Goal: Task Accomplishment & Management: Manage account settings

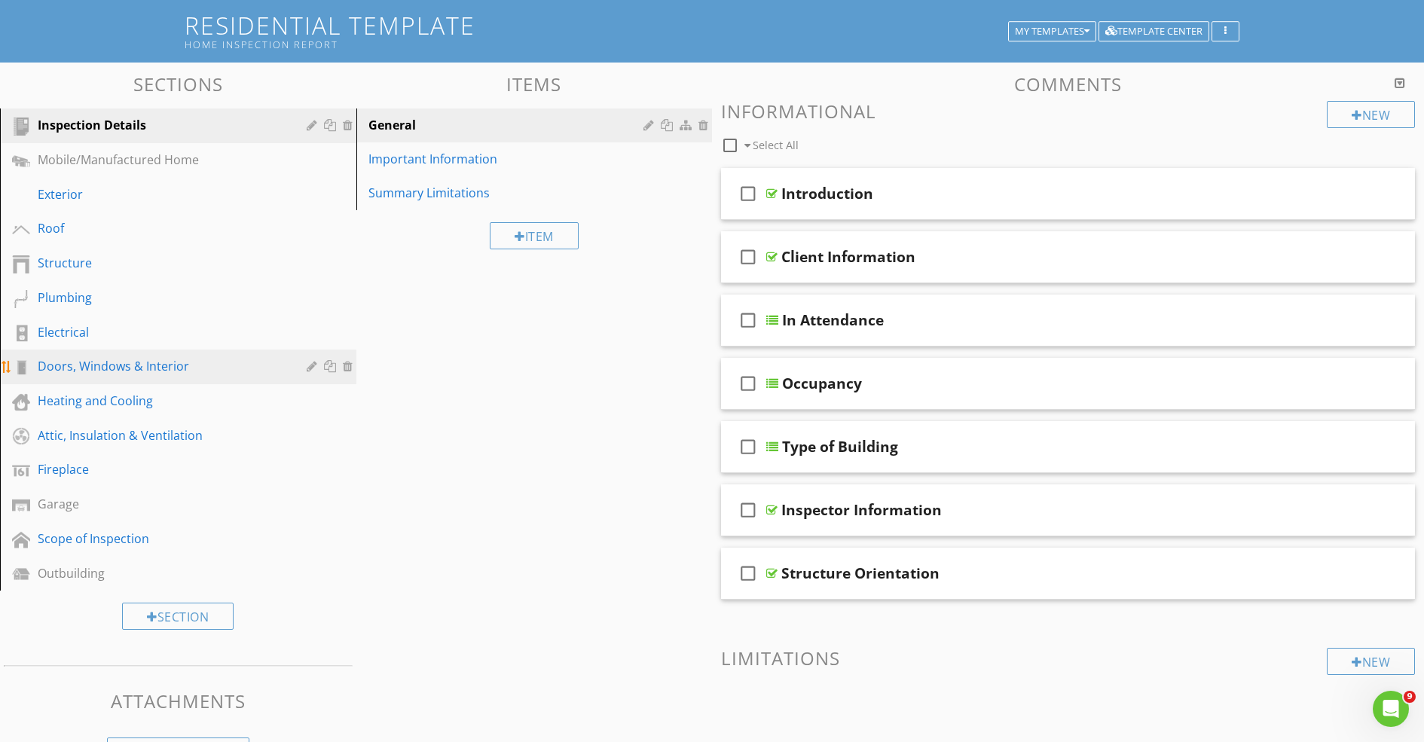
click at [123, 376] on div "Doors, Windows & Interior" at bounding box center [190, 367] width 304 height 20
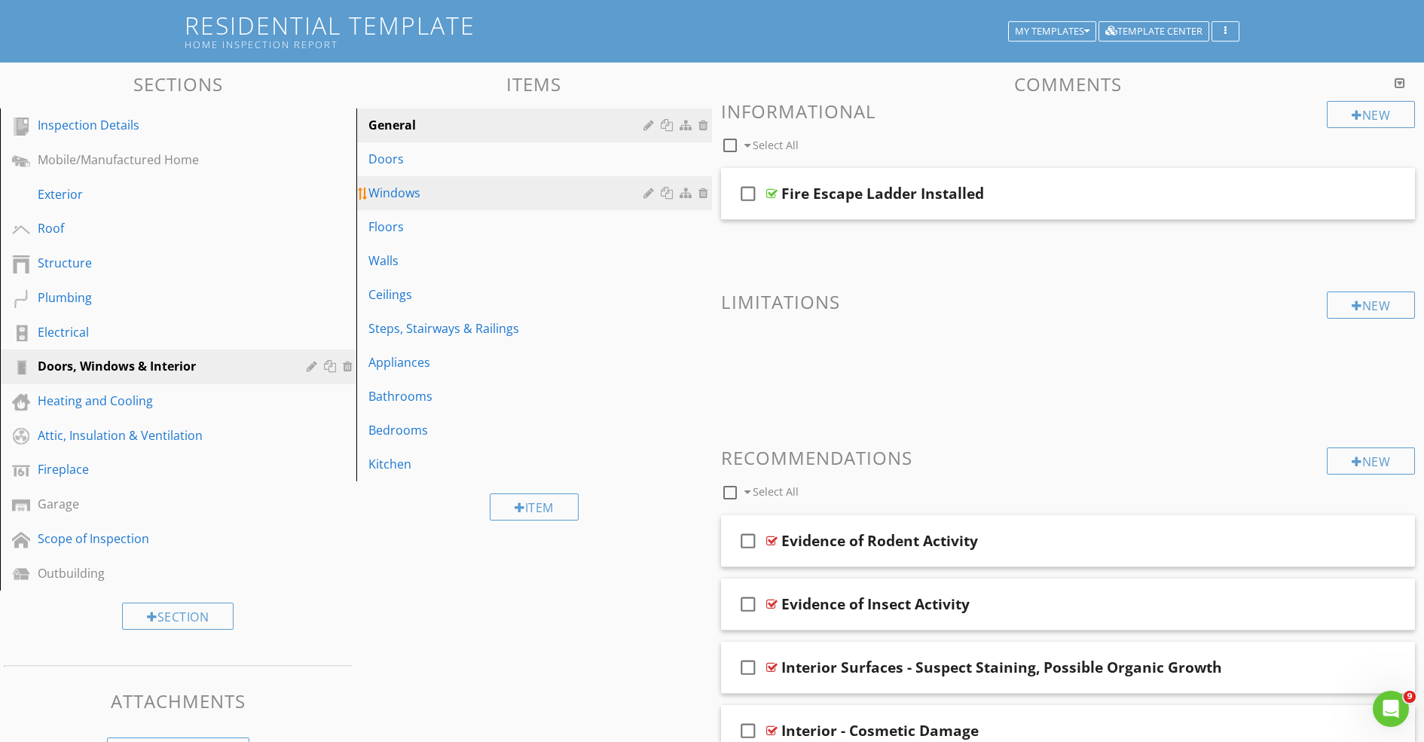
click at [424, 200] on div "Windows" at bounding box center [509, 193] width 280 height 18
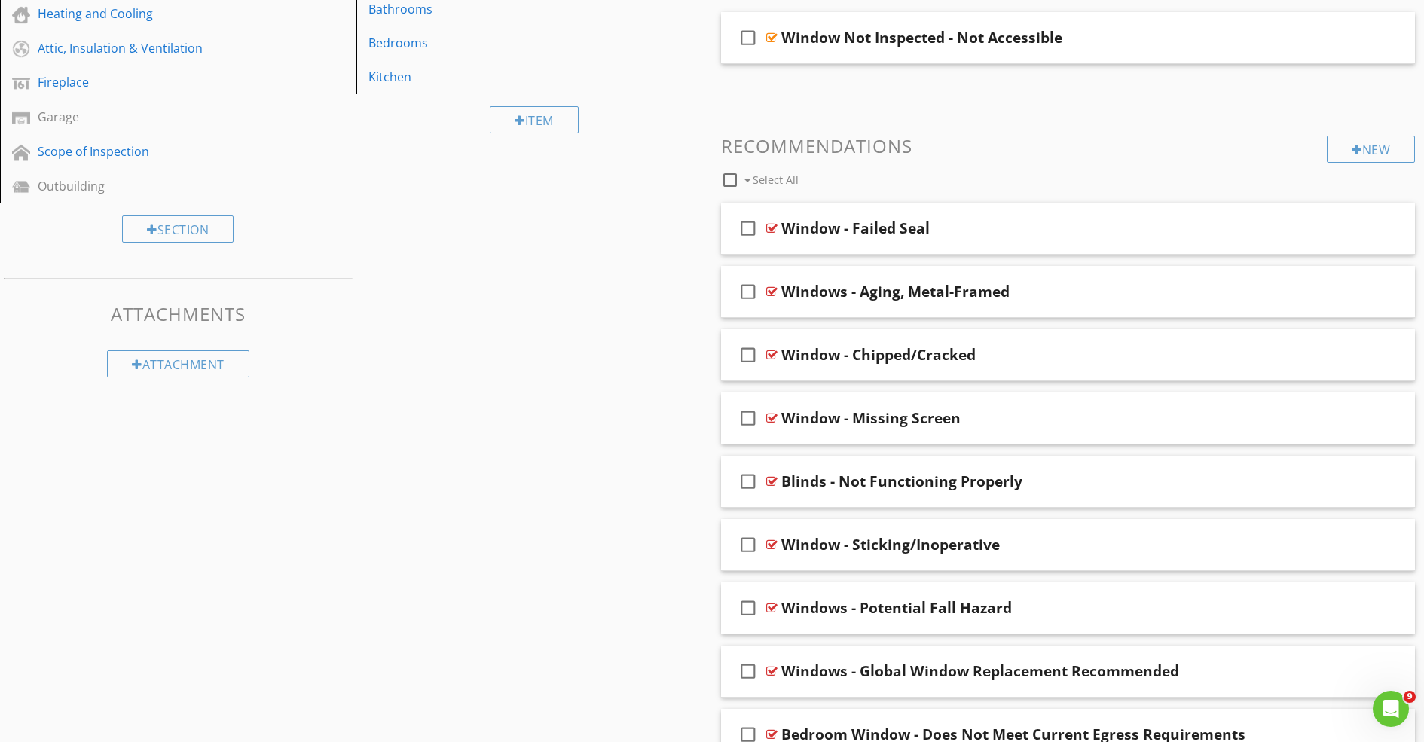
scroll to position [478, 0]
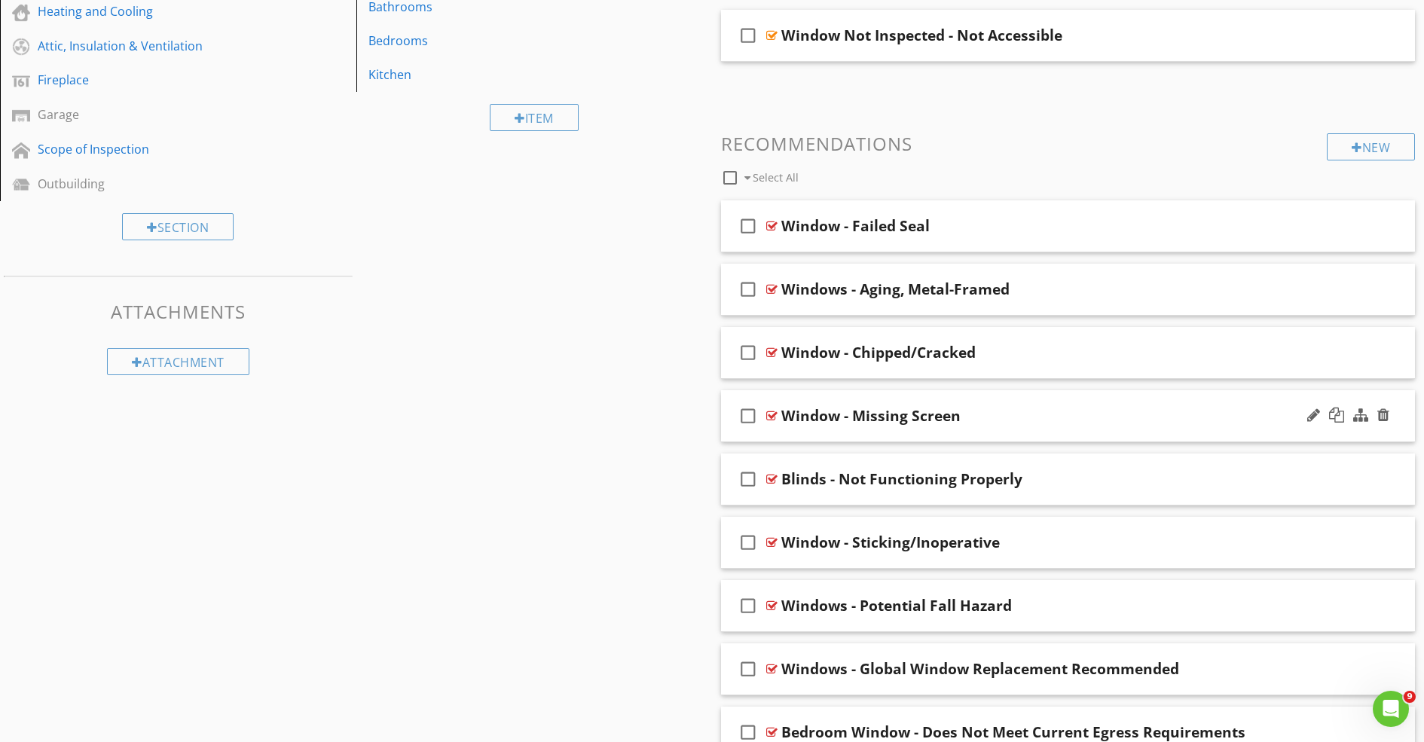
click at [1020, 420] on div "Window - Missing Screen" at bounding box center [1030, 416] width 498 height 18
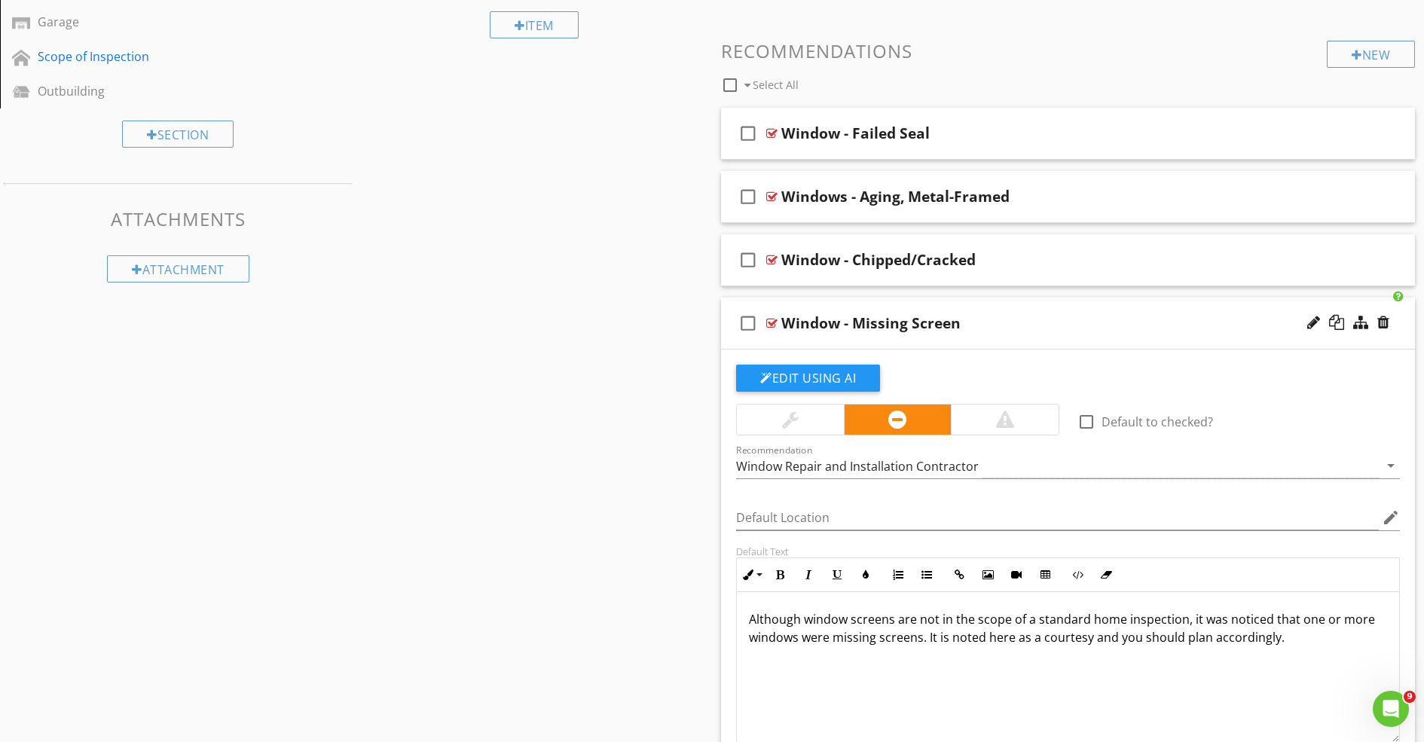
scroll to position [580, 0]
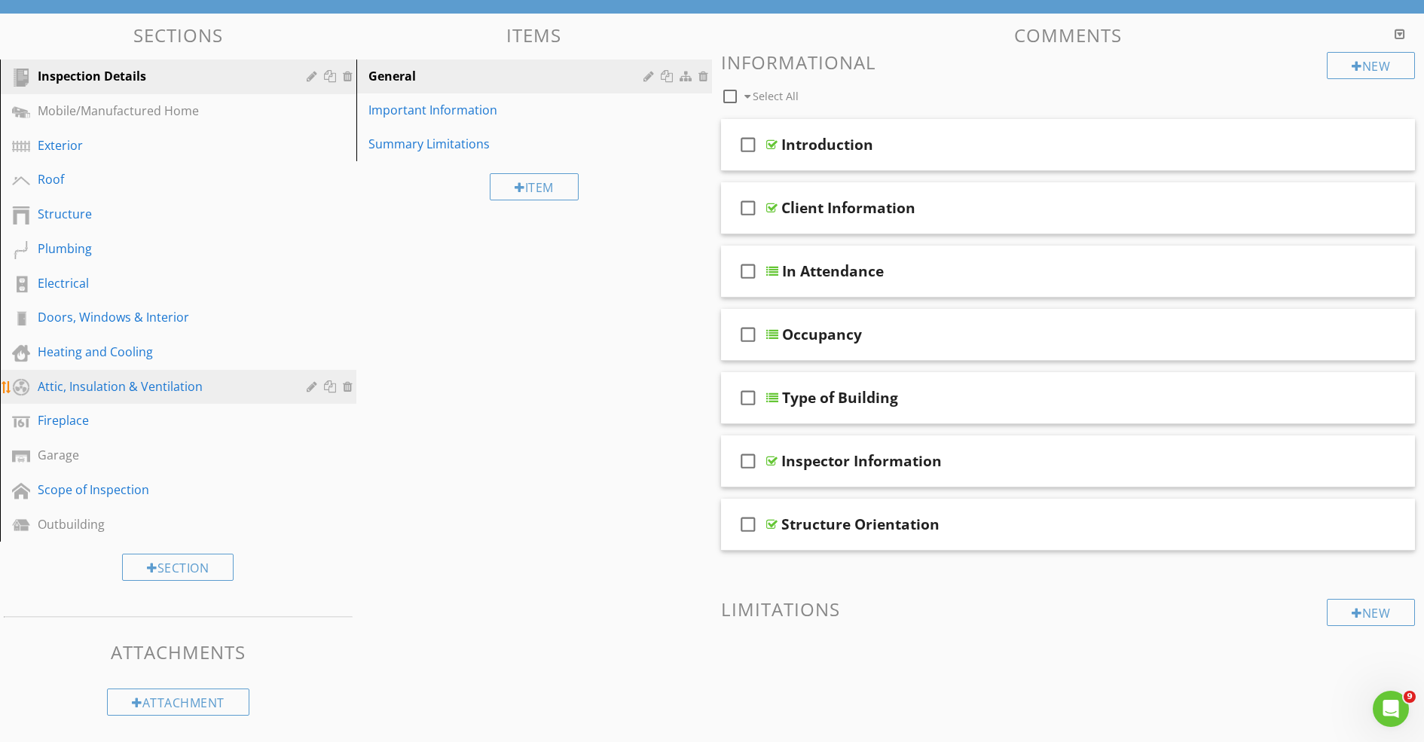
click at [165, 382] on div "Attic, Insulation & Ventilation" at bounding box center [161, 387] width 247 height 18
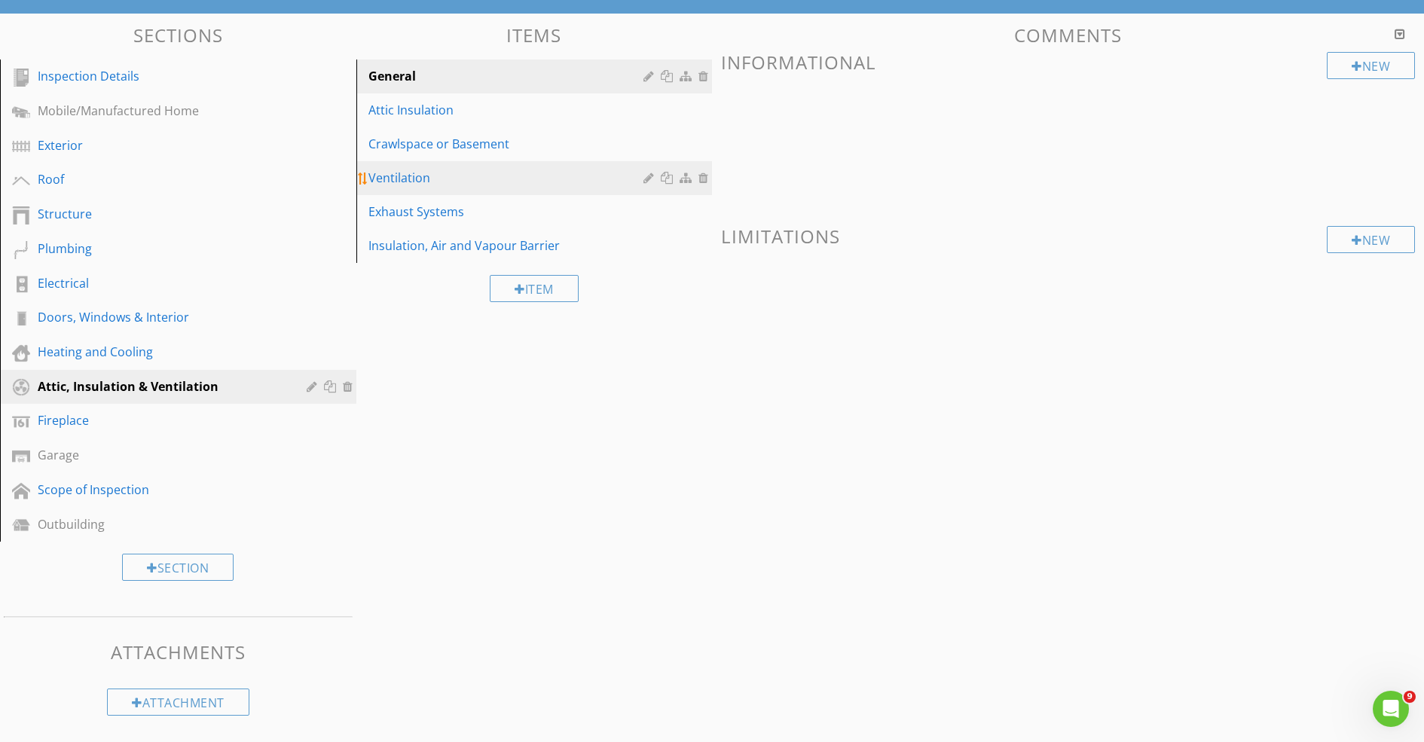
click at [430, 188] on link "Ventilation" at bounding box center [537, 177] width 352 height 33
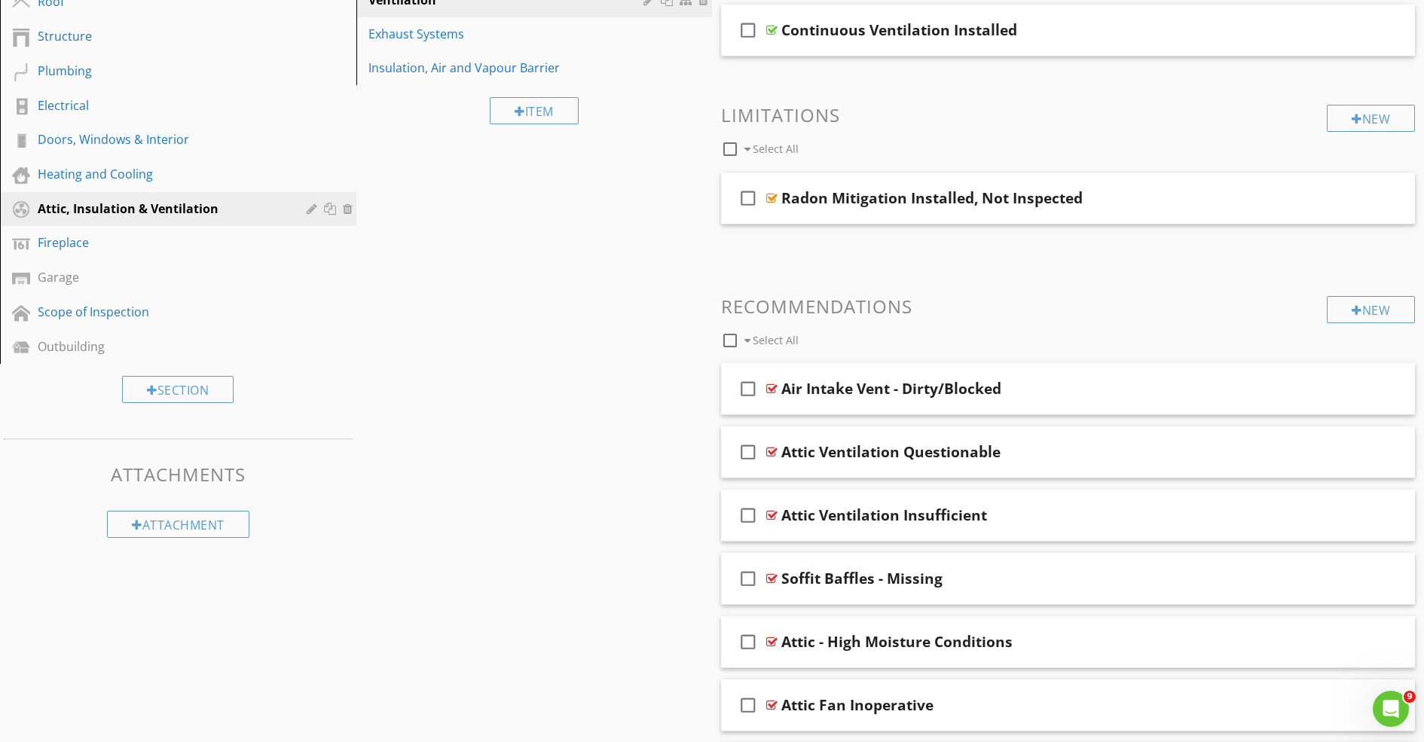
scroll to position [393, 0]
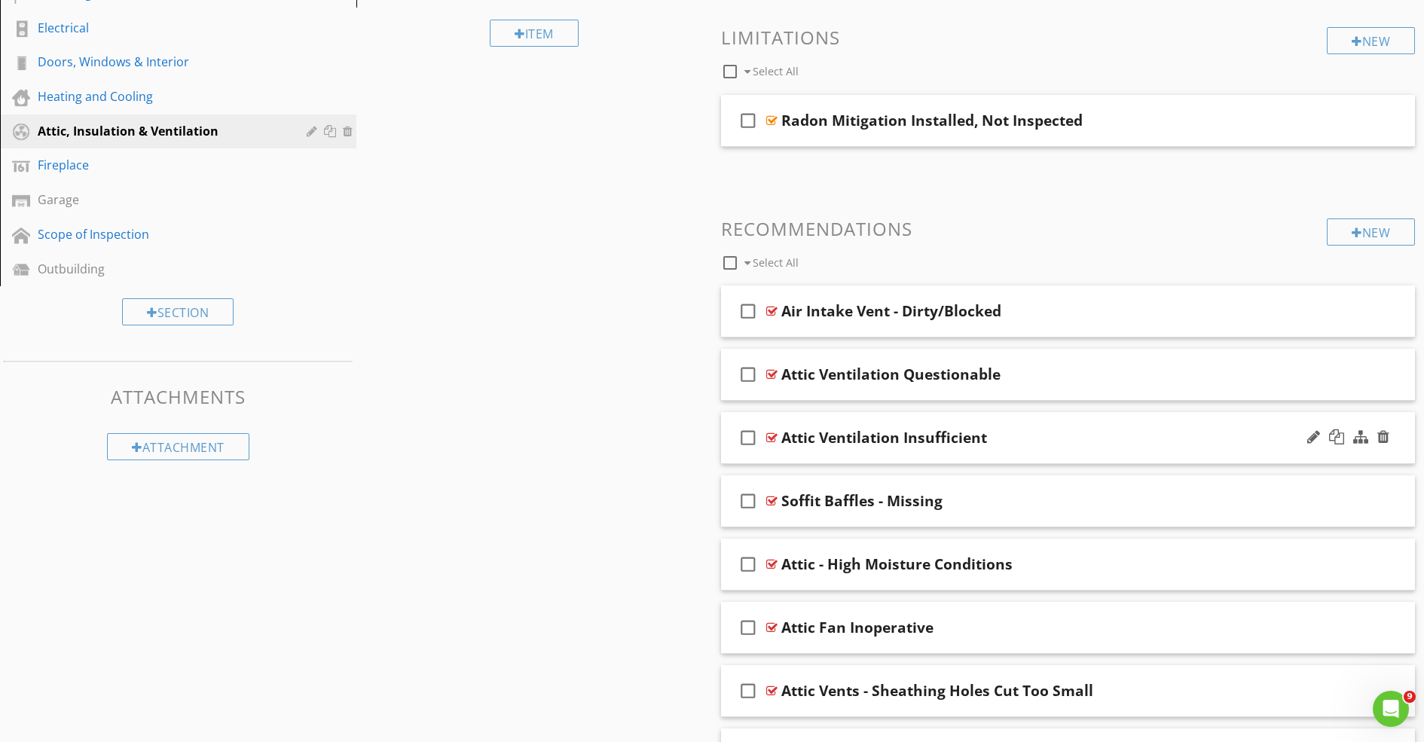
click at [1041, 450] on div "check_box_outline_blank Attic Ventilation Insufficient" at bounding box center [1068, 438] width 694 height 52
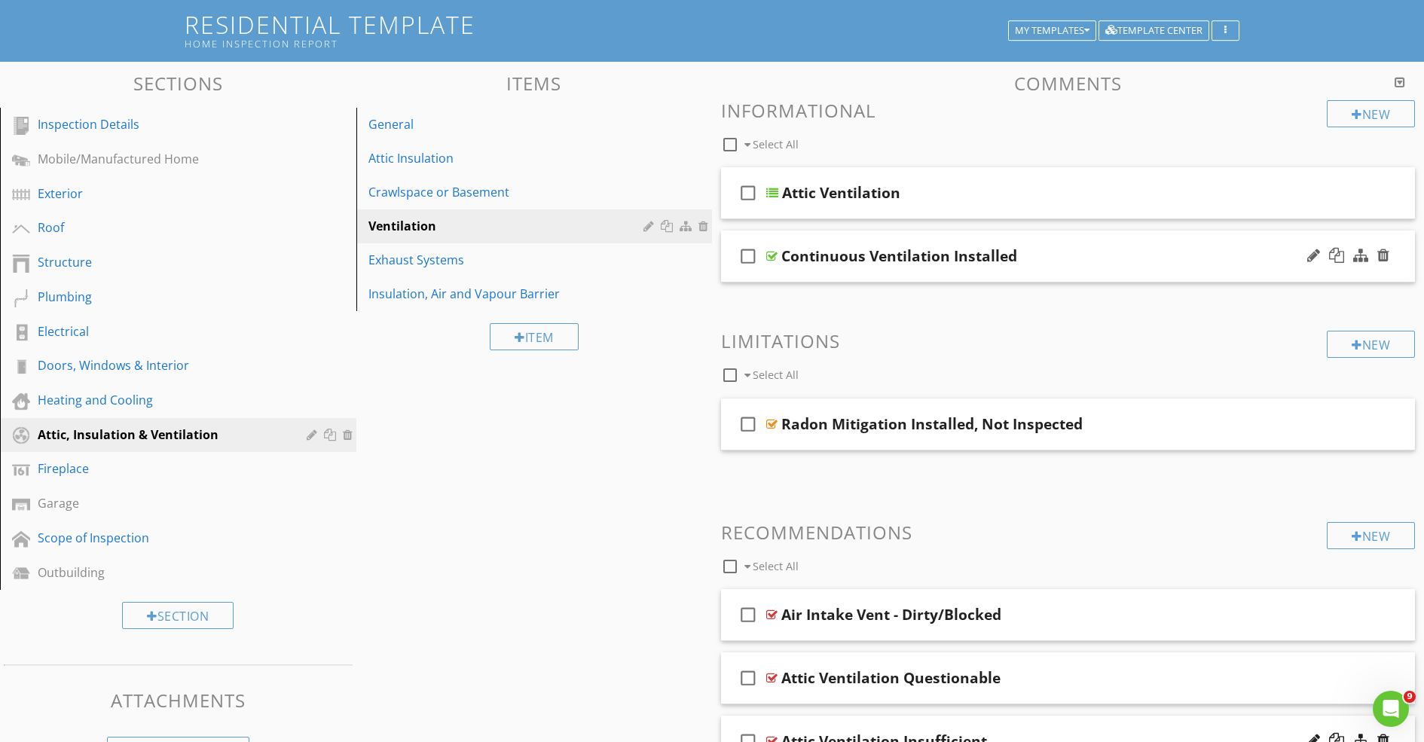
scroll to position [0, 0]
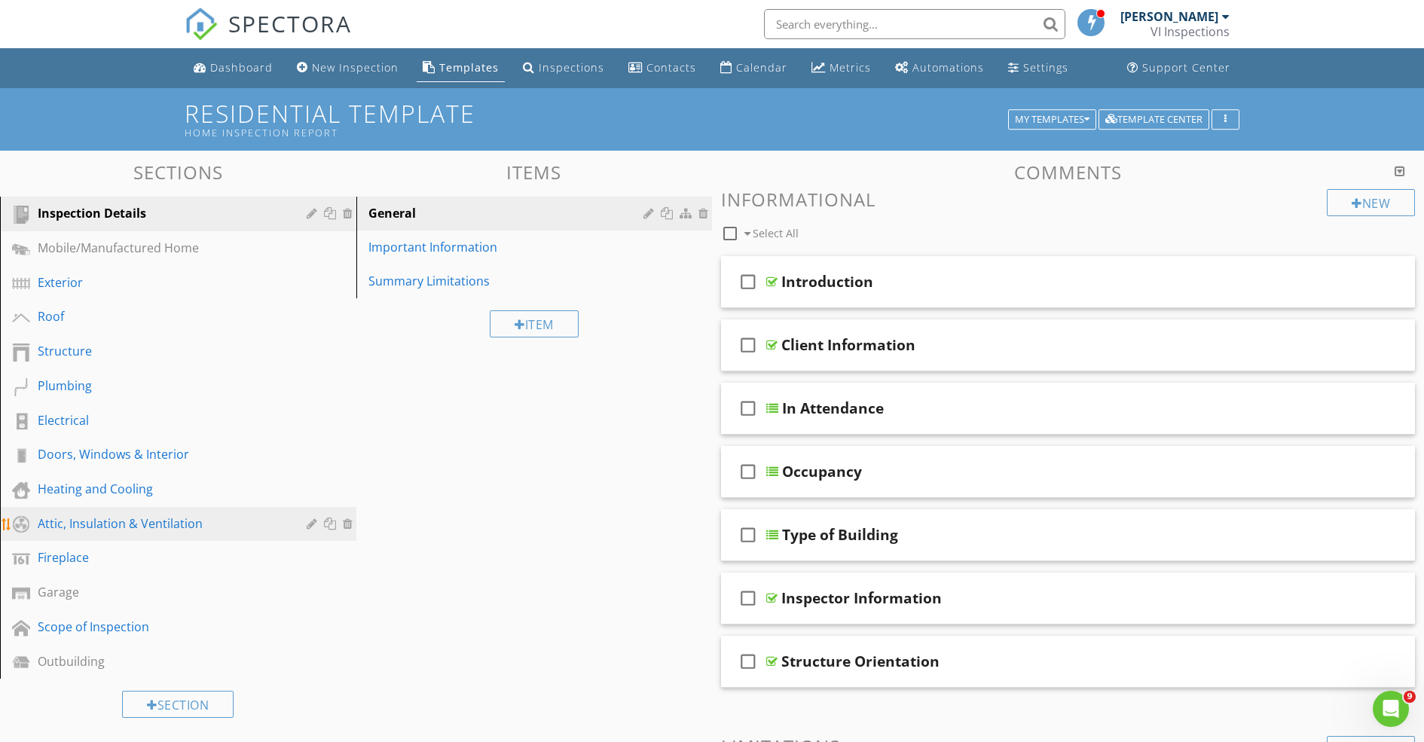
click at [190, 518] on div "Attic, Insulation & Ventilation" at bounding box center [161, 524] width 247 height 18
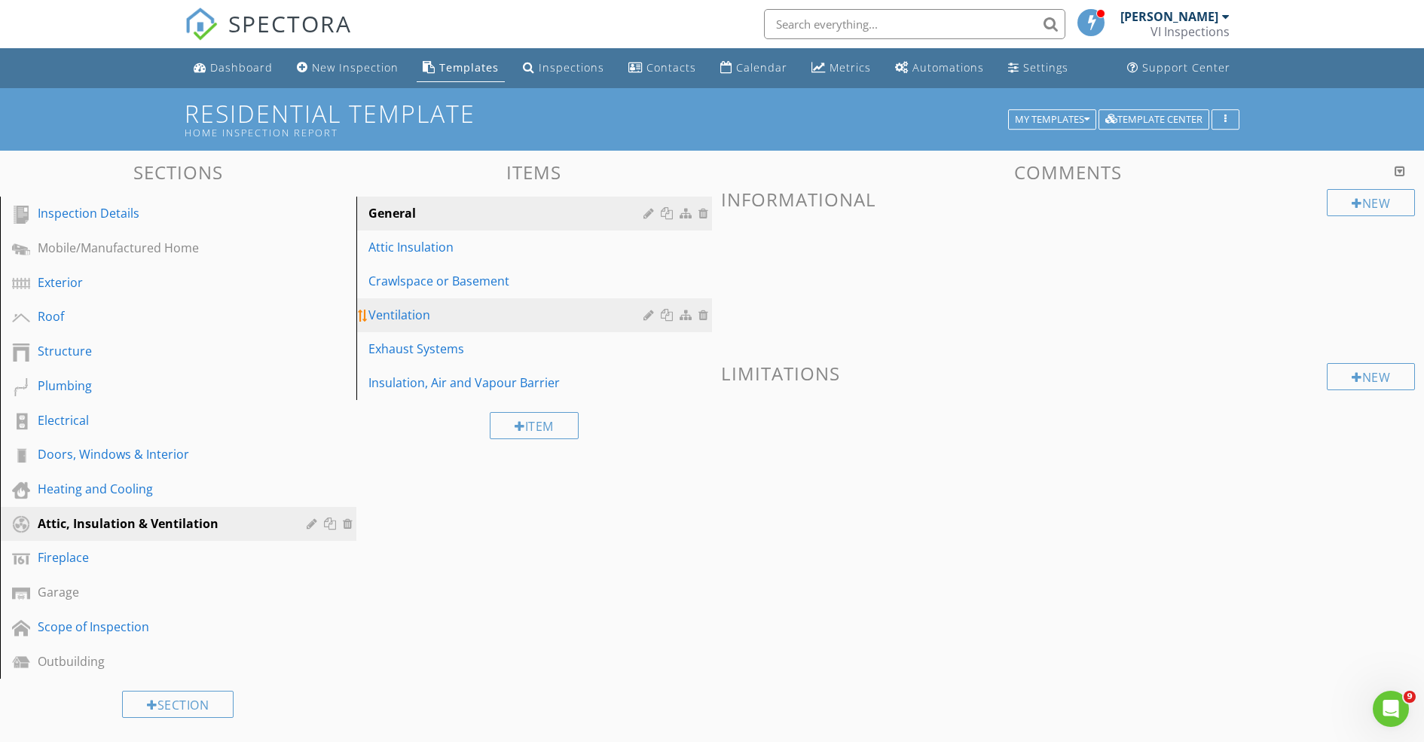
click at [474, 315] on div "Ventilation" at bounding box center [509, 315] width 280 height 18
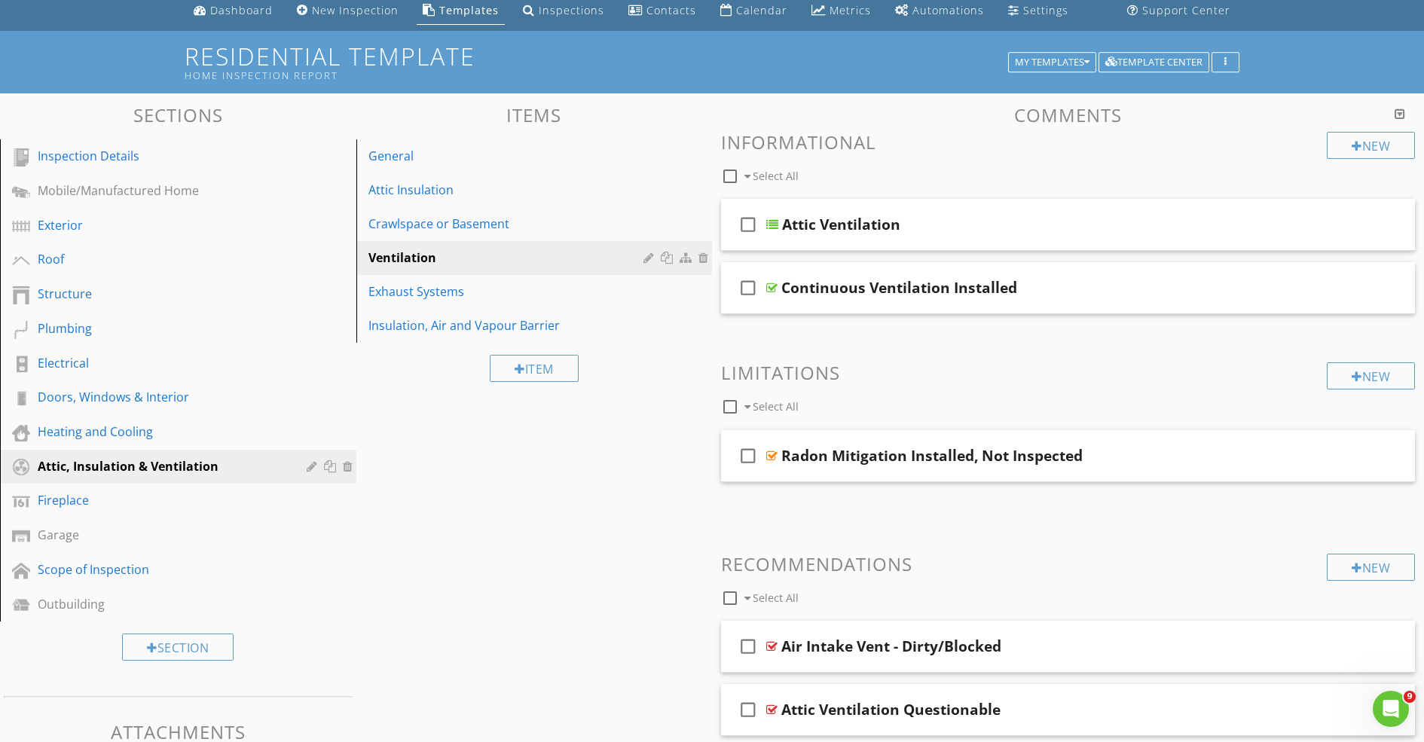
scroll to position [460, 0]
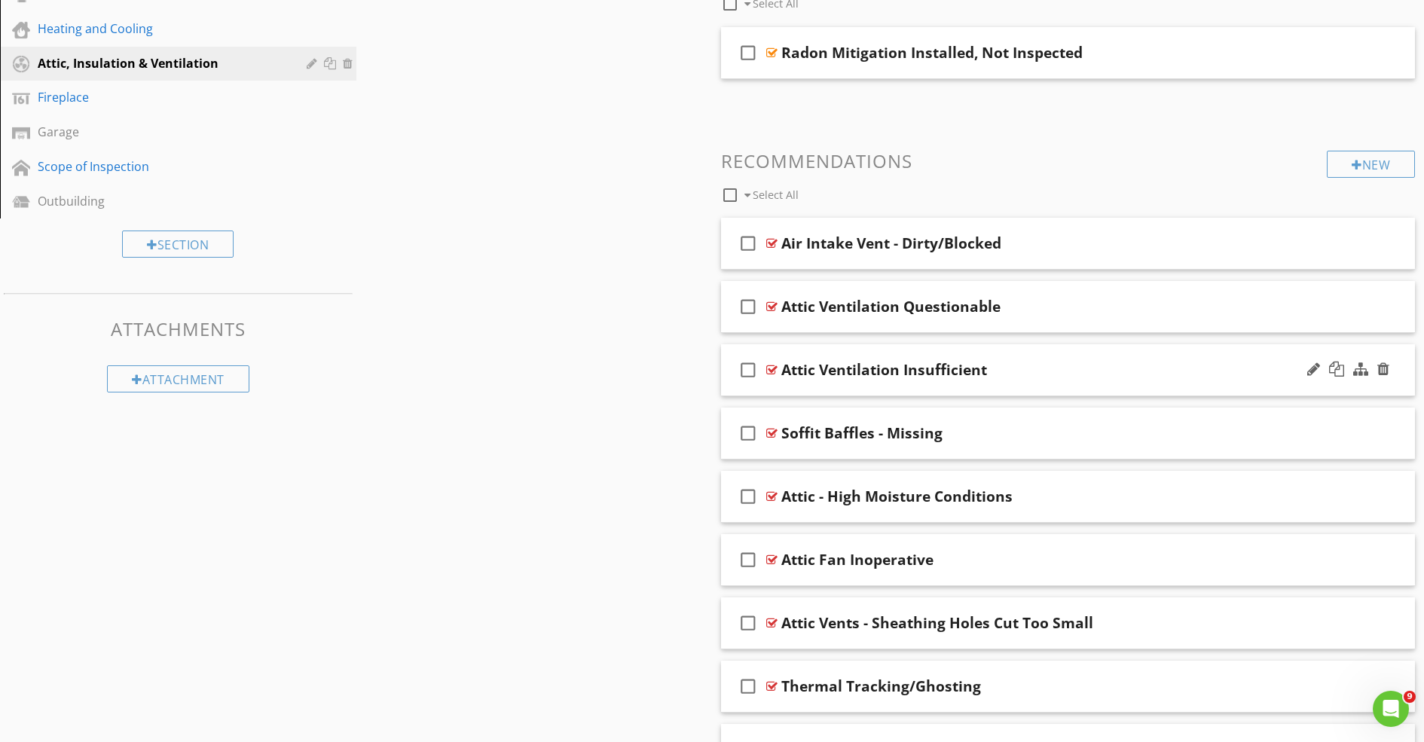
click at [999, 374] on div "Attic Ventilation Insufficient" at bounding box center [1030, 370] width 498 height 18
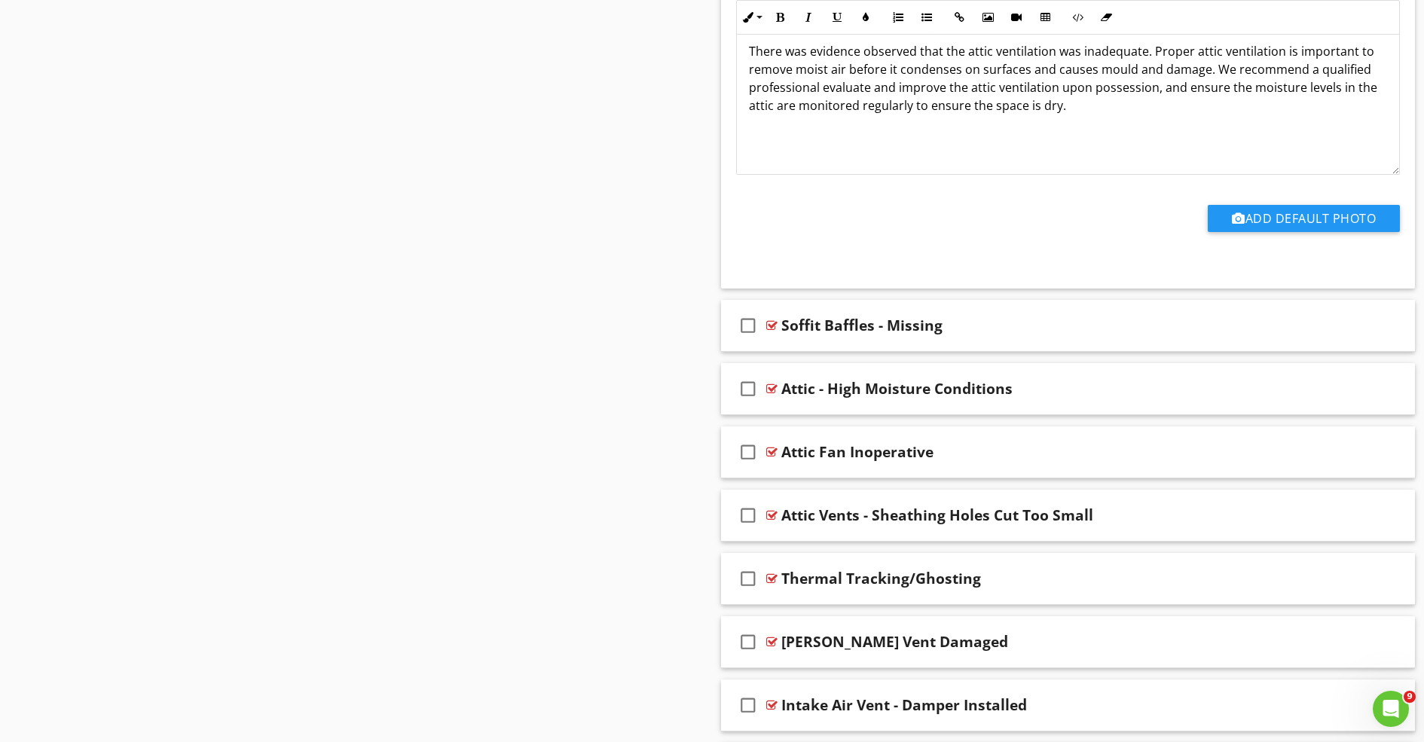
scroll to position [1191, 0]
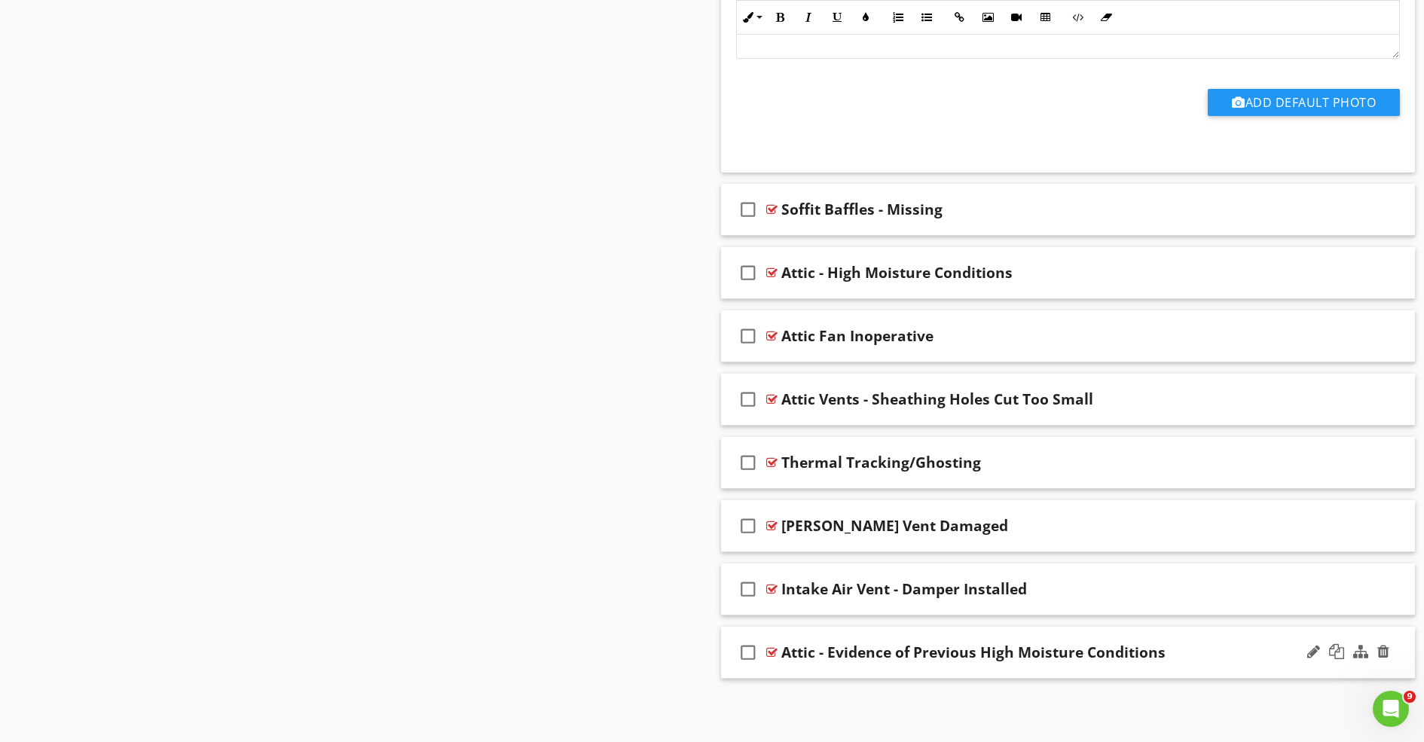
click at [1036, 674] on div "check_box_outline_blank Attic - Evidence of Previous High Moisture Conditions" at bounding box center [1068, 653] width 694 height 52
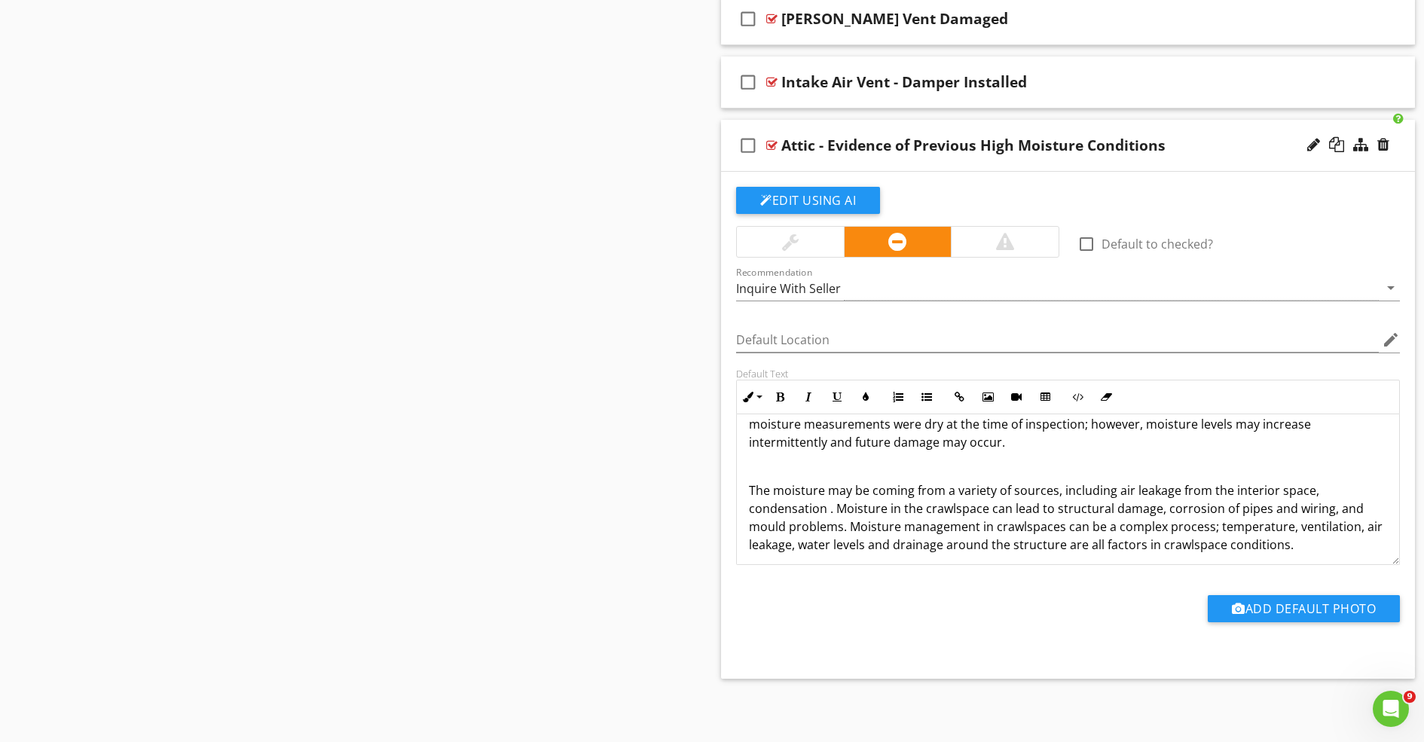
scroll to position [57, 0]
click at [1315, 488] on p "The moisture may be coming from a variety of sources, including air leakage fro…" at bounding box center [1068, 515] width 638 height 72
click at [1060, 489] on p "The moisture may be coming from a variety of sources, including air leakage fro…" at bounding box center [1068, 515] width 638 height 72
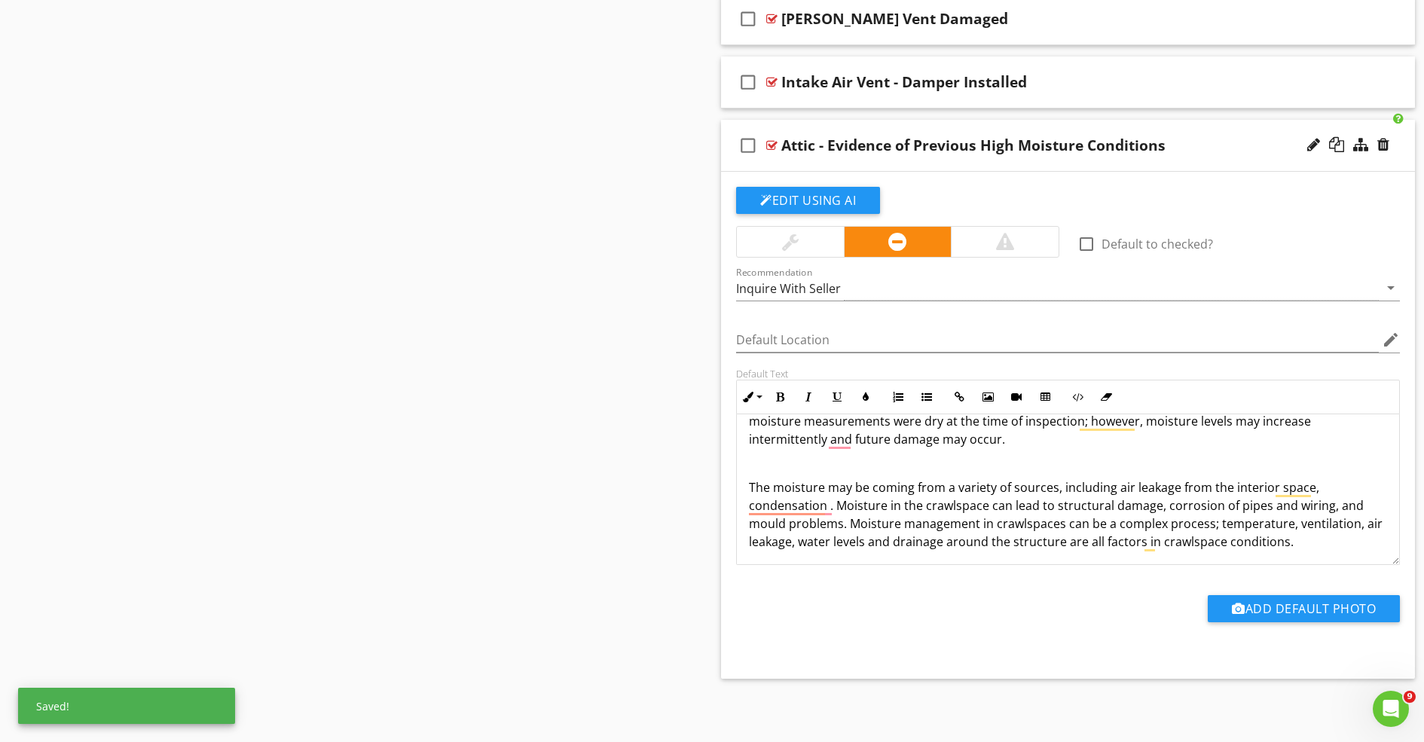
click at [1116, 490] on p "The moisture may be coming from a variety of sources, including air leakage fro…" at bounding box center [1068, 515] width 638 height 72
click at [1319, 488] on p "The moisture may be coming from a variety of sources, including air leakage fro…" at bounding box center [1068, 515] width 638 height 72
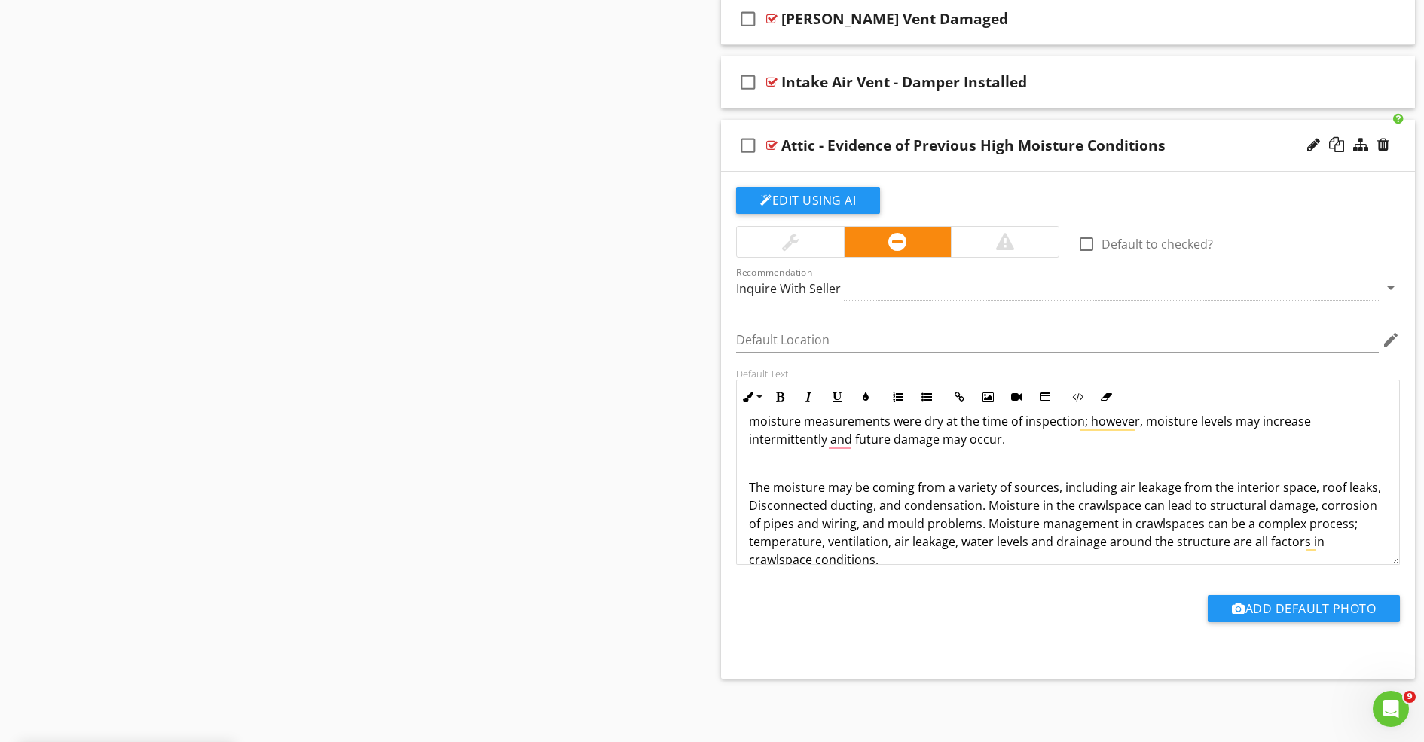
click at [752, 508] on p "The moisture may be coming from a variety of sources, including air leakage fro…" at bounding box center [1068, 524] width 638 height 90
click at [754, 506] on p "The moisture may be coming from a variety of sources, including air leakage fro…" at bounding box center [1068, 524] width 638 height 90
click at [931, 479] on p "The moisture may be coming from a variety of sources, including air leakage fro…" at bounding box center [1068, 524] width 638 height 90
click at [1110, 509] on p "The moisture may be coming from a variety of sources, including air leakage fro…" at bounding box center [1068, 527] width 638 height 90
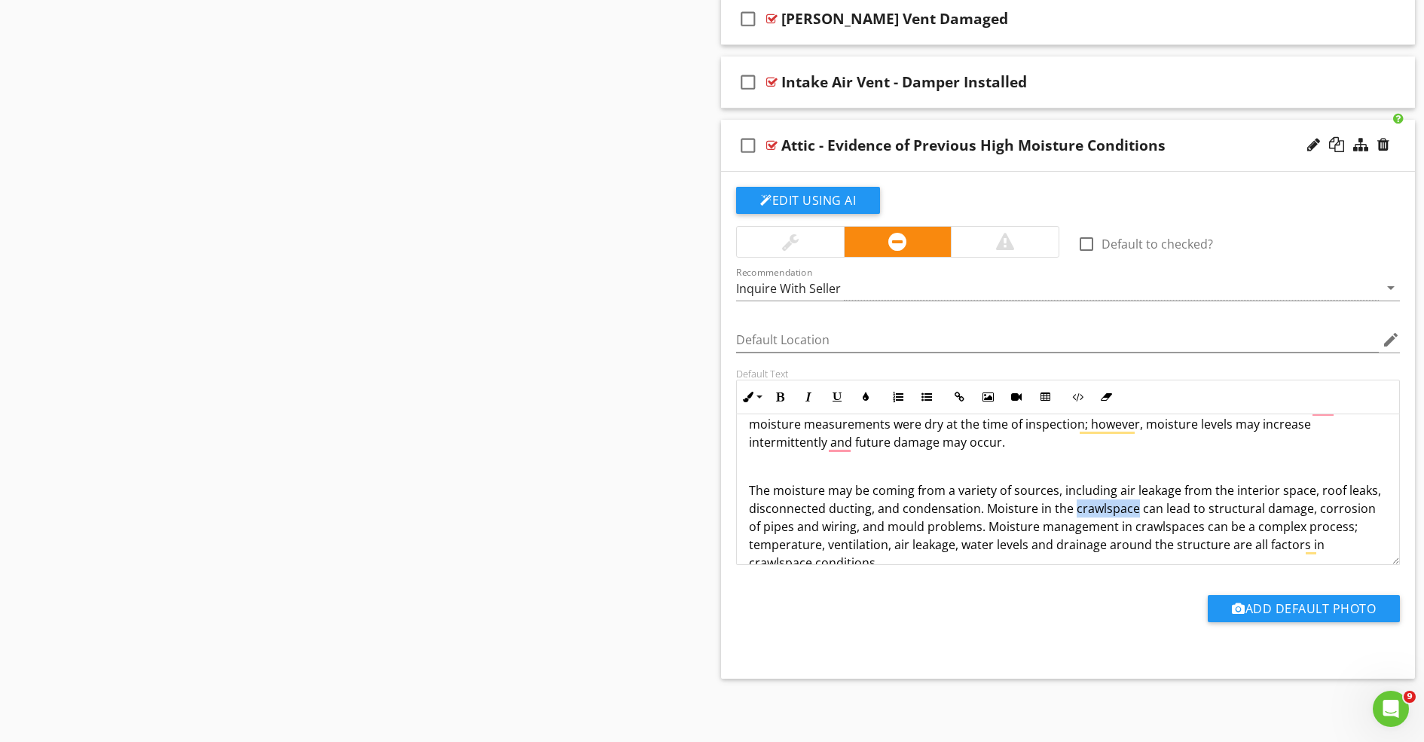
click at [1110, 509] on p "The moisture may be coming from a variety of sources, including air leakage fro…" at bounding box center [1068, 527] width 638 height 90
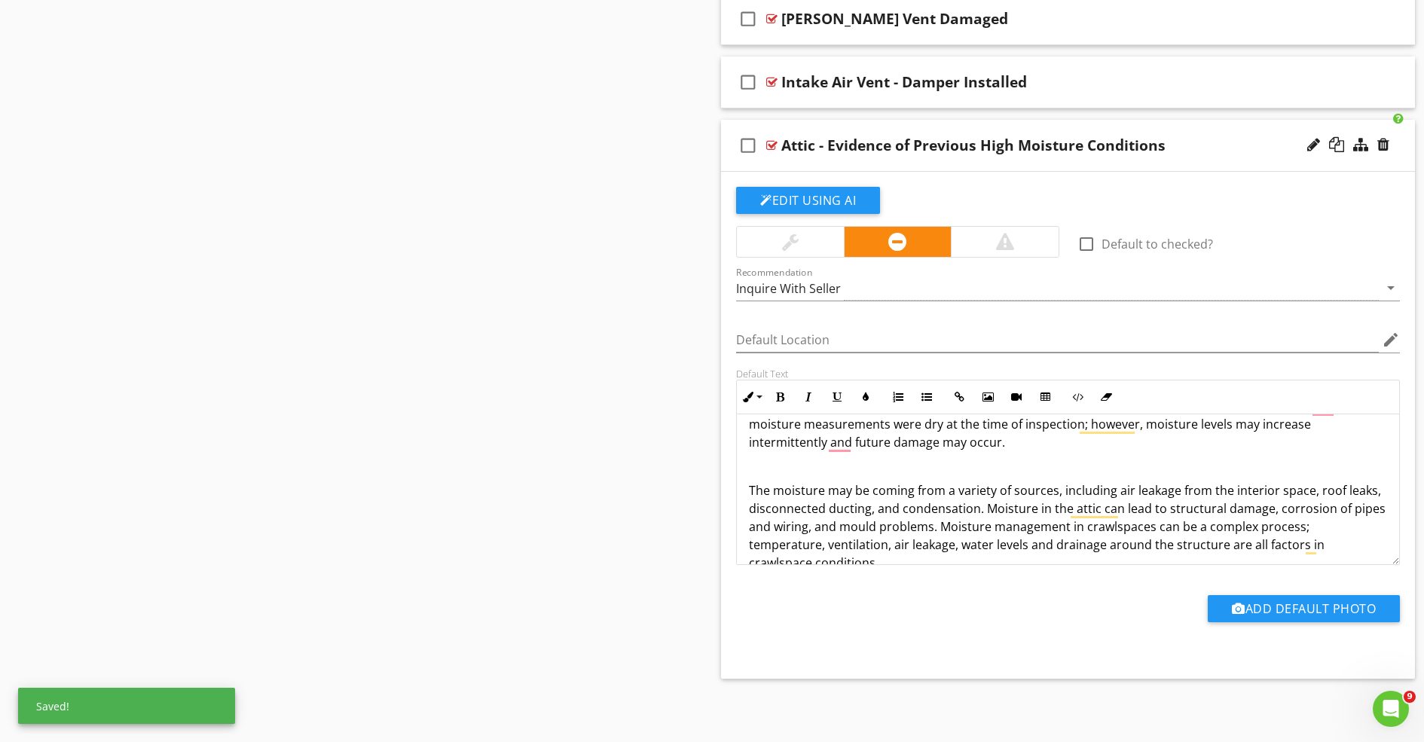
scroll to position [72, 0]
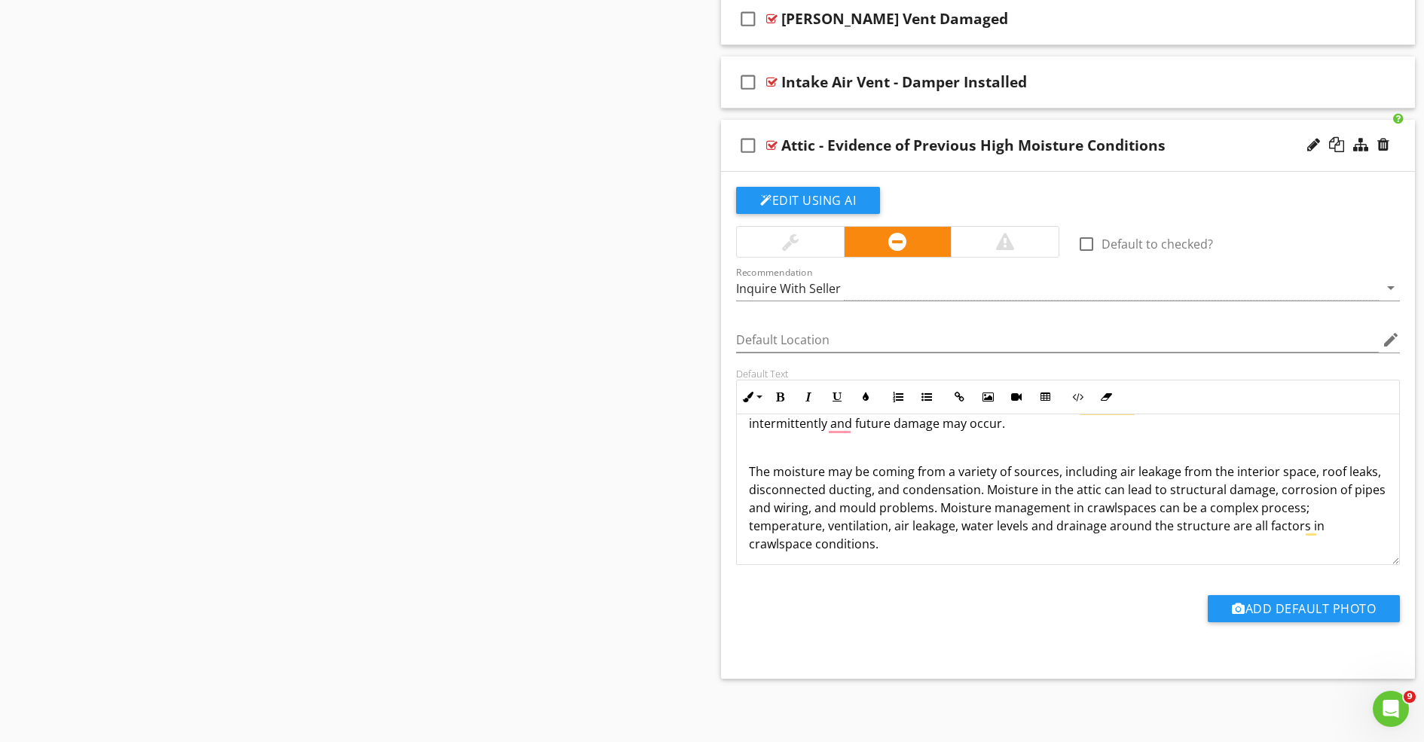
click at [1238, 491] on p "The moisture may be coming from a variety of sources, including air leakage fro…" at bounding box center [1068, 508] width 638 height 90
click at [1191, 484] on p "The moisture may be coming from a variety of sources, including air leakage fro…" at bounding box center [1068, 508] width 638 height 90
click at [1136, 509] on p "The moisture may be coming from a variety of sources, including air leakage fro…" at bounding box center [1068, 508] width 638 height 90
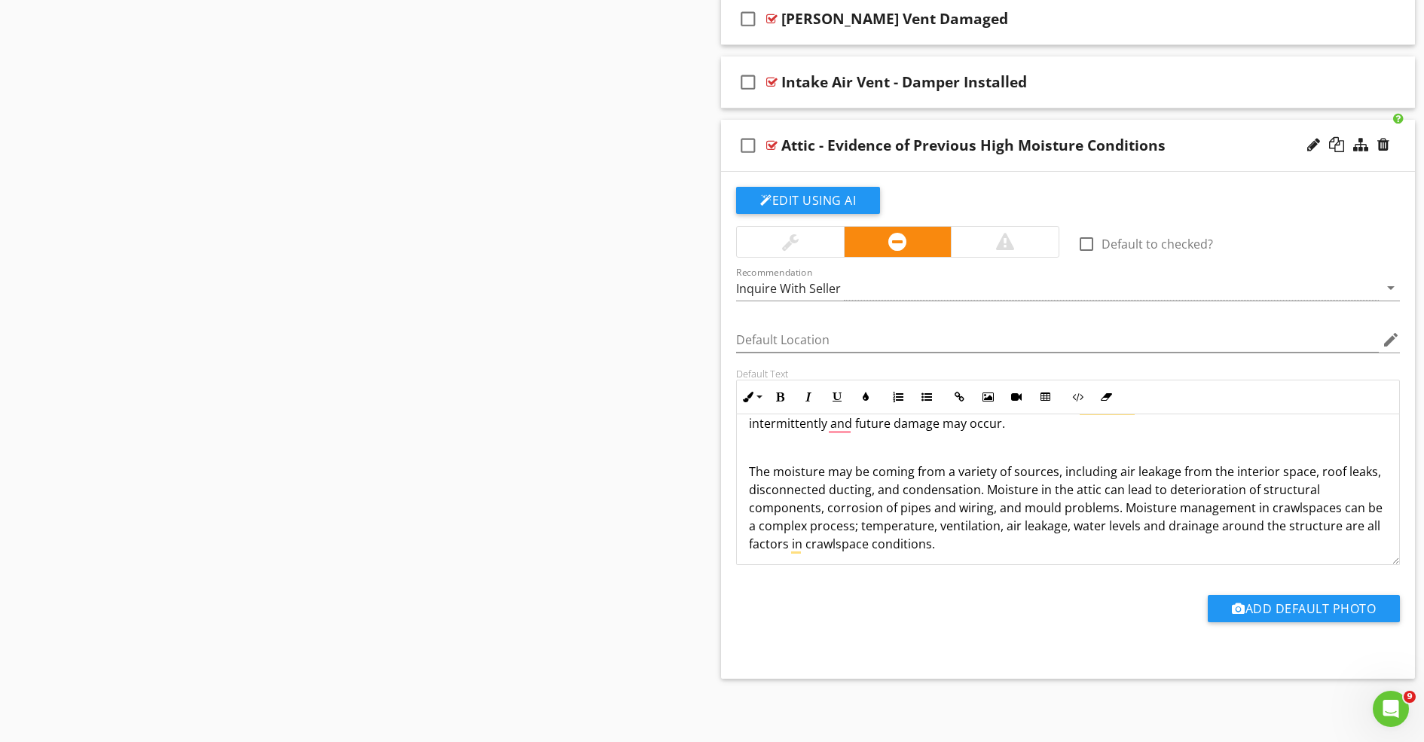
click at [1304, 509] on p "The moisture may be coming from a variety of sources, including air leakage fro…" at bounding box center [1068, 508] width 638 height 90
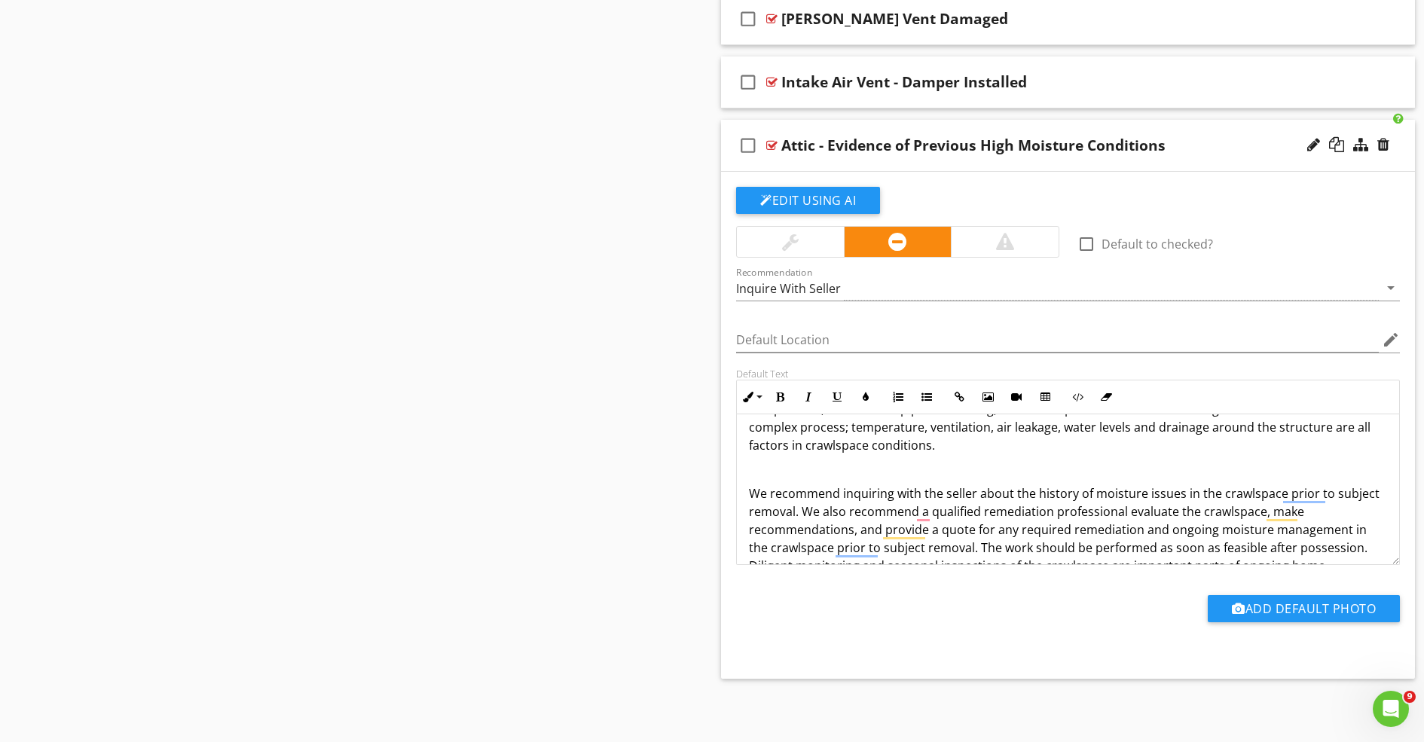
scroll to position [0, 0]
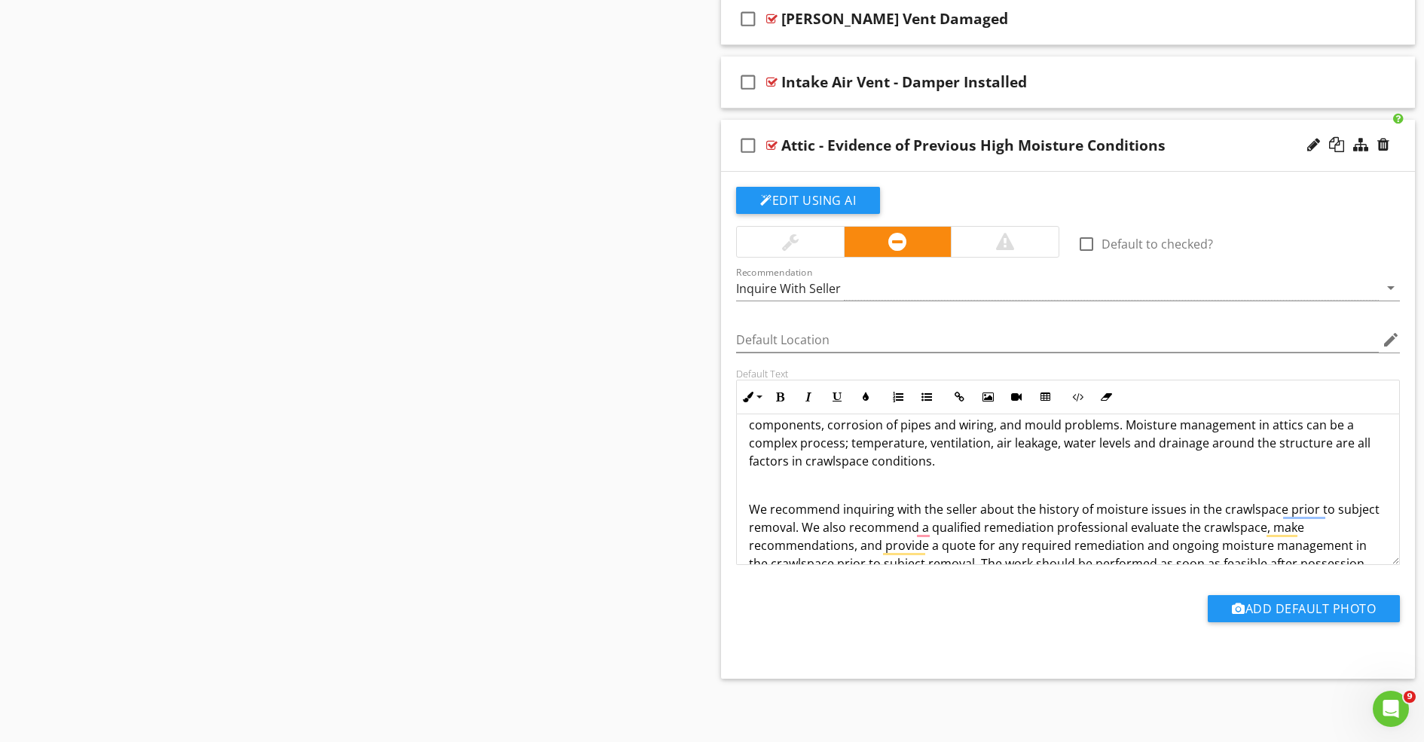
click at [870, 442] on p "The moisture may be coming from a variety of sources, including air leakage fro…" at bounding box center [1068, 425] width 638 height 90
click at [1048, 442] on p "The moisture may be coming from a variety of sources, including air leakage fro…" at bounding box center [1068, 425] width 638 height 90
drag, startPoint x: 1044, startPoint y: 445, endPoint x: 1312, endPoint y: 445, distance: 268.3
click at [1312, 445] on p "The moisture may be coming from a variety of sources, including air leakage fro…" at bounding box center [1068, 425] width 638 height 90
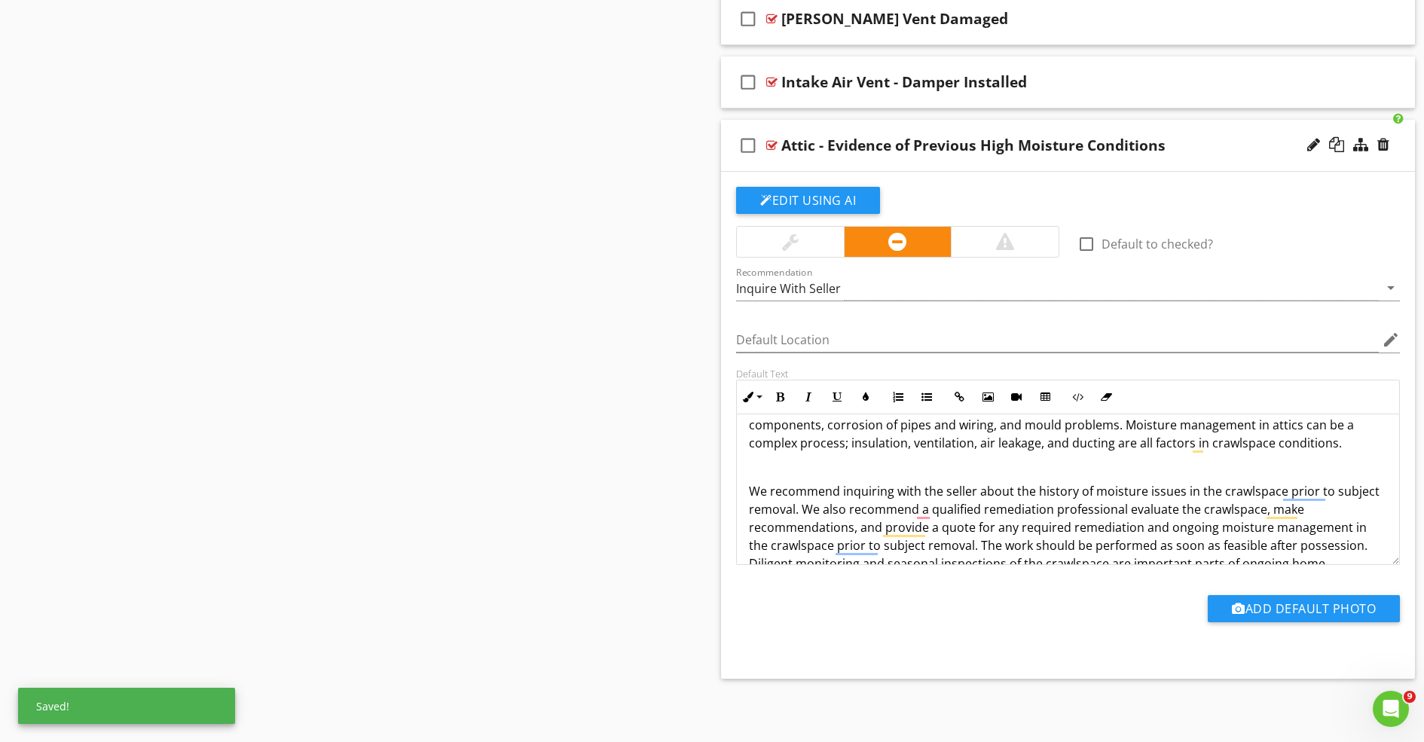
click at [1237, 443] on p "The moisture may be coming from a variety of sources, including air leakage fro…" at bounding box center [1068, 416] width 638 height 72
click at [1292, 444] on p "The moisture may be coming from a variety of sources, including air leakage fro…" at bounding box center [1068, 416] width 638 height 72
click at [1024, 486] on p "We recommend inquiring with the seller about the history of moisture issues in …" at bounding box center [1068, 536] width 638 height 109
click at [1227, 491] on p "We recommend inquiring with the seller about the history of moisture issues in …" at bounding box center [1068, 536] width 638 height 109
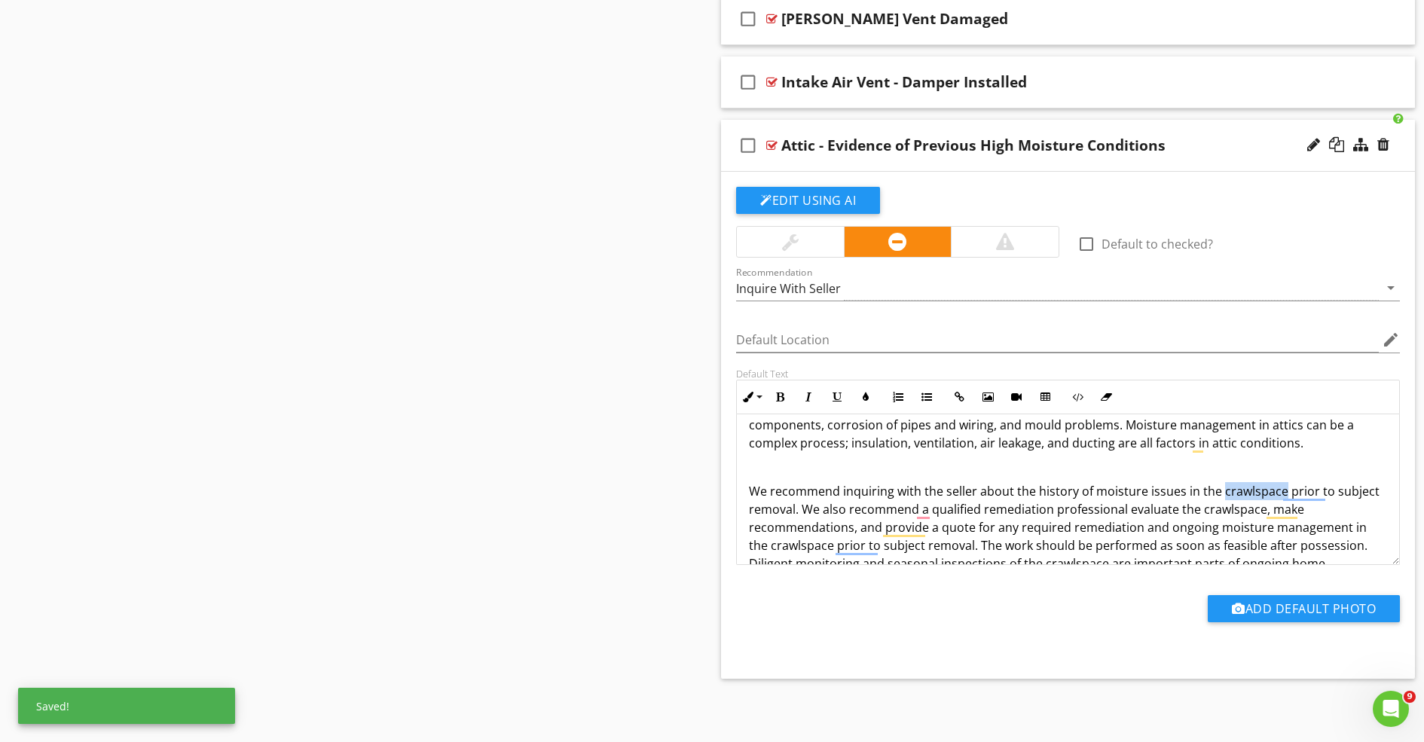
click at [1227, 491] on p "We recommend inquiring with the seller about the history of moisture issues in …" at bounding box center [1068, 536] width 638 height 109
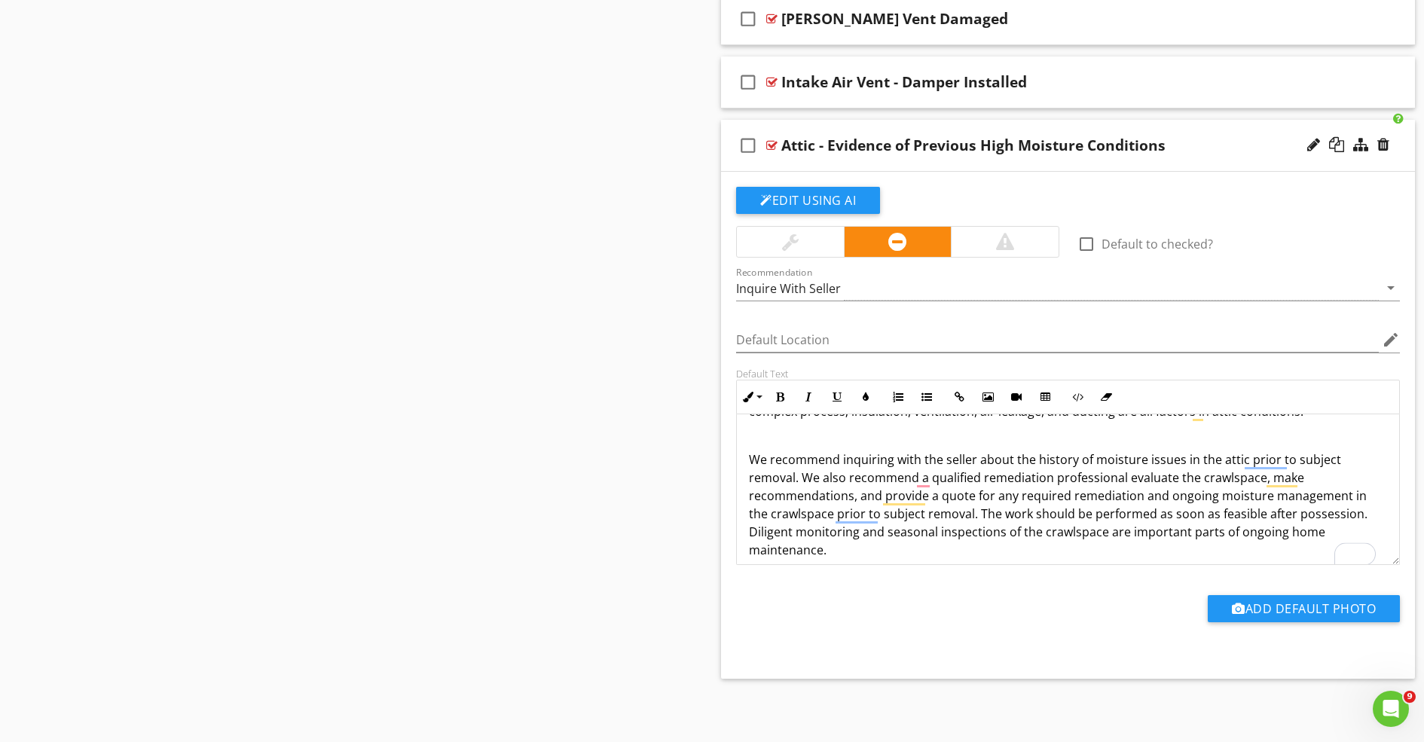
click at [1227, 473] on p "We recommend inquiring with the seller about the history of moisture issues in …" at bounding box center [1068, 505] width 638 height 109
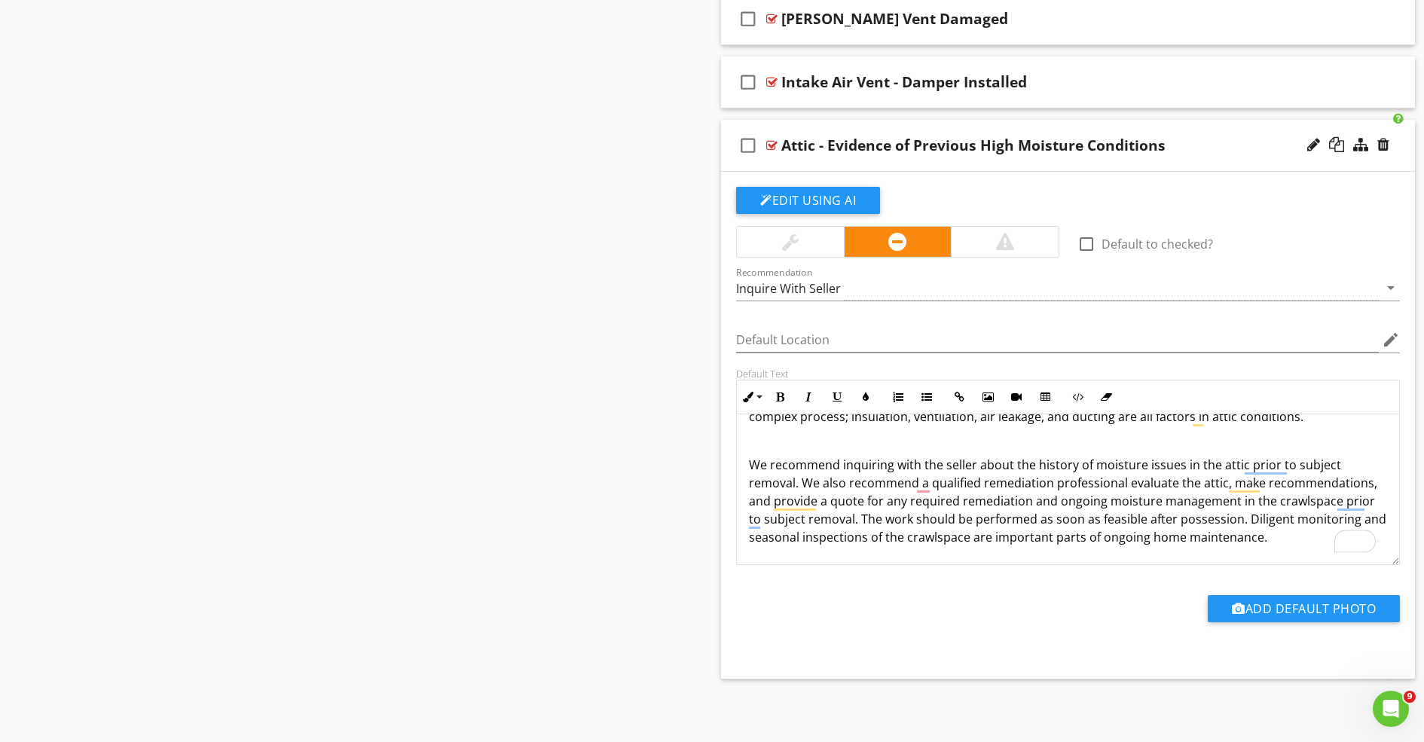
click at [1298, 502] on p "We recommend inquiring with the seller about the history of moisture issues in …" at bounding box center [1068, 501] width 638 height 90
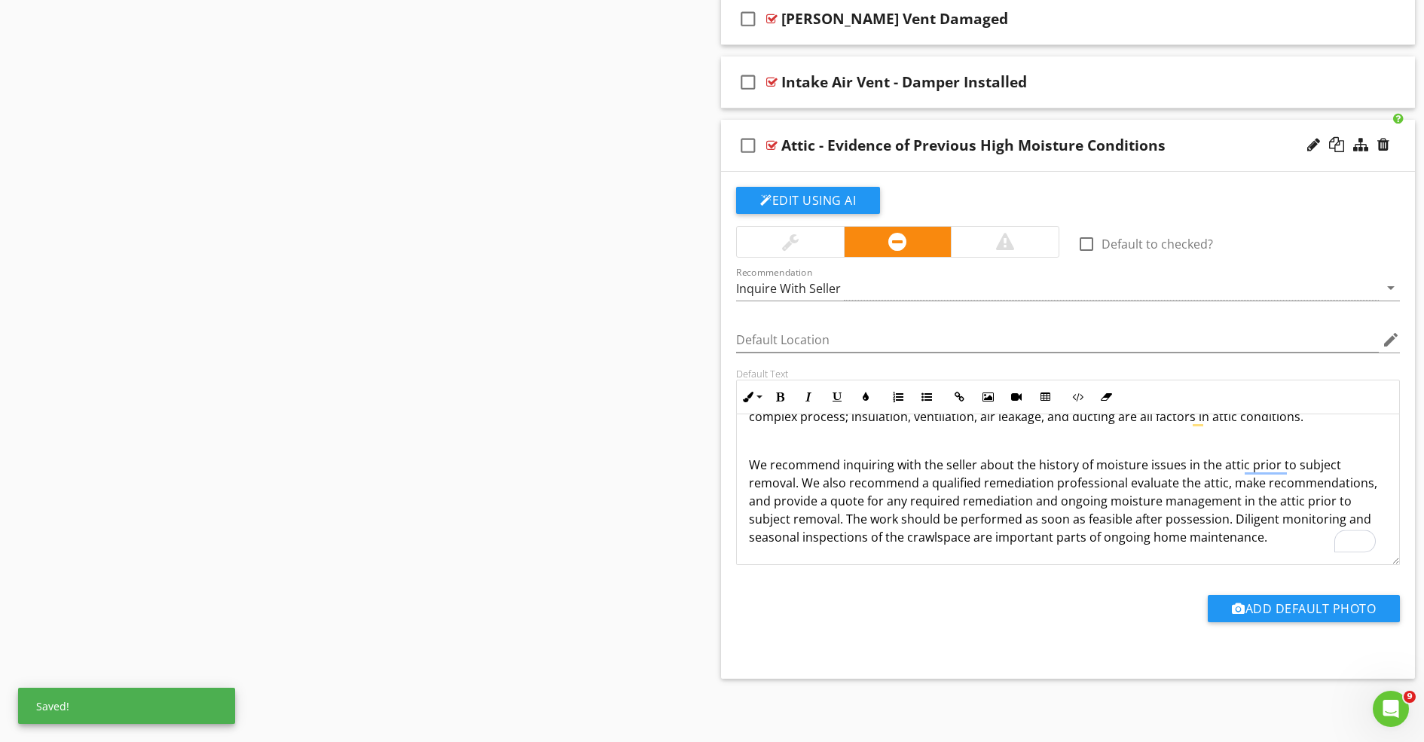
click at [937, 537] on p "We recommend inquiring with the seller about the history of moisture issues in …" at bounding box center [1068, 501] width 638 height 90
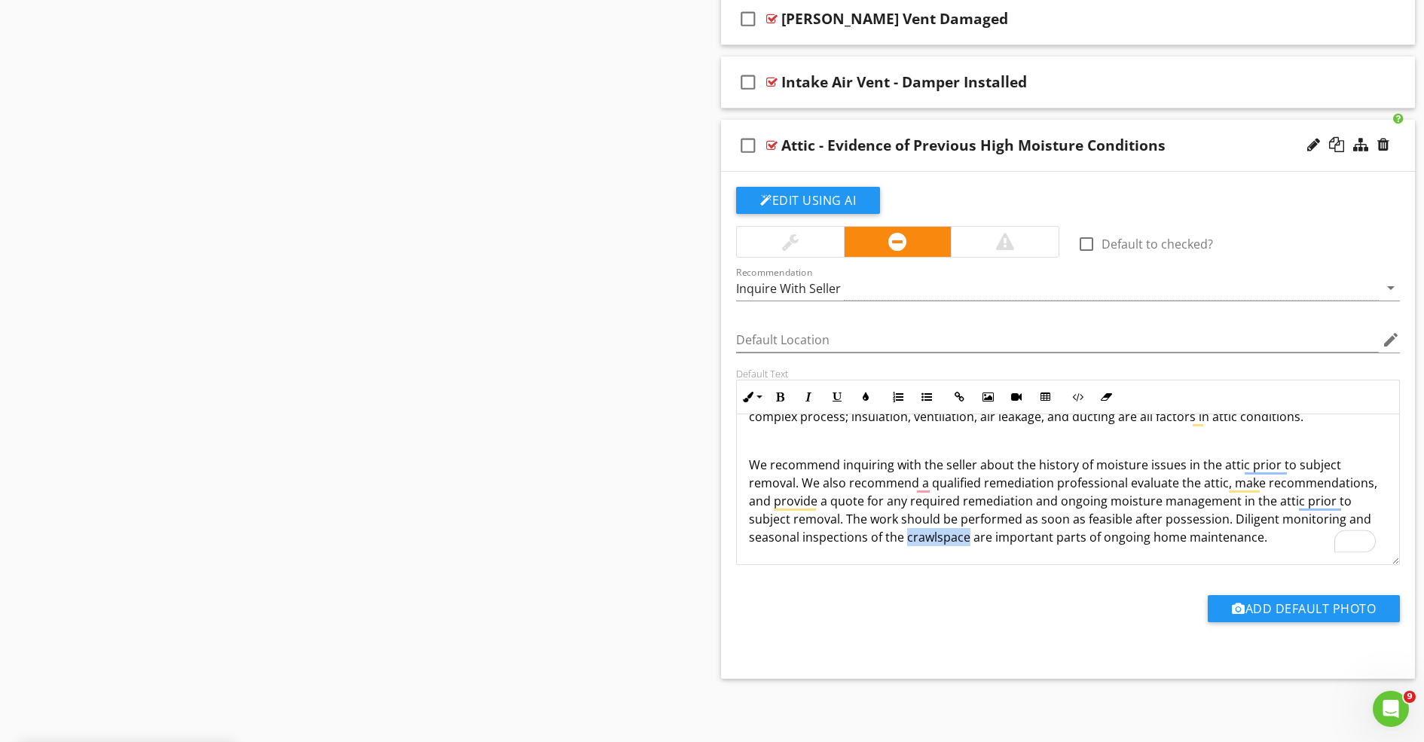
click at [937, 537] on p "We recommend inquiring with the seller about the history of moisture issues in …" at bounding box center [1068, 501] width 638 height 90
click at [1249, 543] on p "We recommend inquiring with the seller about the history of moisture issues in …" at bounding box center [1068, 501] width 638 height 90
click at [1286, 520] on p "We recommend inquiring with the seller about the history of moisture issues in …" at bounding box center [1068, 501] width 638 height 90
drag, startPoint x: 1283, startPoint y: 521, endPoint x: 1238, endPoint y: 525, distance: 44.6
click at [1238, 525] on p "We recommend inquiring with the seller about the history of moisture issues in …" at bounding box center [1068, 501] width 638 height 90
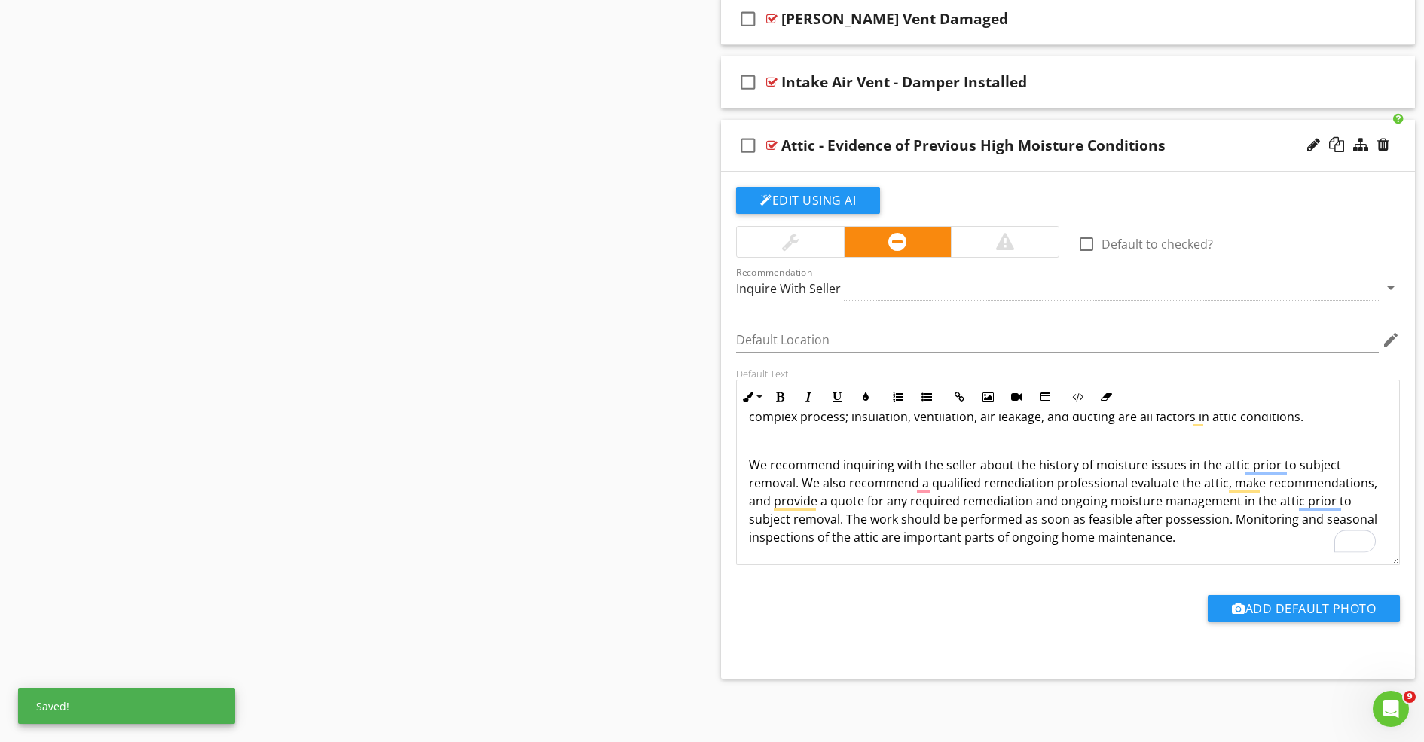
click at [1217, 551] on div "There was evidence observed that there have been high moisture levels in the at…" at bounding box center [1068, 399] width 662 height 332
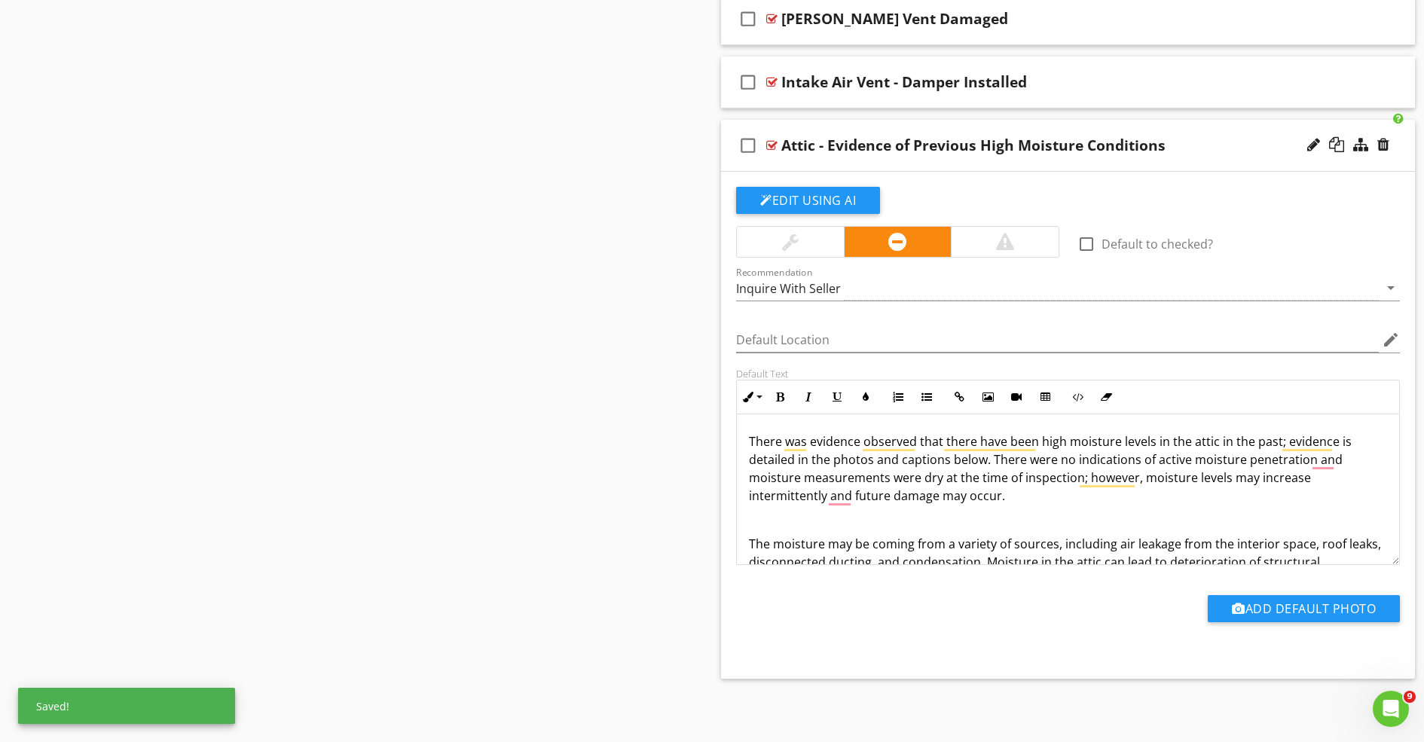
click at [1072, 491] on p "There was evidence observed that there have been high moisture levels in the at…" at bounding box center [1068, 469] width 638 height 72
click at [1012, 501] on p "There was evidence observed that there have been high moisture levels in the at…" at bounding box center [1068, 469] width 638 height 72
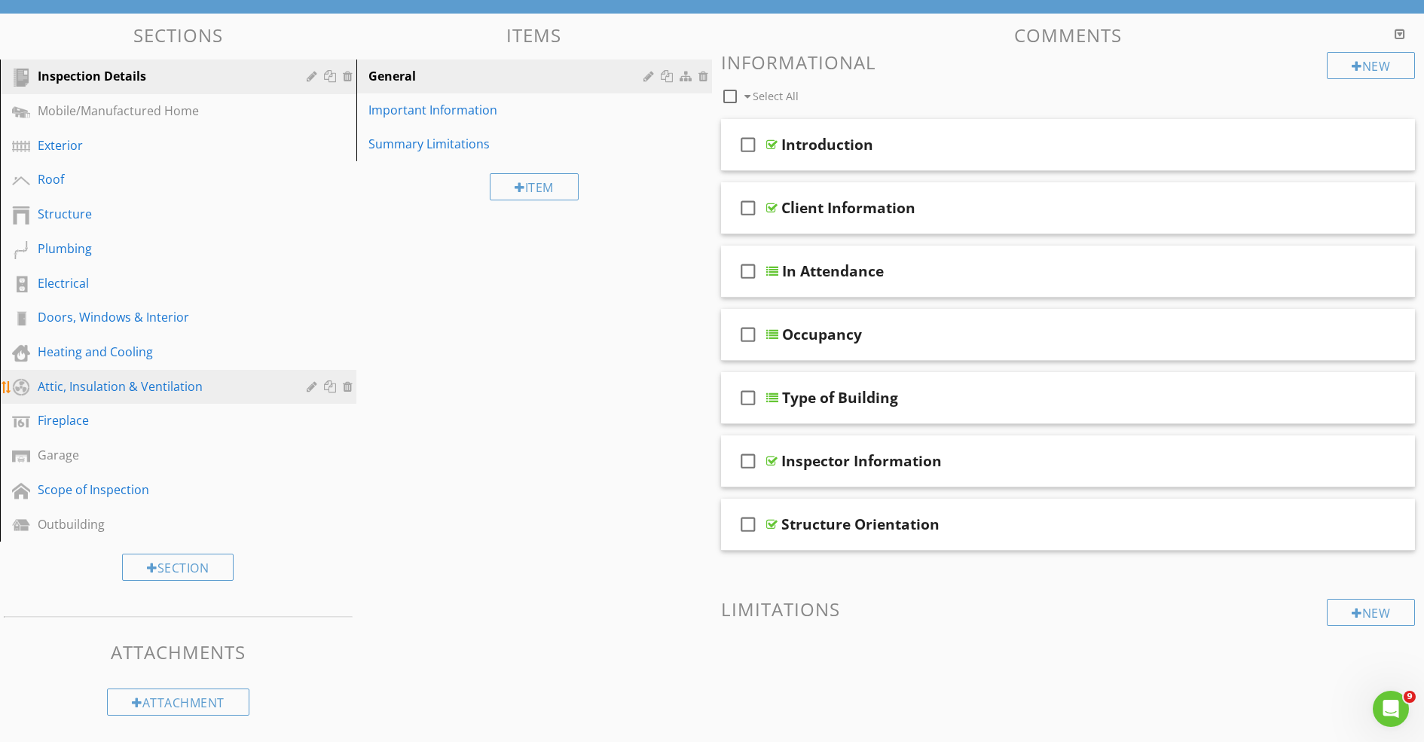
click at [147, 381] on div "Attic, Insulation & Ventilation" at bounding box center [161, 387] width 247 height 18
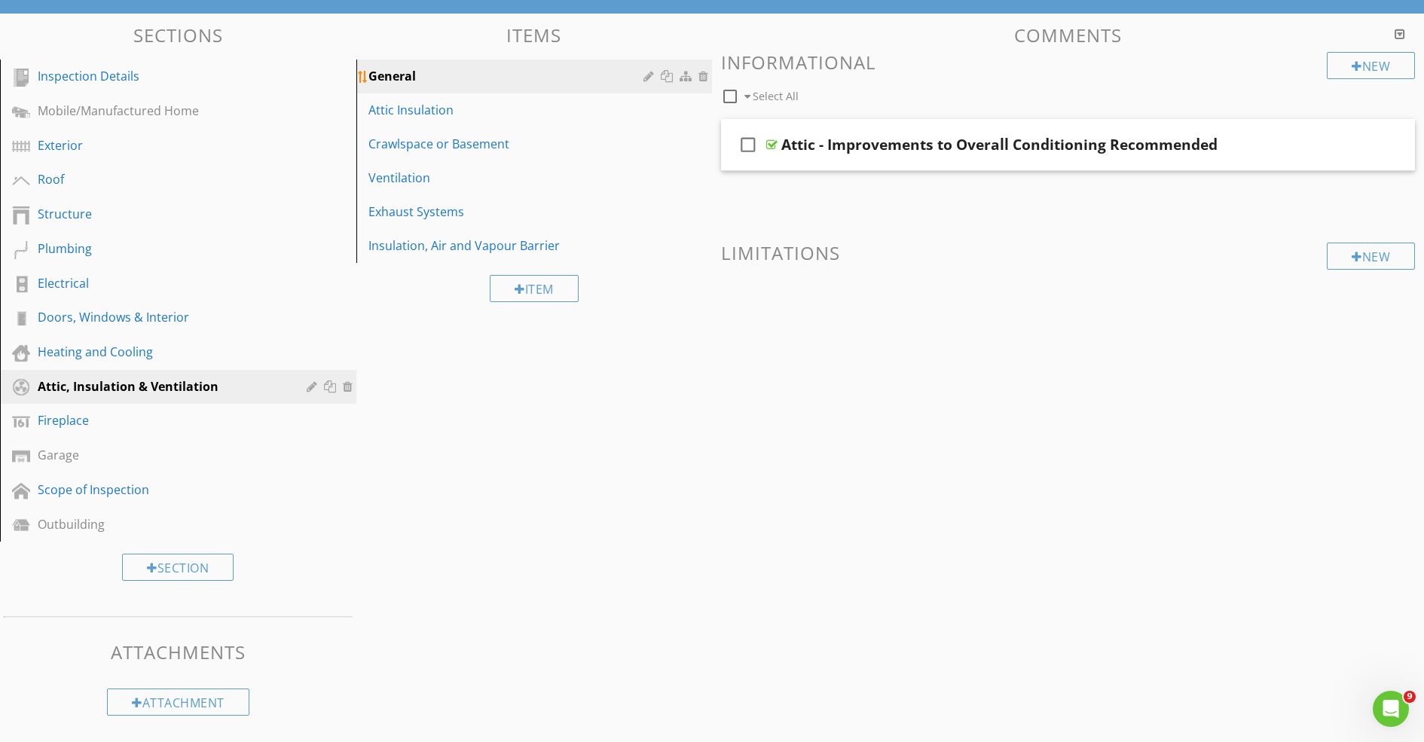
click at [416, 75] on div "General" at bounding box center [509, 76] width 280 height 18
click at [892, 162] on div "check_box_outline_blank Attic - Improvements to Overall Conditioning Recommended" at bounding box center [1068, 145] width 694 height 52
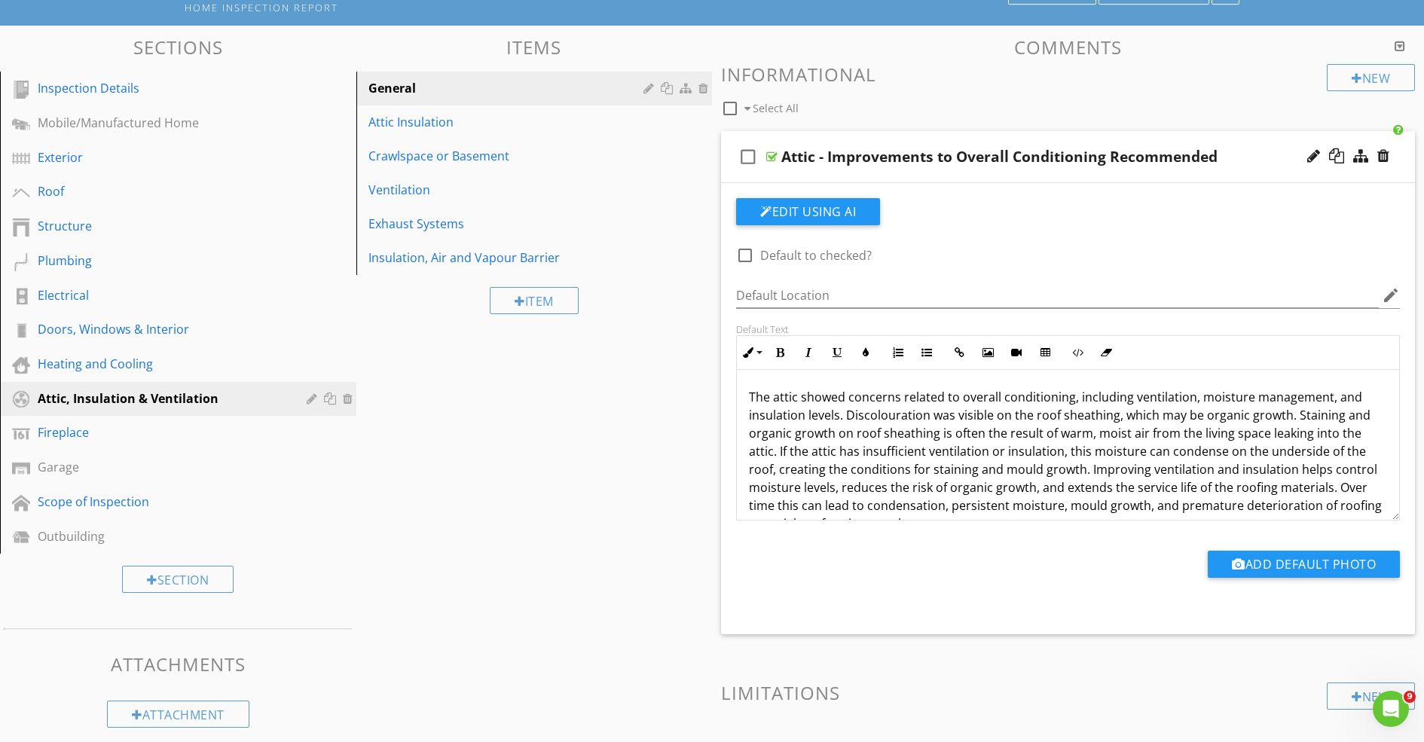
scroll to position [110, 0]
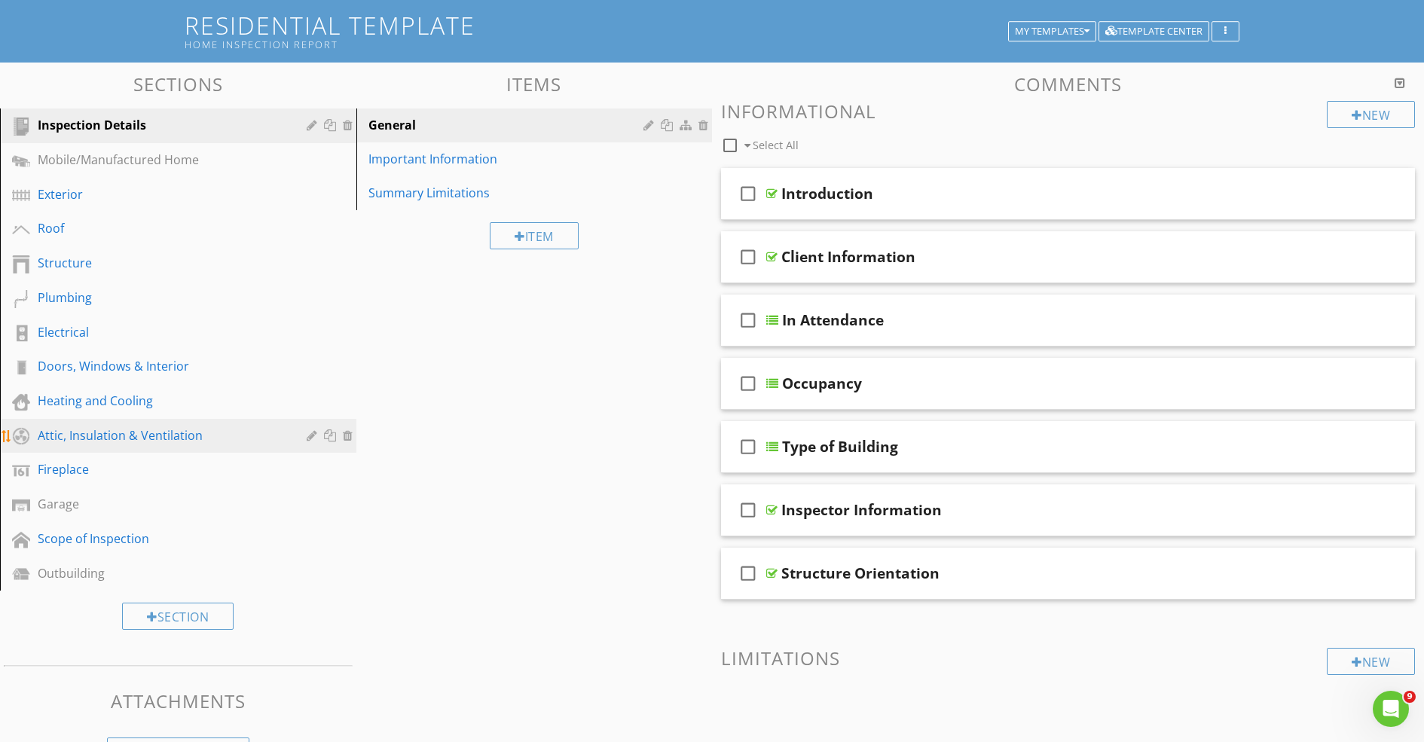
click at [174, 432] on div "Attic, Insulation & Ventilation" at bounding box center [161, 436] width 247 height 18
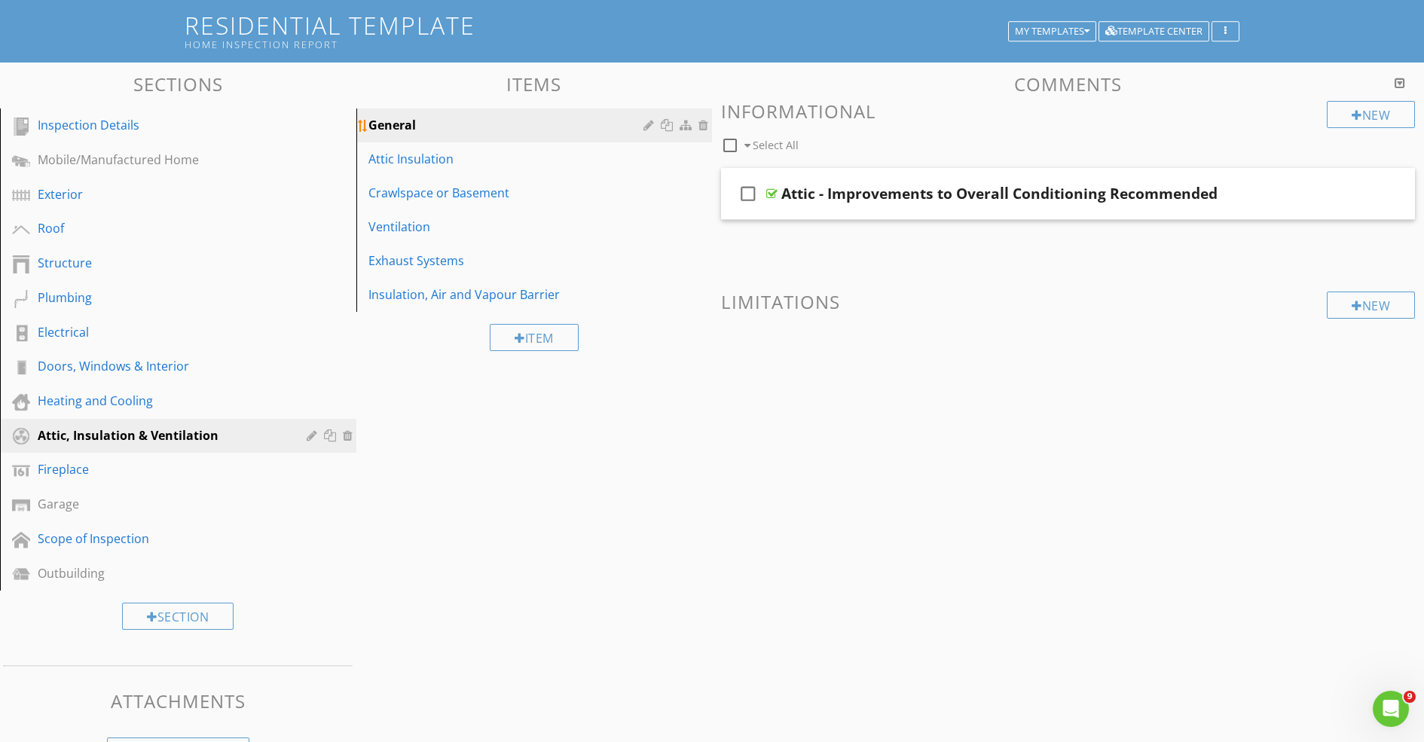
click at [435, 121] on div "General" at bounding box center [509, 125] width 280 height 18
click at [645, 125] on div at bounding box center [651, 125] width 14 height 12
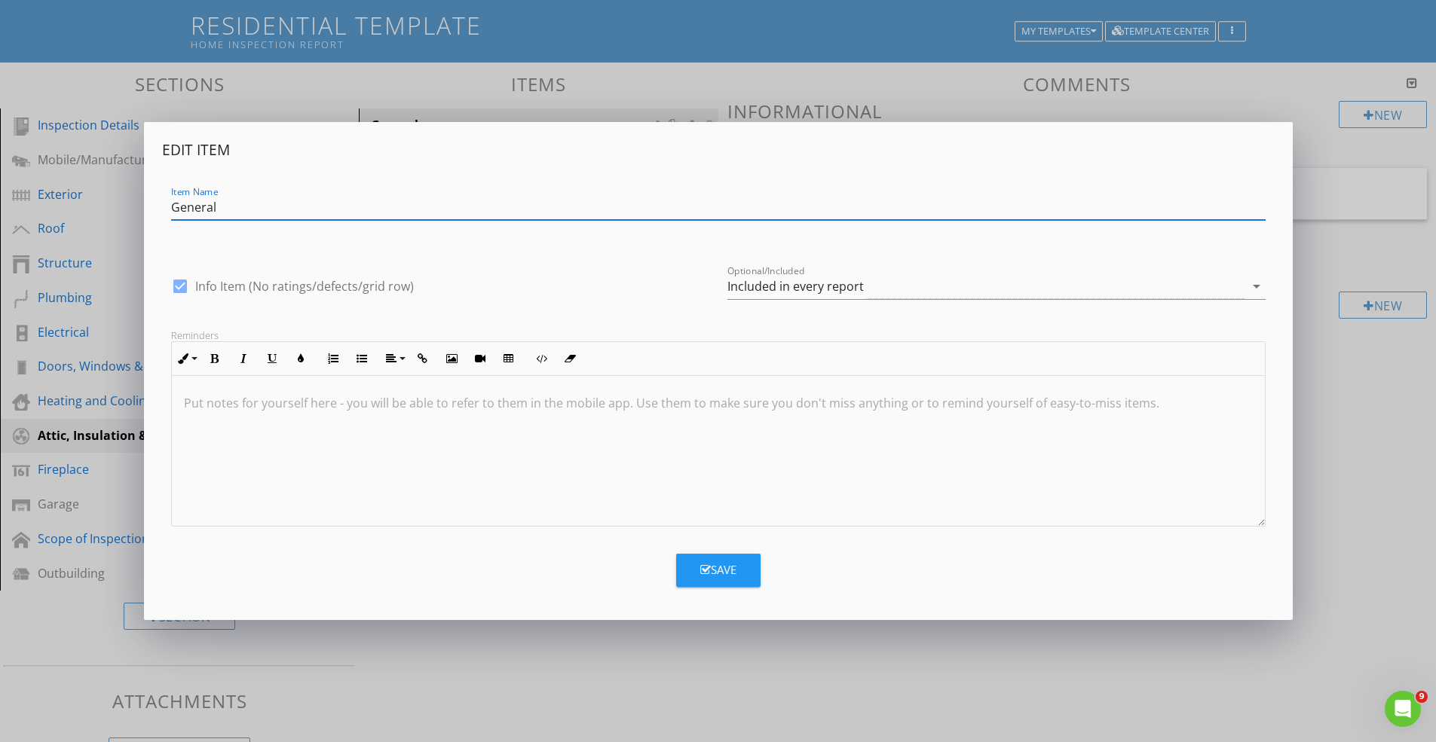
click at [182, 285] on div at bounding box center [180, 287] width 26 height 26
checkbox input "false"
click at [723, 582] on button "Save" at bounding box center [718, 570] width 84 height 33
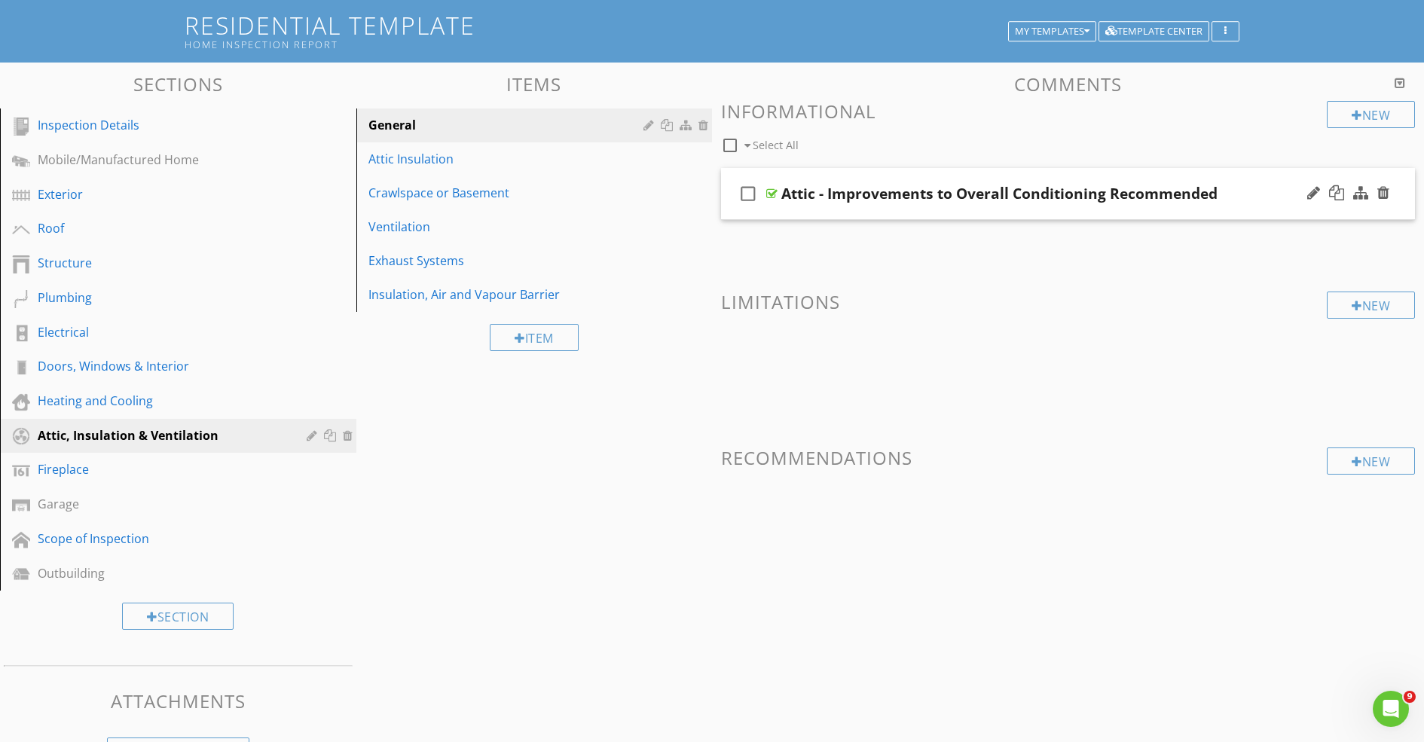
click at [1108, 211] on div "check_box_outline_blank Attic - Improvements to Overall Conditioning Recommended" at bounding box center [1068, 194] width 694 height 52
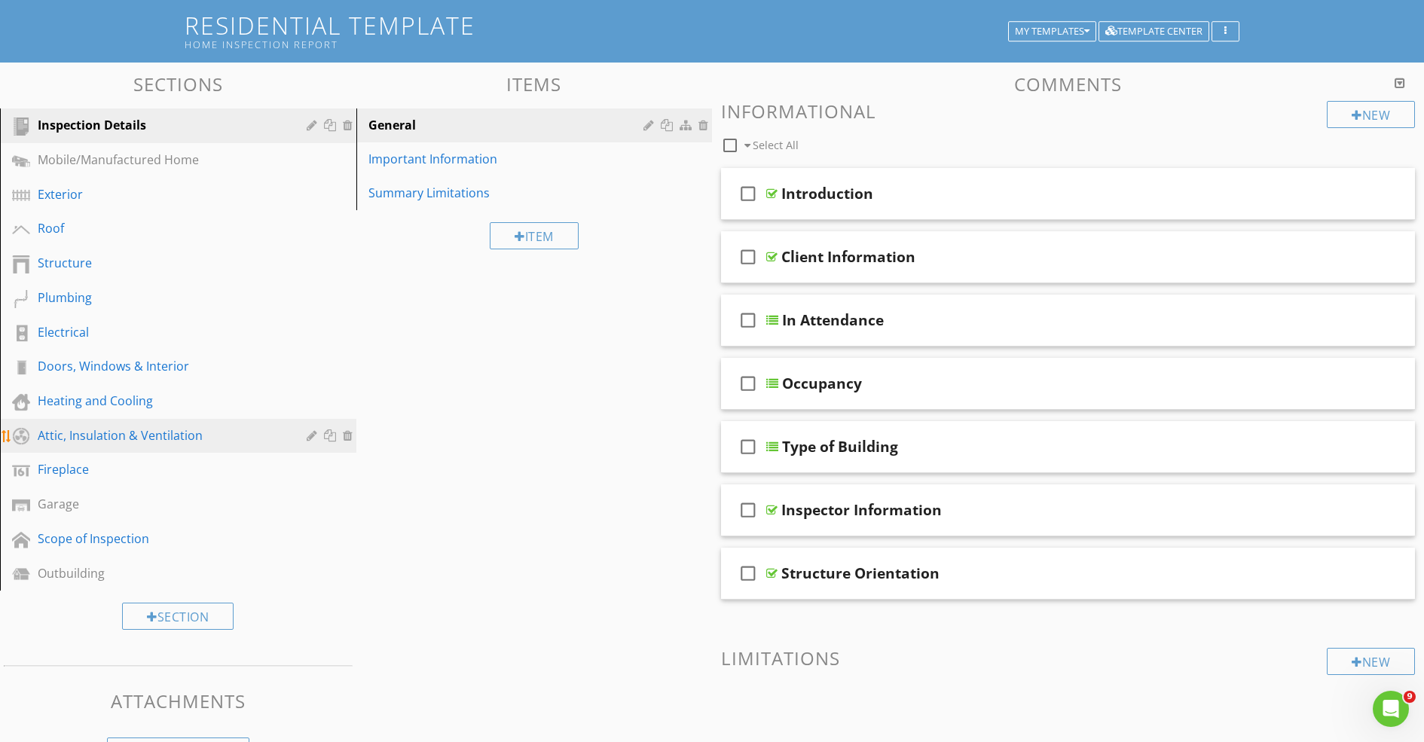
click at [200, 440] on div "Attic, Insulation & Ventilation" at bounding box center [161, 436] width 247 height 18
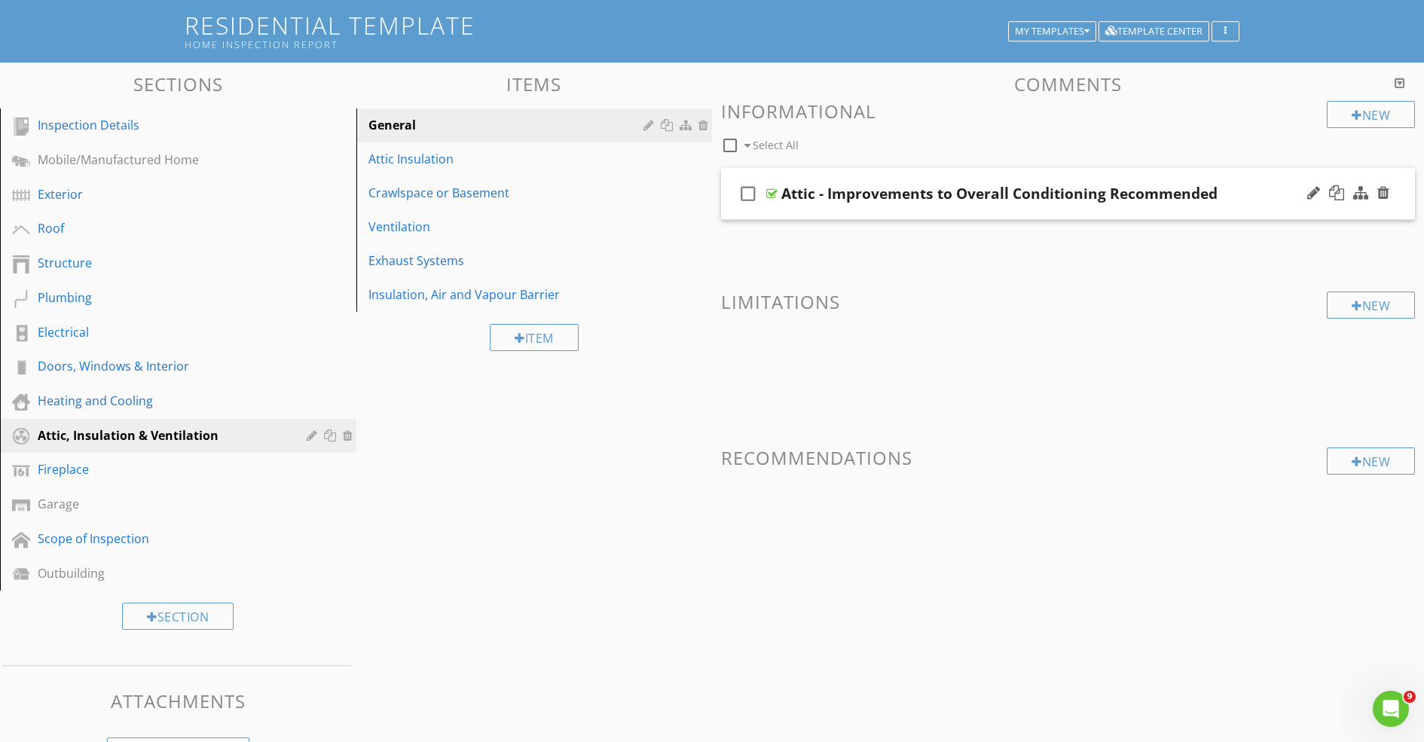
click at [1244, 212] on div "check_box_outline_blank Attic - Improvements to Overall Conditioning Recommended" at bounding box center [1068, 194] width 694 height 52
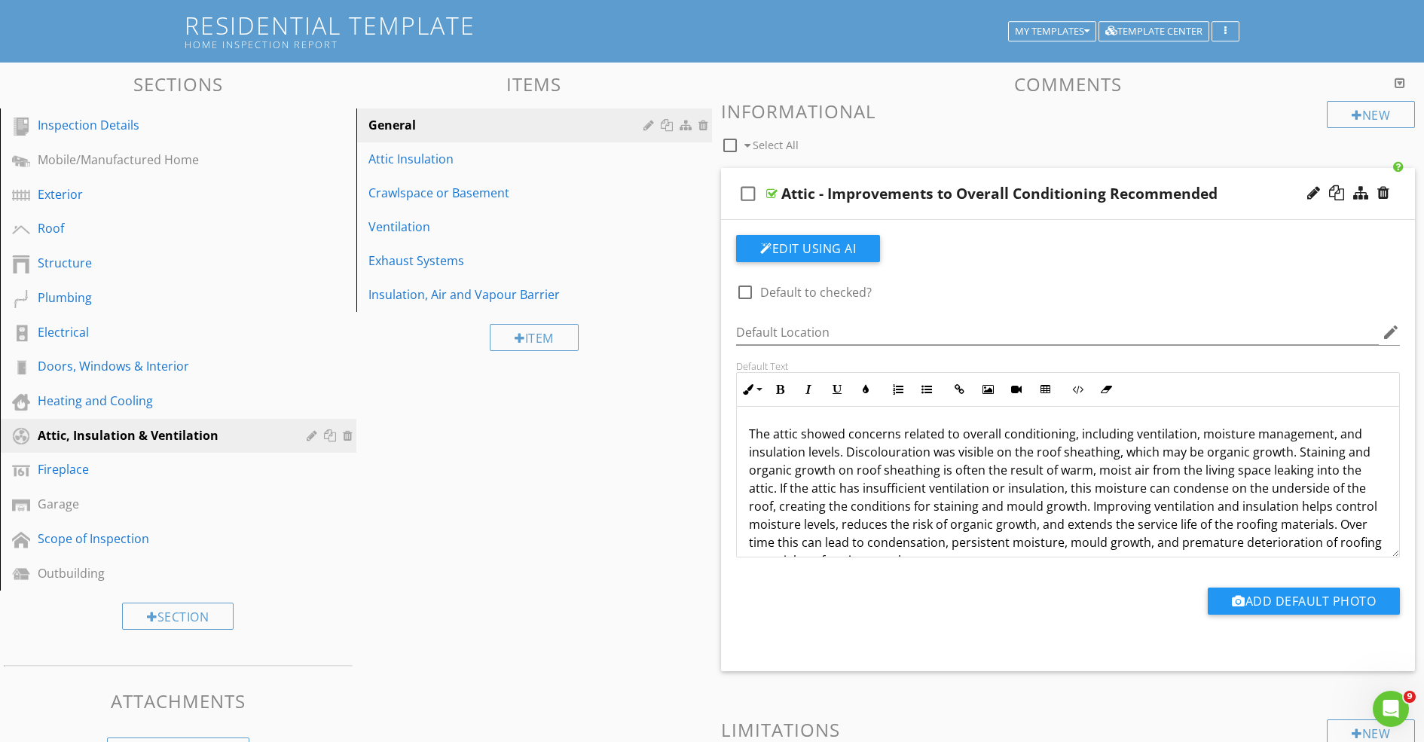
click at [865, 508] on p "The attic showed concerns related to overall conditioning, including ventilatio…" at bounding box center [1068, 497] width 638 height 145
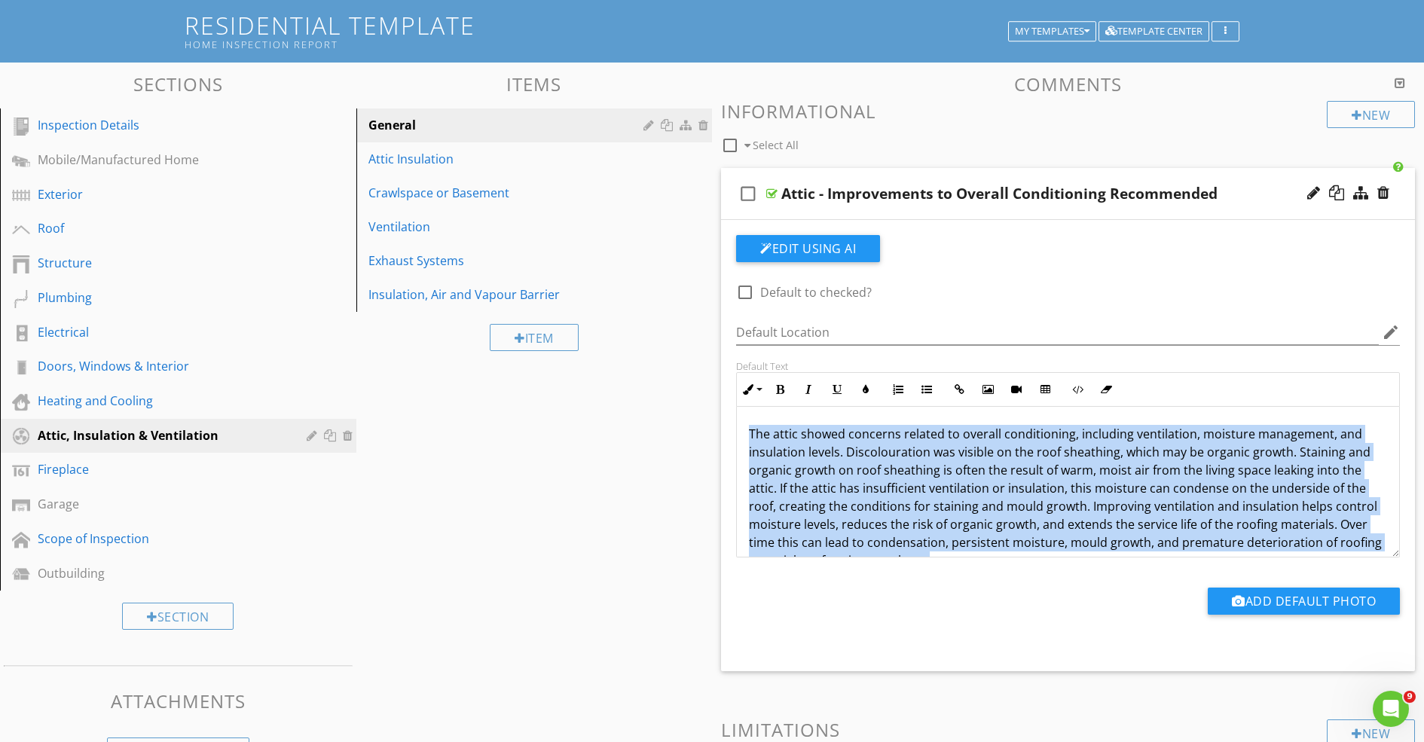
copy div "The attic showed concerns related to overall conditioning, including ventilatio…"
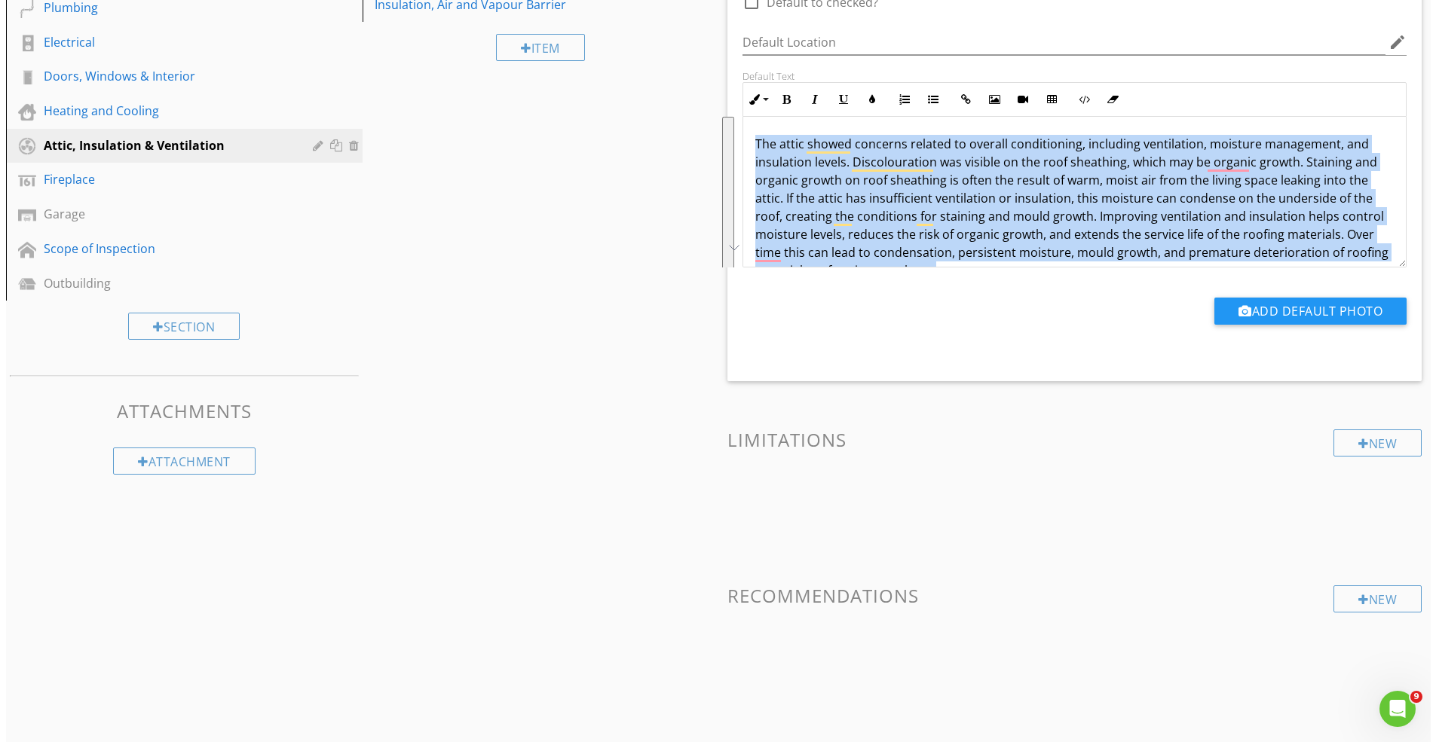
scroll to position [393, 0]
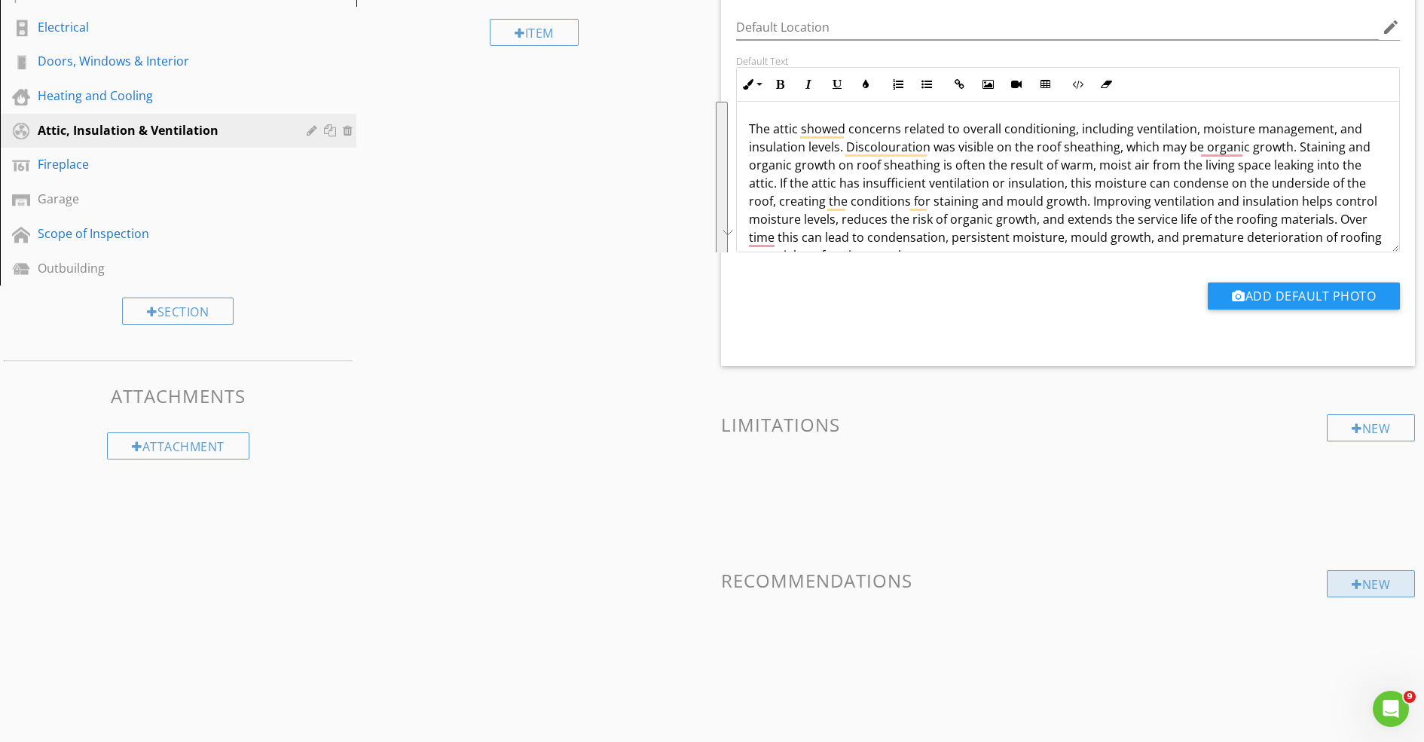
click at [1368, 596] on div "New" at bounding box center [1371, 583] width 88 height 27
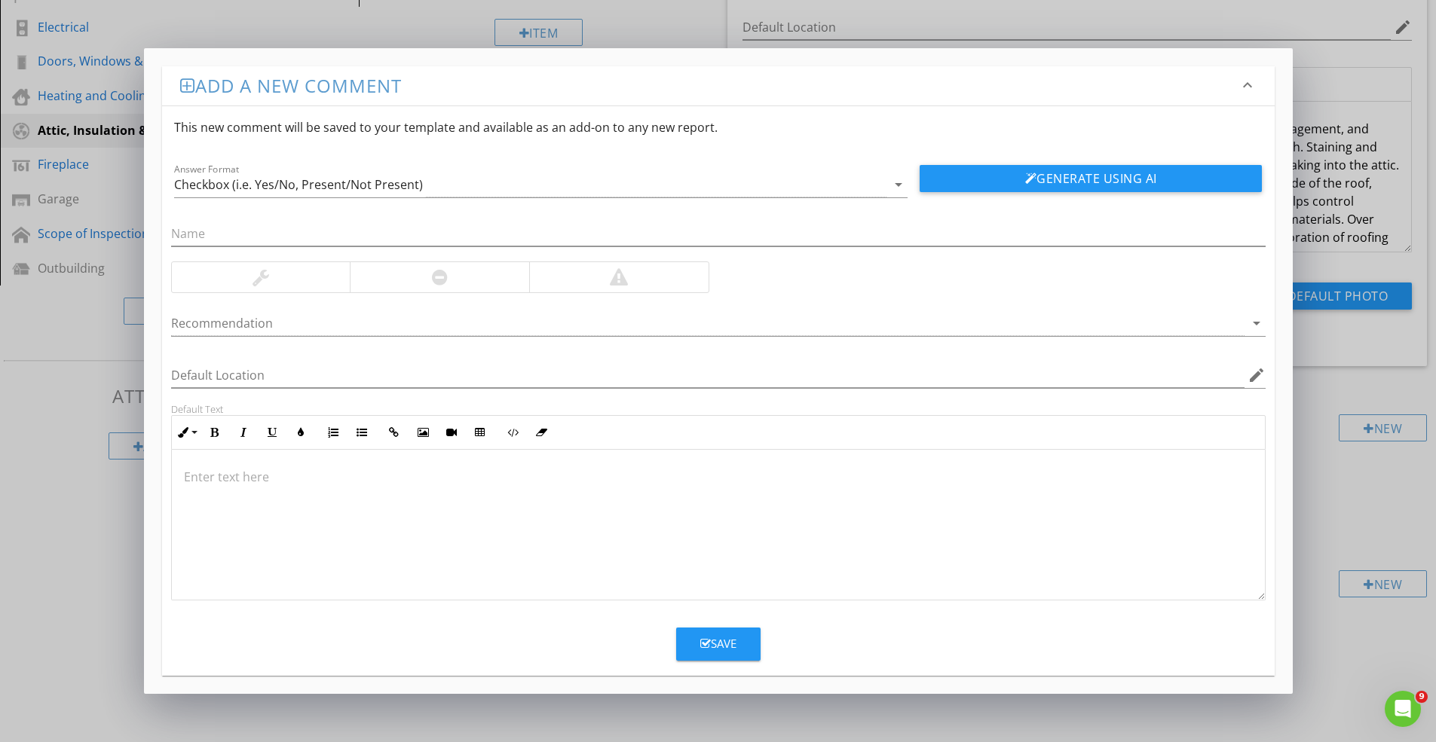
click at [814, 543] on div at bounding box center [718, 525] width 1093 height 151
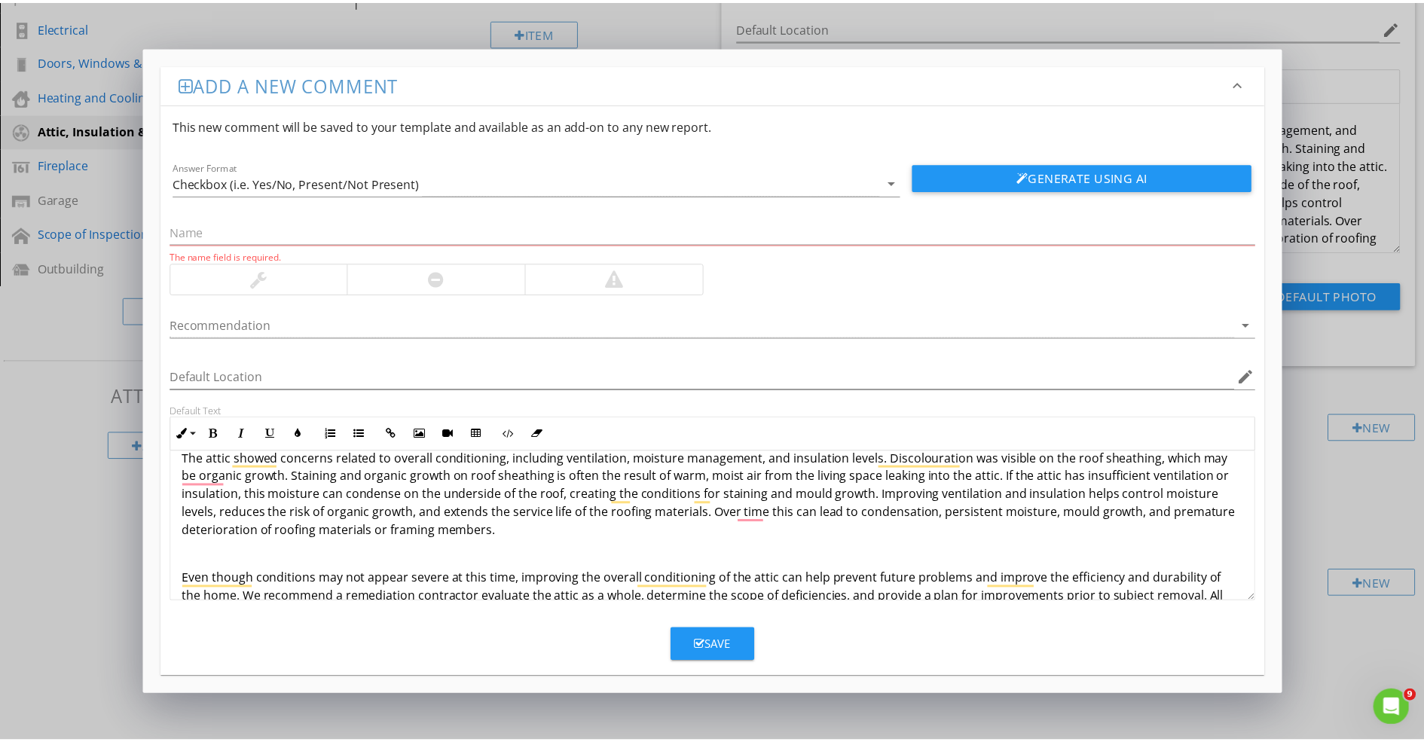
scroll to position [0, 0]
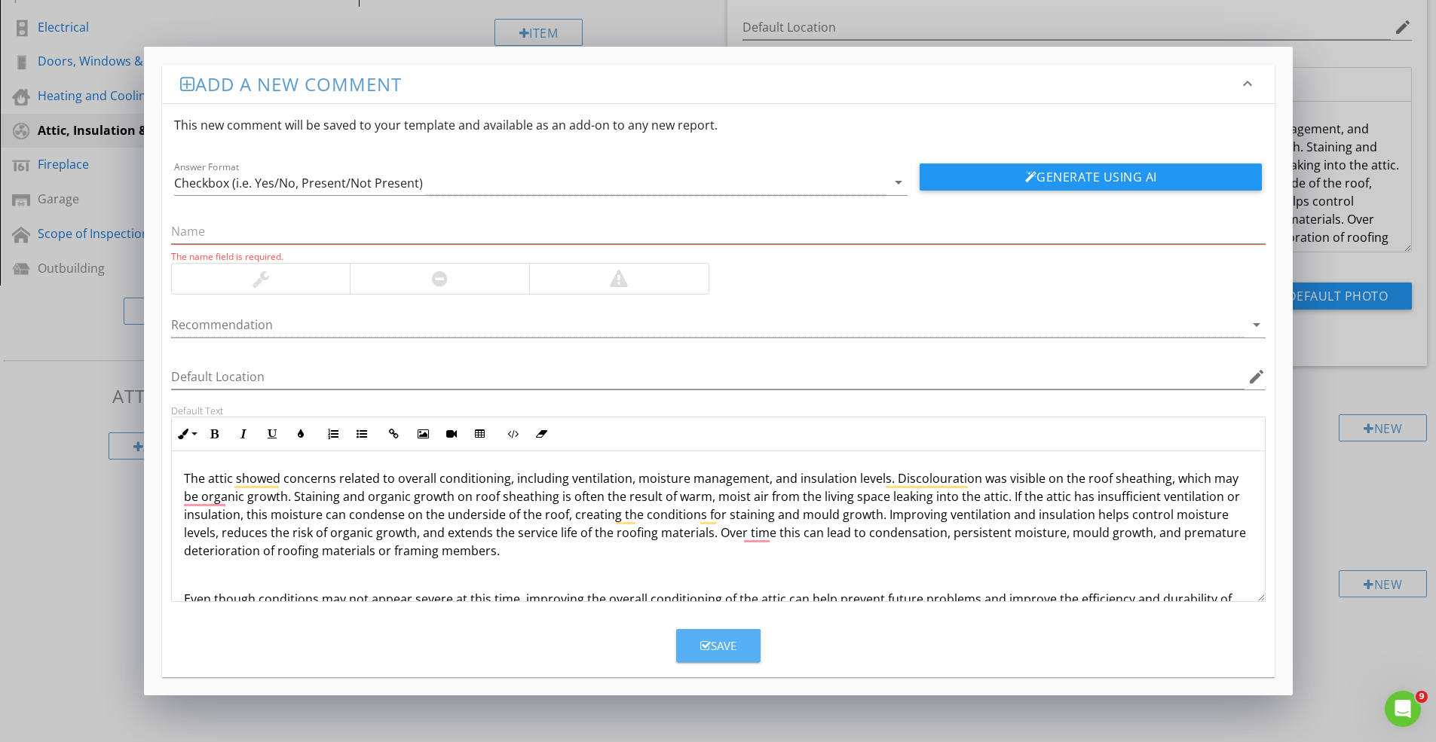
click at [748, 650] on button "Save" at bounding box center [718, 645] width 84 height 33
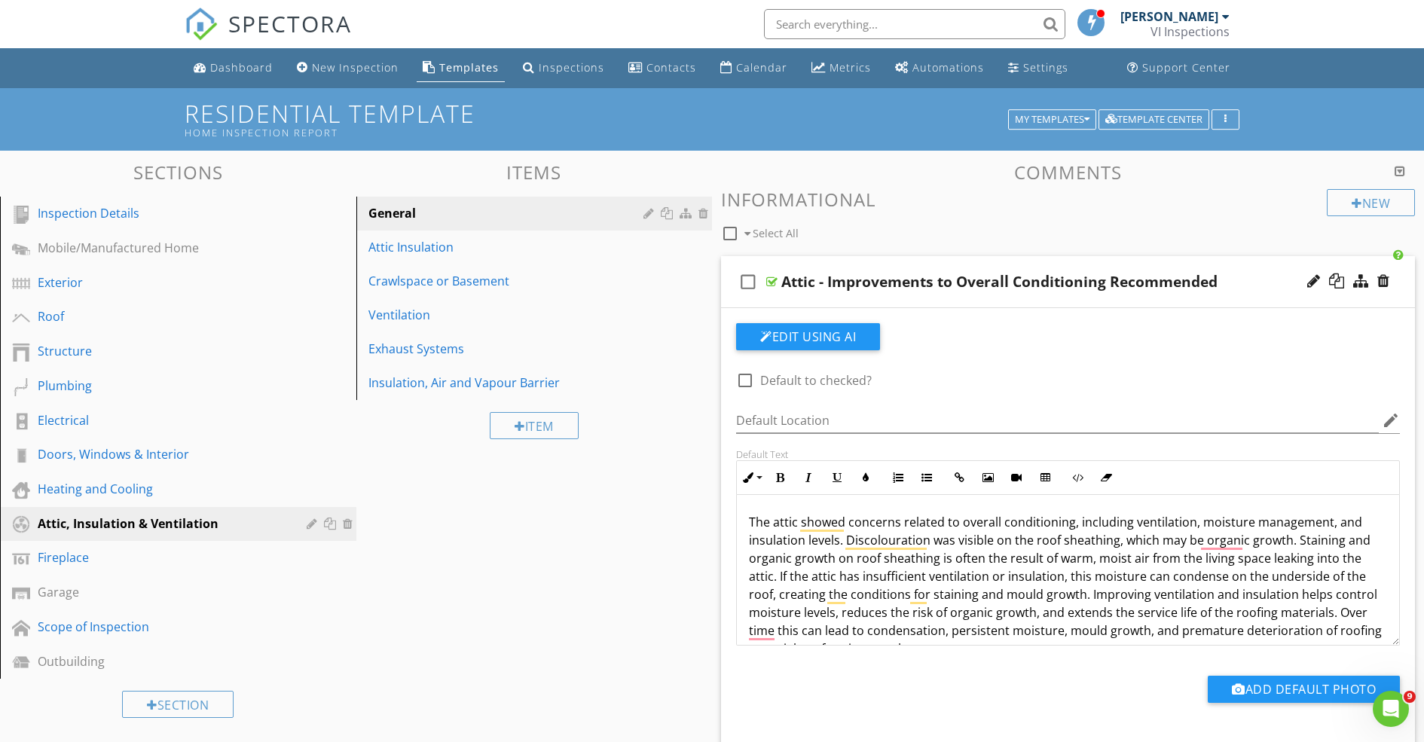
click at [860, 286] on div "Attic - Improvements to Overall Conditioning Recommended" at bounding box center [999, 282] width 436 height 18
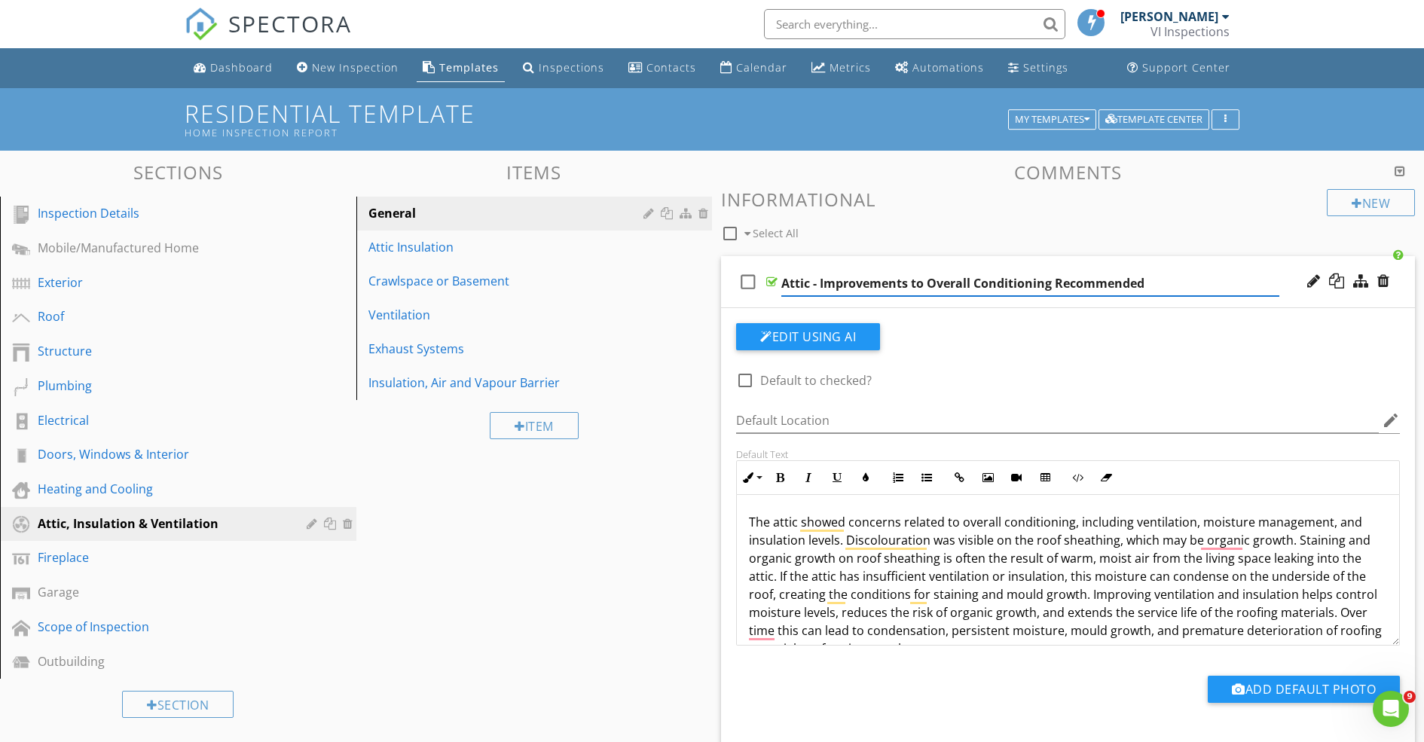
click at [849, 285] on input "Attic - Improvements to Overall Conditioning Recommended" at bounding box center [1030, 283] width 498 height 25
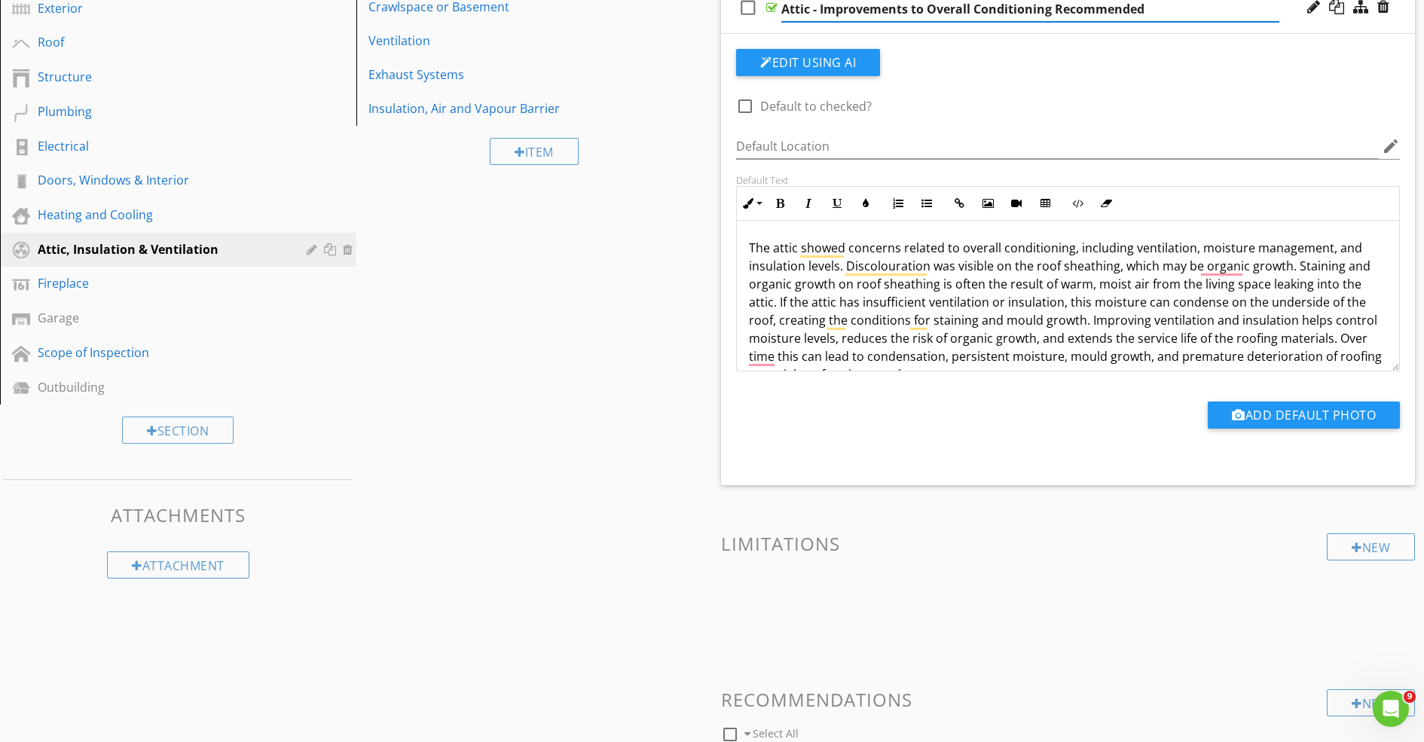
scroll to position [428, 0]
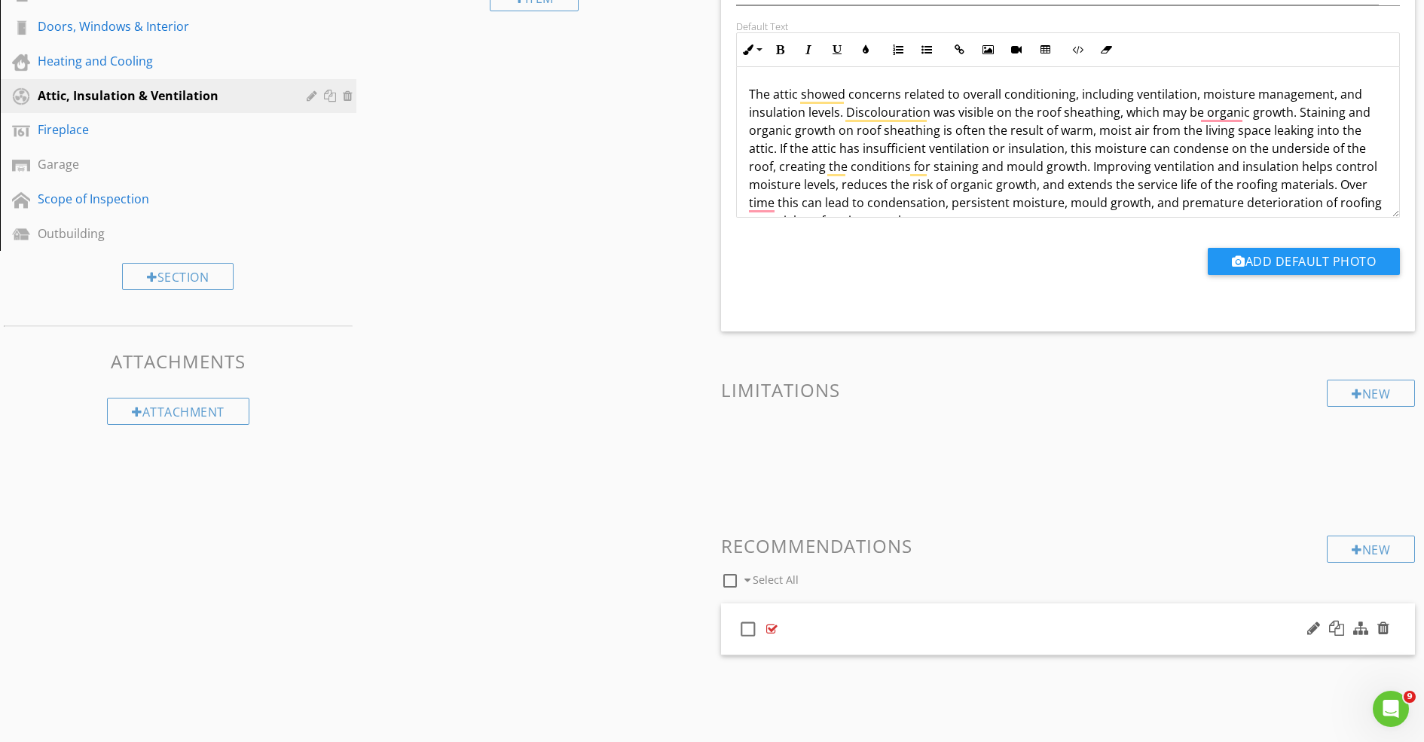
click at [805, 653] on div "check_box_outline_blank" at bounding box center [1068, 630] width 694 height 52
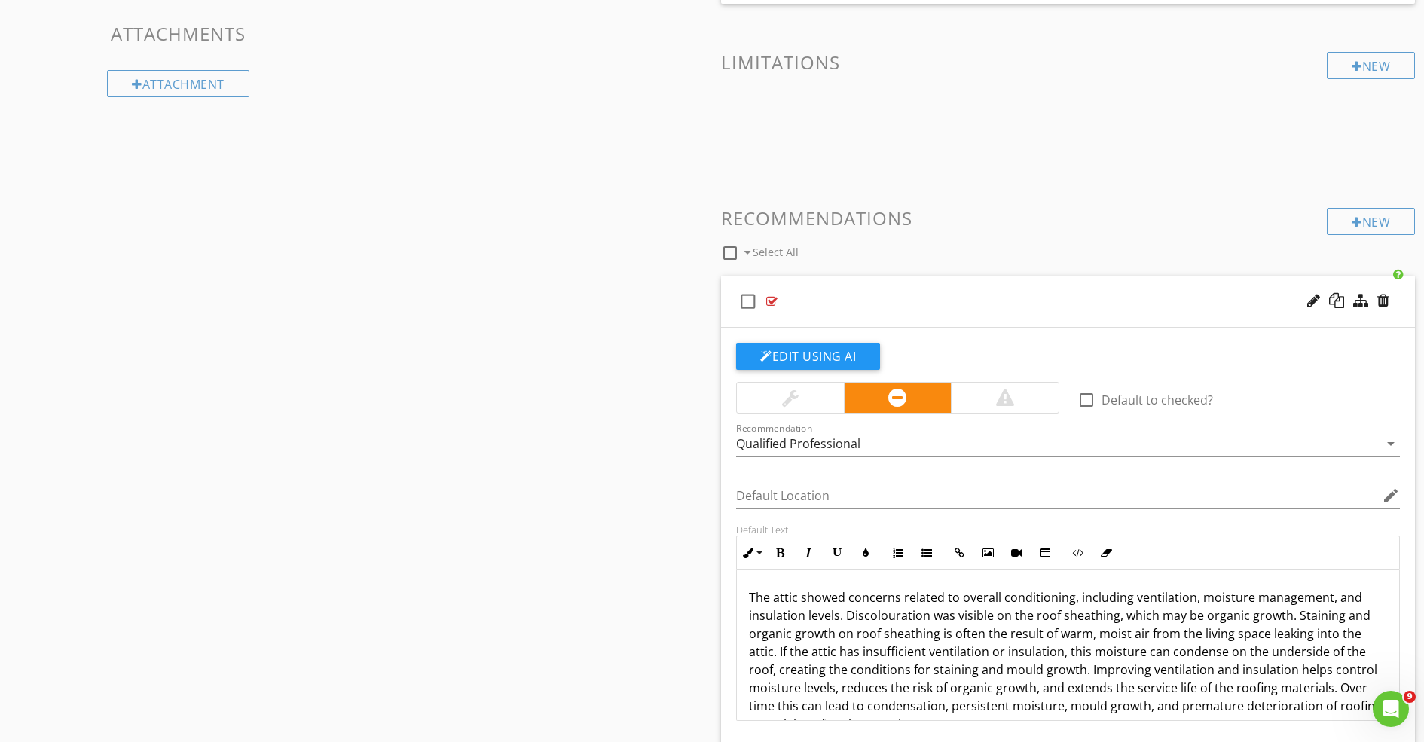
scroll to position [910, 0]
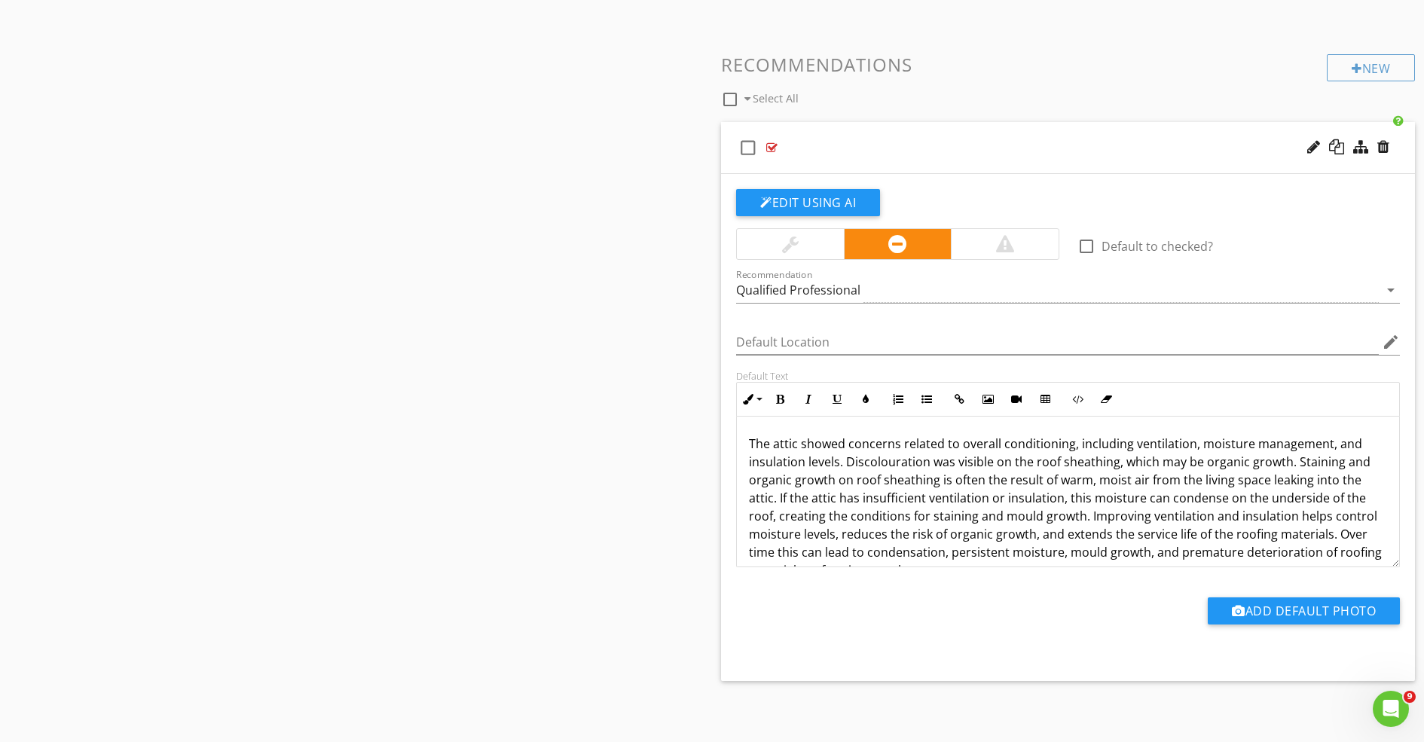
click at [834, 151] on div "check_box_outline_blank" at bounding box center [1068, 148] width 694 height 52
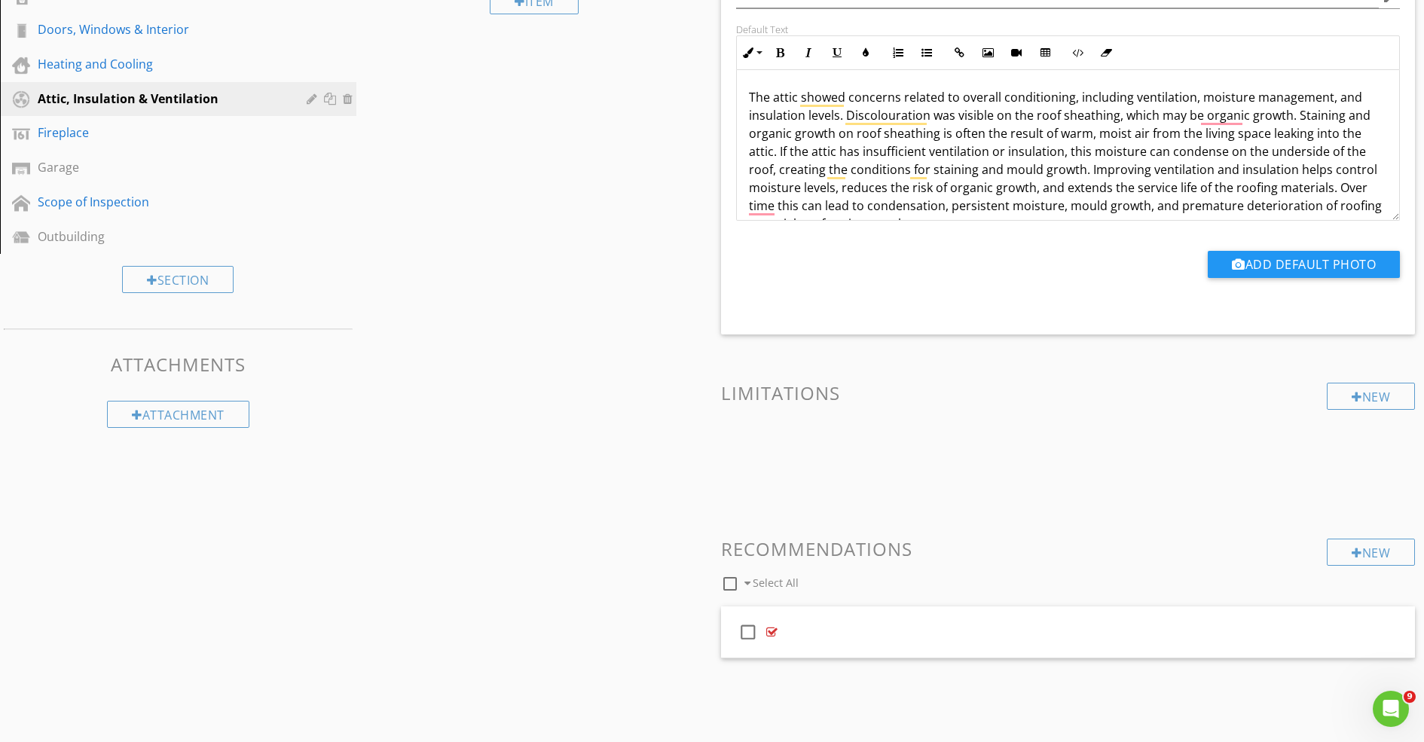
scroll to position [428, 0]
click at [777, 630] on div at bounding box center [771, 629] width 11 height 12
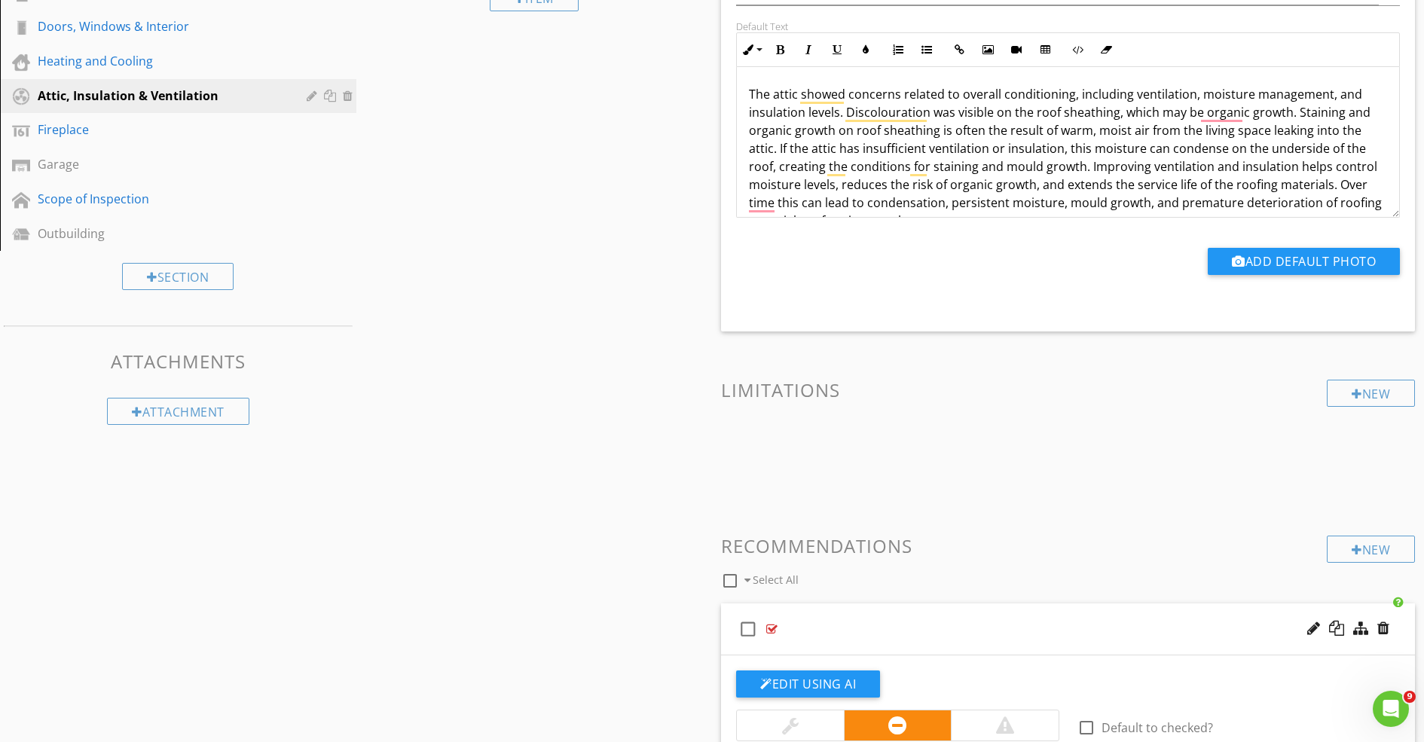
click at [811, 629] on div "check_box_outline_blank" at bounding box center [1068, 630] width 694 height 52
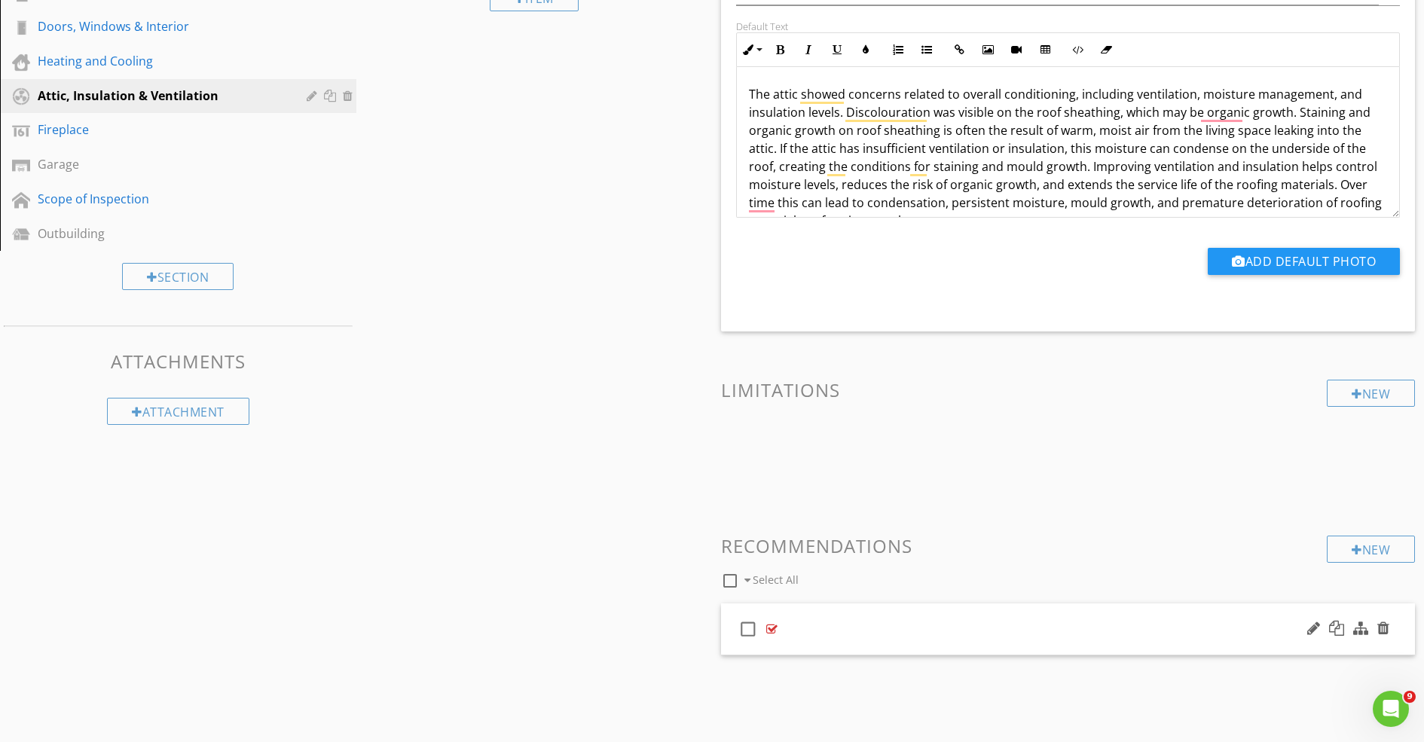
click at [840, 631] on div "check_box_outline_blank" at bounding box center [1068, 630] width 694 height 52
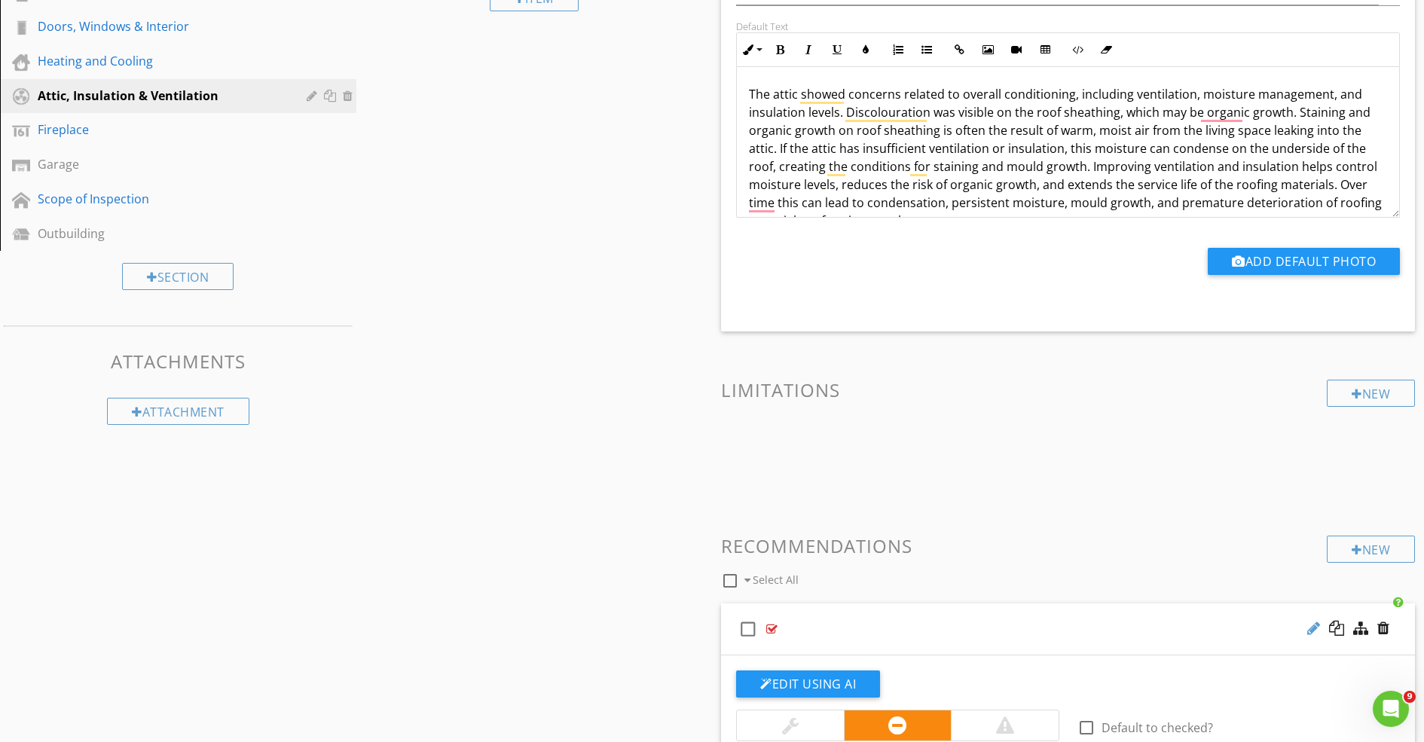
click at [1311, 628] on div at bounding box center [1314, 628] width 13 height 15
click at [847, 629] on input "text" at bounding box center [1030, 630] width 498 height 25
paste input "Attic - Improvements to Overall Conditioning Recommended"
type input "Attic - Improvements to Overall Conditioning Recommended"
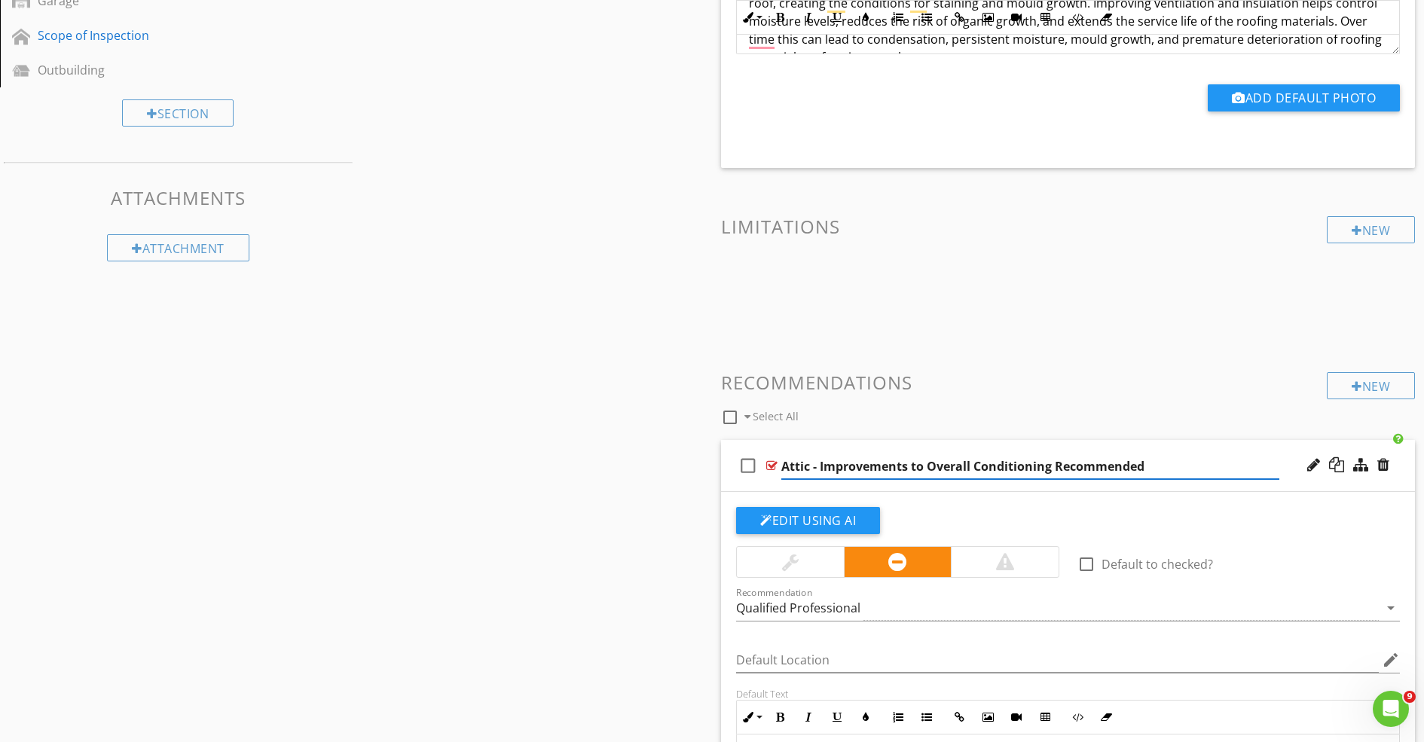
scroll to position [638, 0]
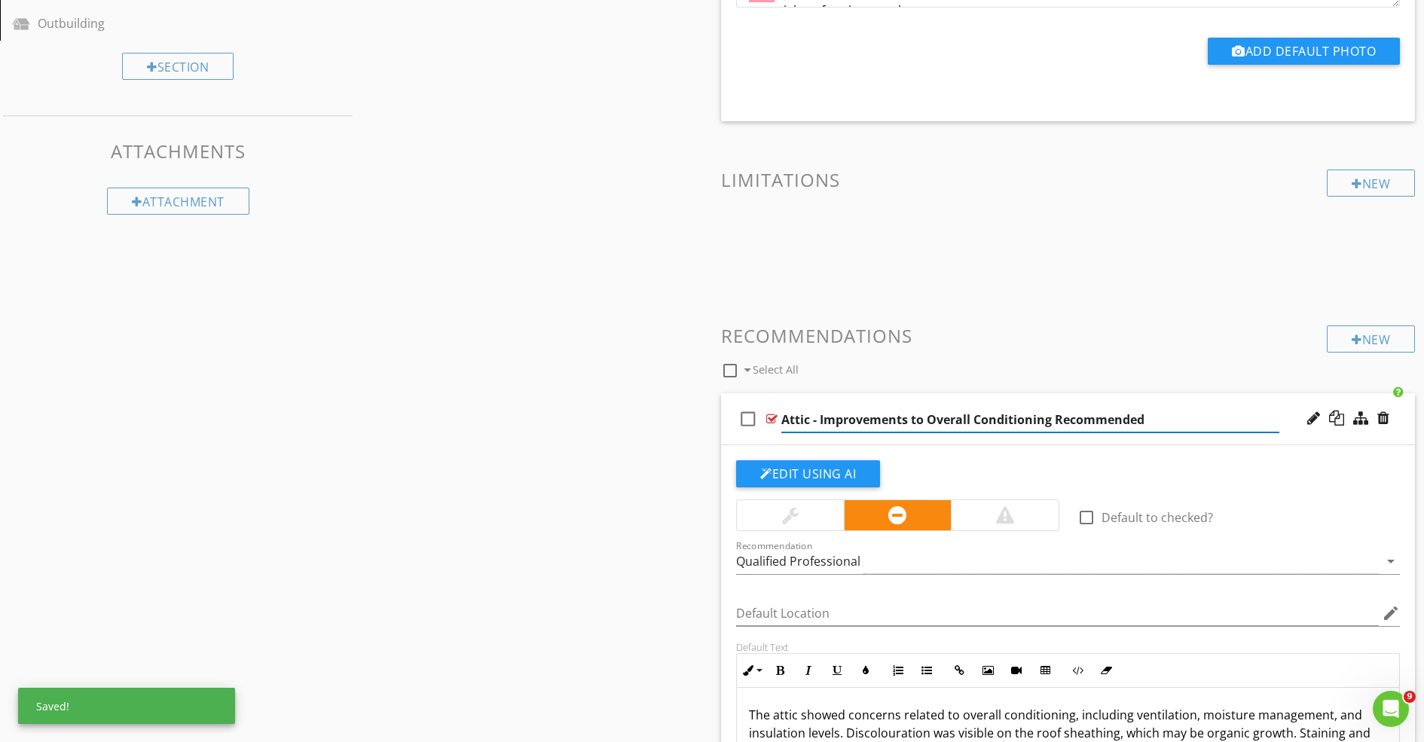
click at [1029, 517] on div at bounding box center [1005, 515] width 108 height 30
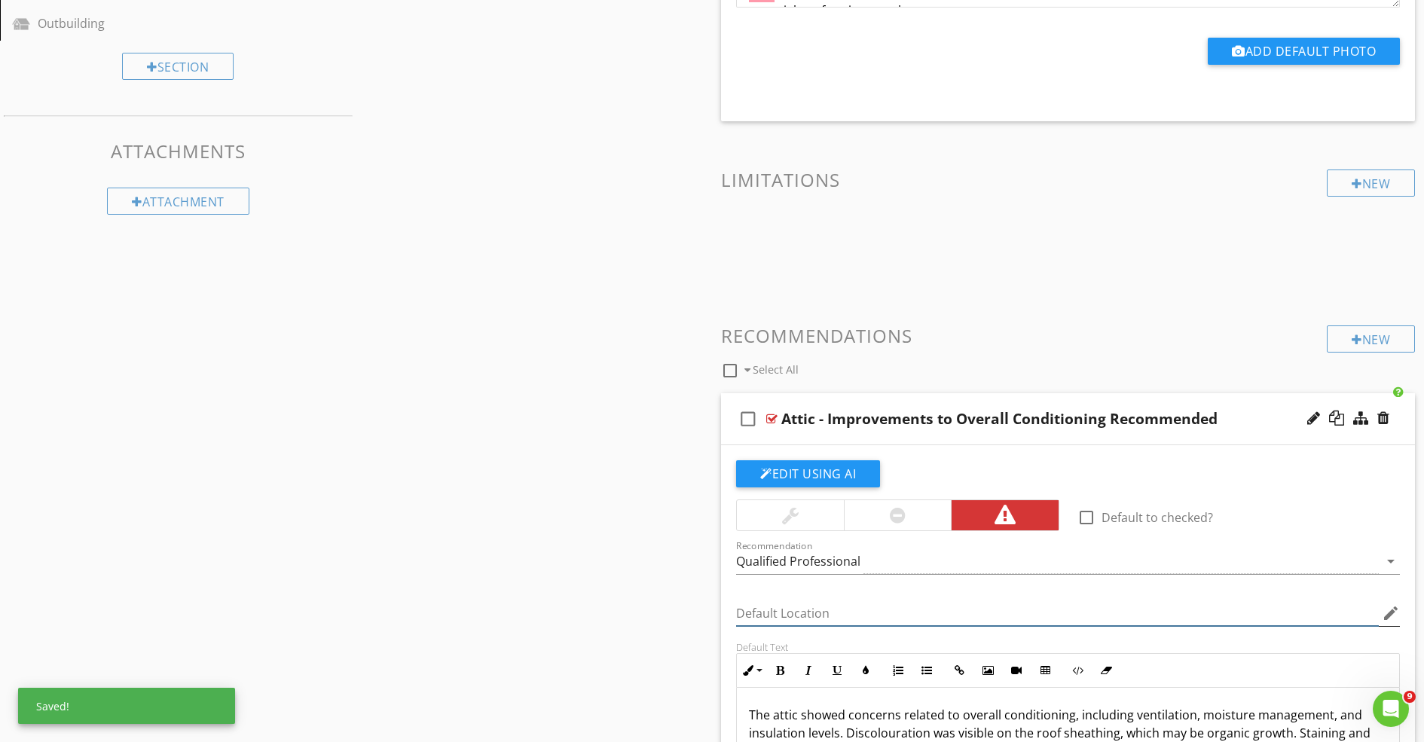
click at [812, 612] on input "Default Location" at bounding box center [1057, 613] width 643 height 25
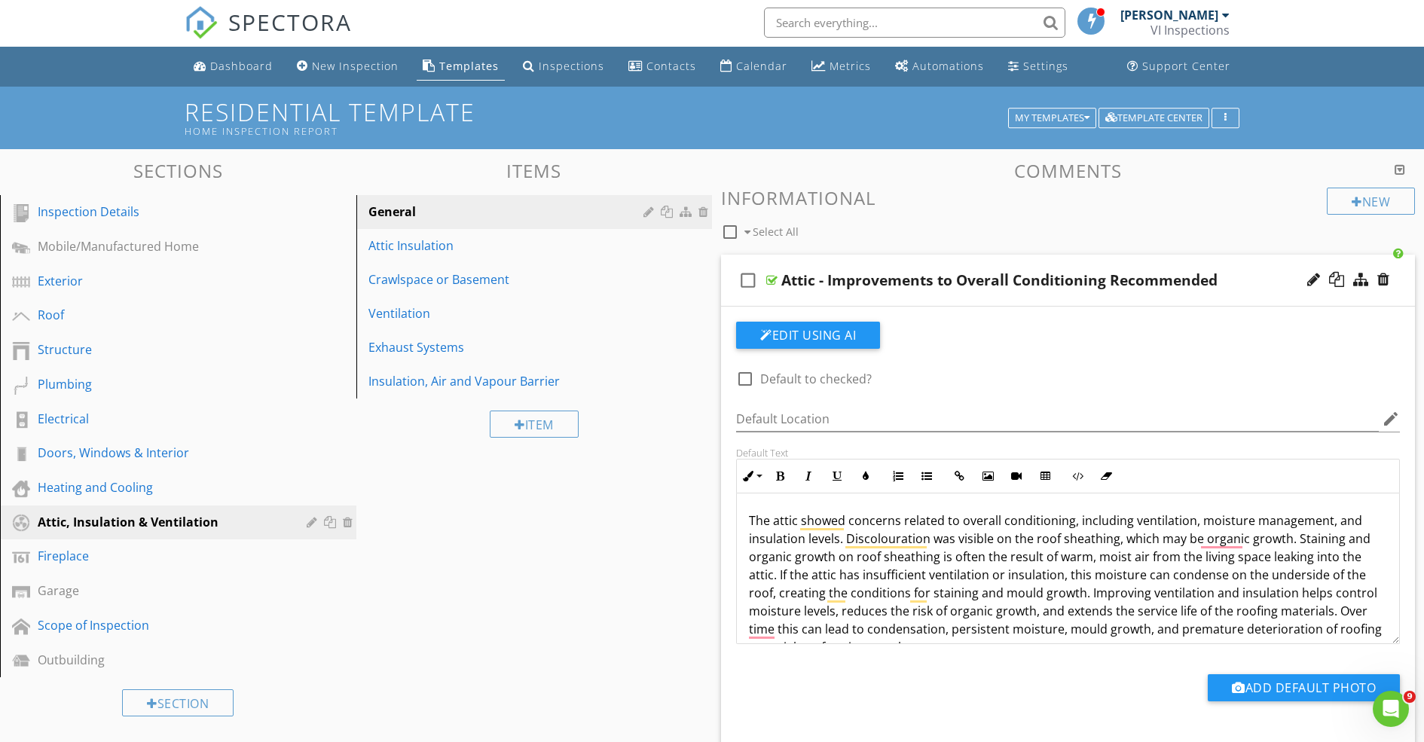
scroll to position [0, 0]
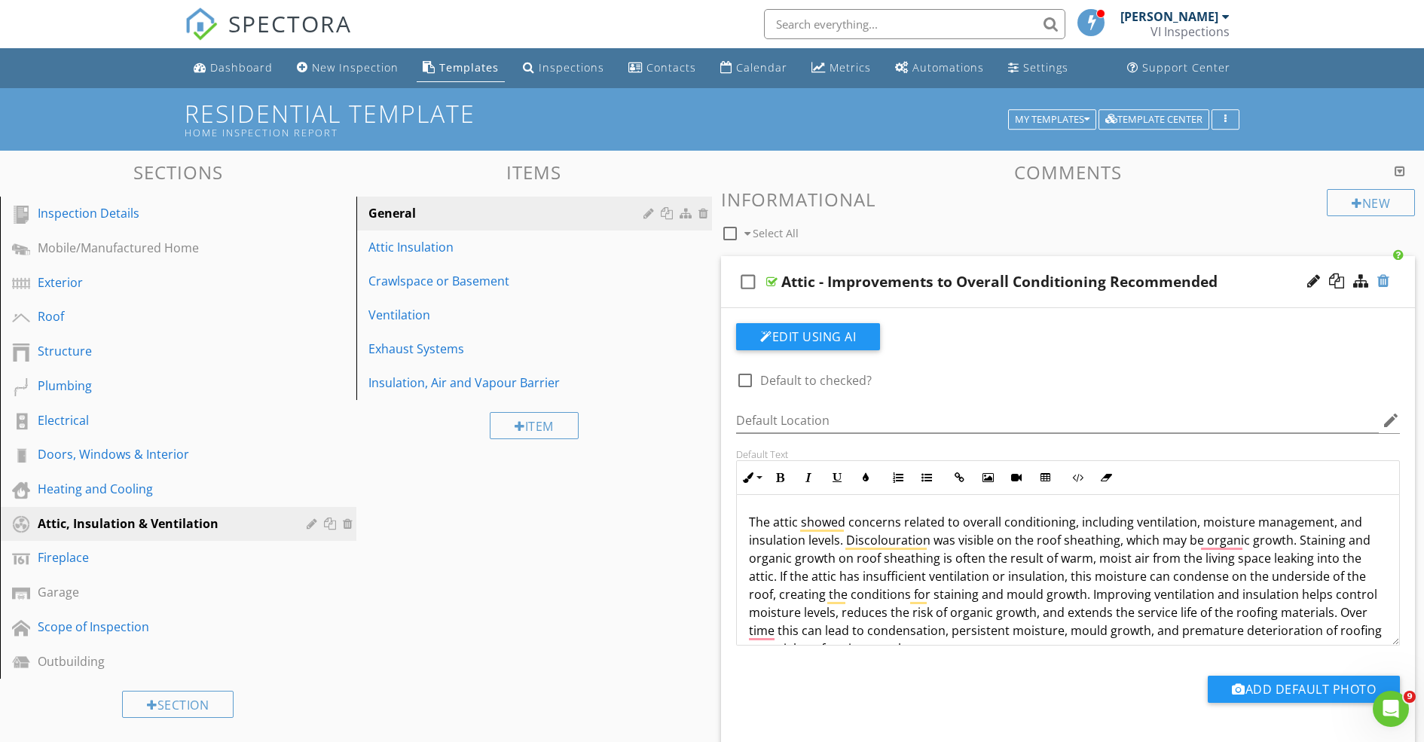
type input "Attic"
click at [1385, 280] on div at bounding box center [1384, 281] width 12 height 15
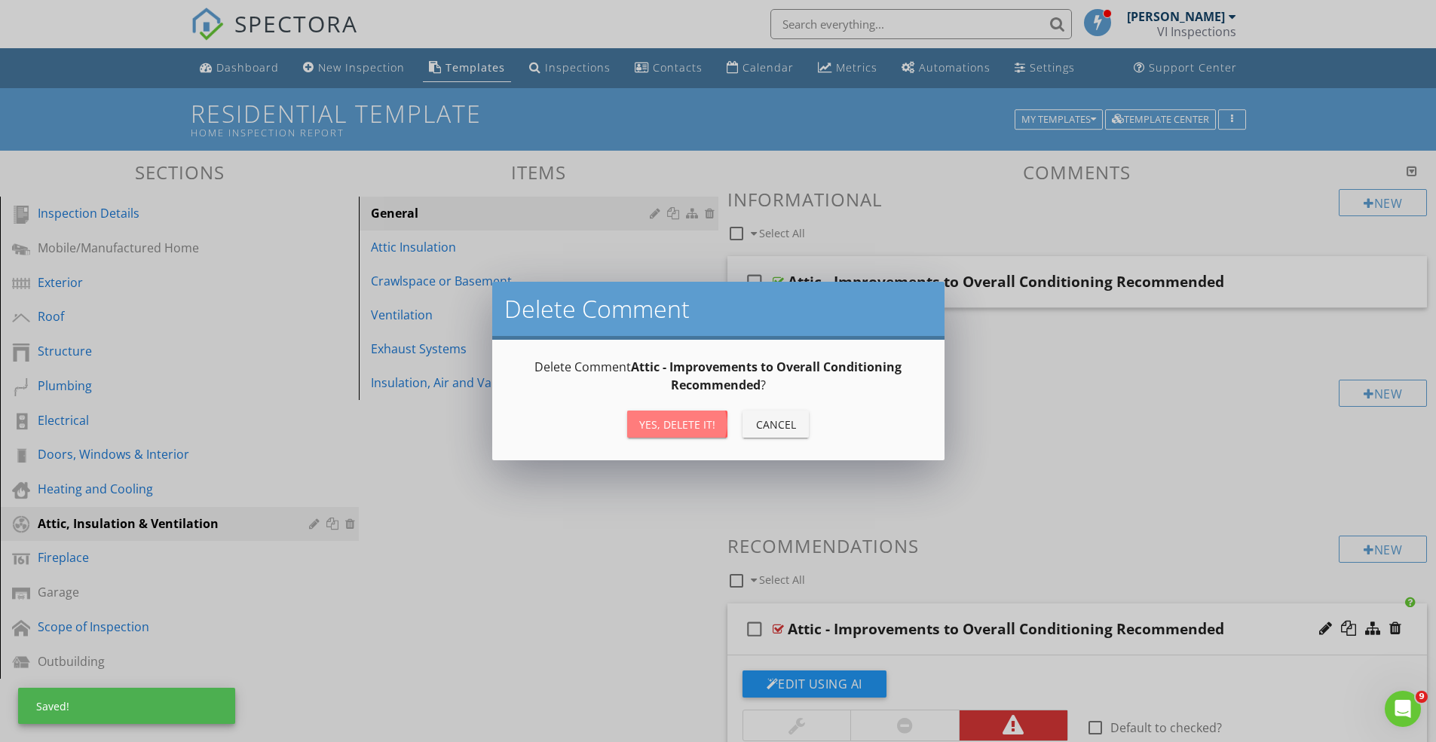
click at [687, 423] on div "Yes, Delete it!" at bounding box center [677, 425] width 76 height 16
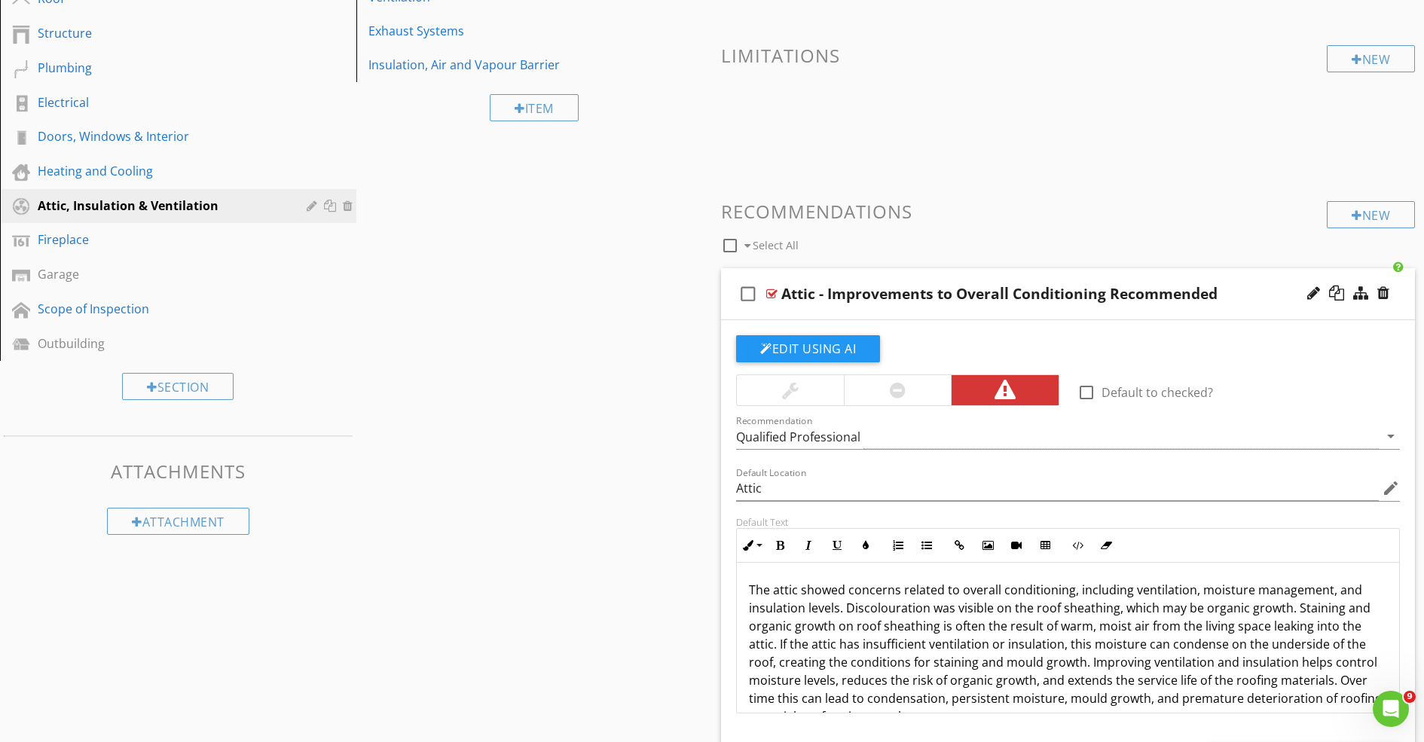
scroll to position [337, 0]
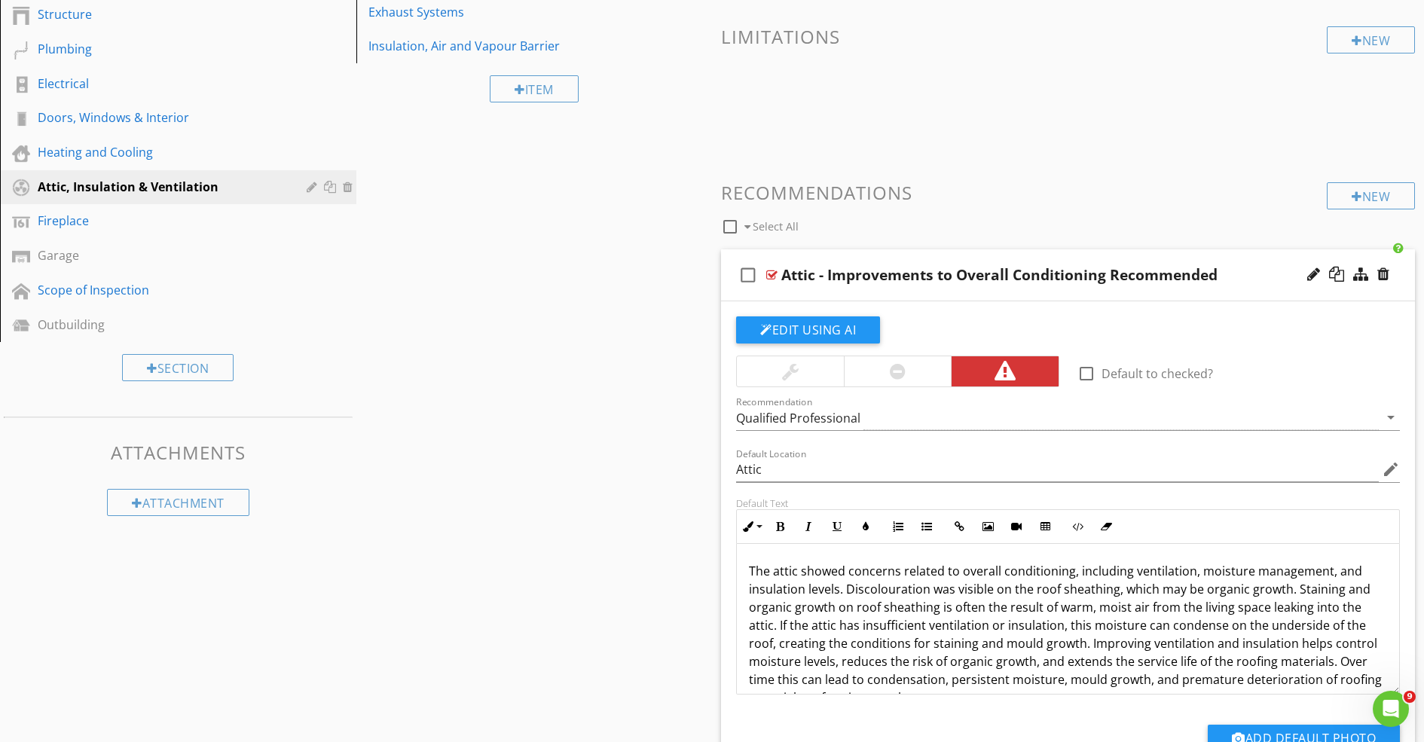
click at [913, 615] on p "The attic showed concerns related to overall conditioning, including ventilatio…" at bounding box center [1068, 634] width 638 height 145
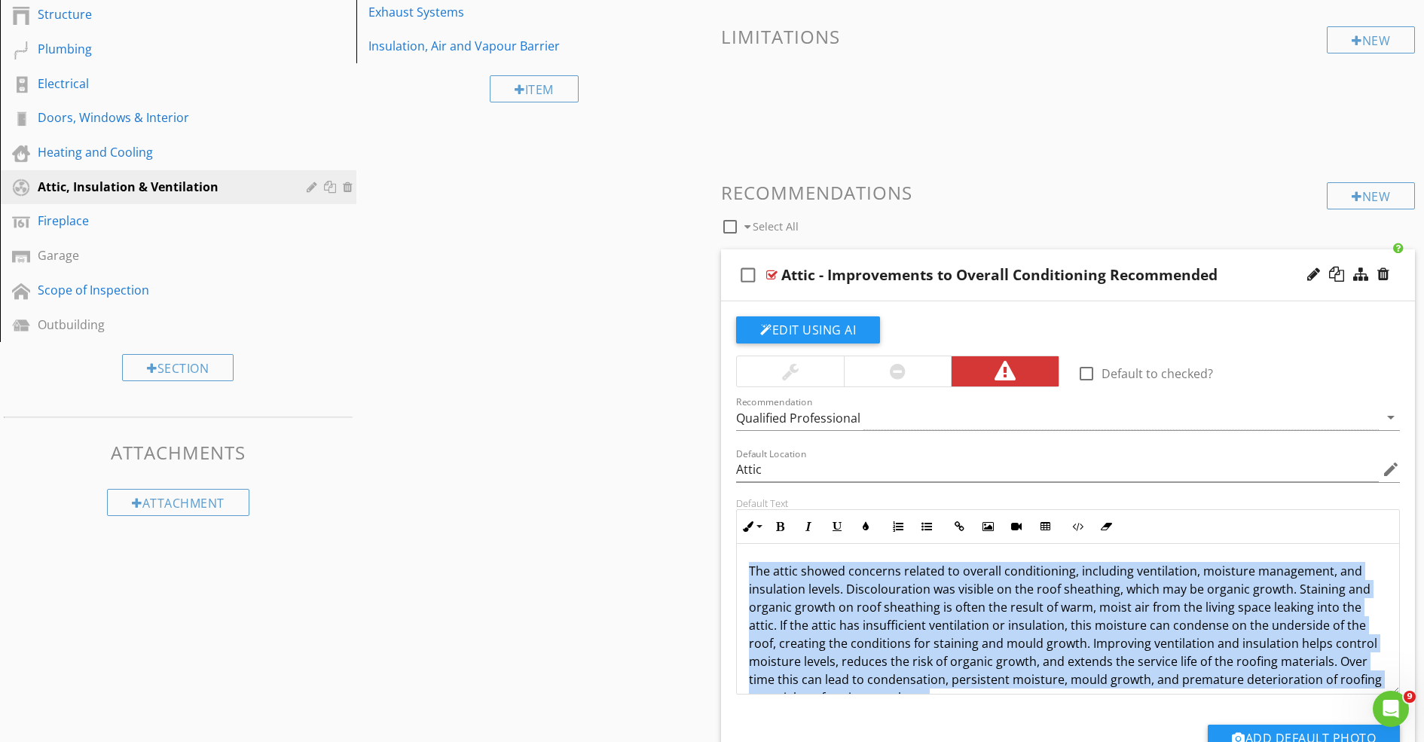
click at [913, 615] on p "The attic showed concerns related to overall conditioning, including ventilatio…" at bounding box center [1068, 634] width 638 height 145
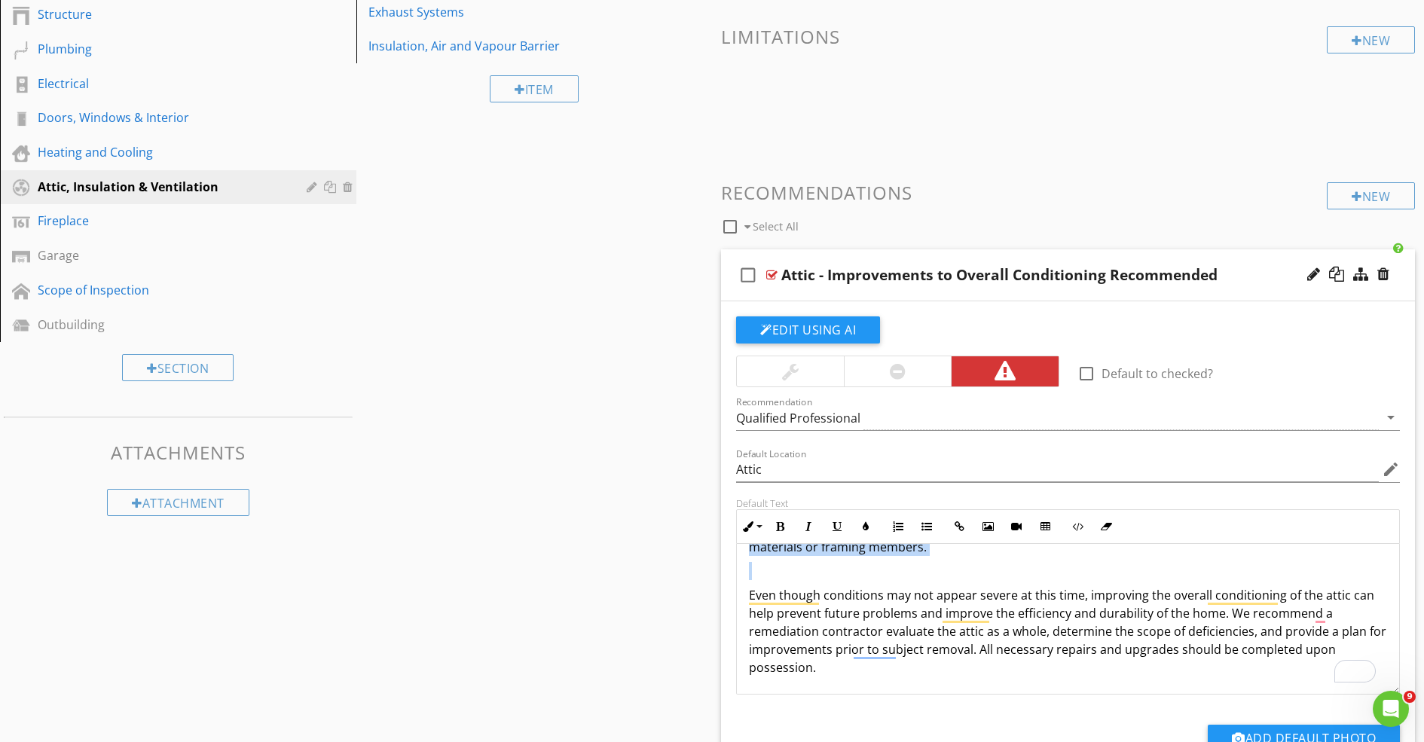
scroll to position [151, 0]
click at [1017, 630] on p "Even though conditions may not appear severe at this time, improving the overal…" at bounding box center [1068, 631] width 638 height 90
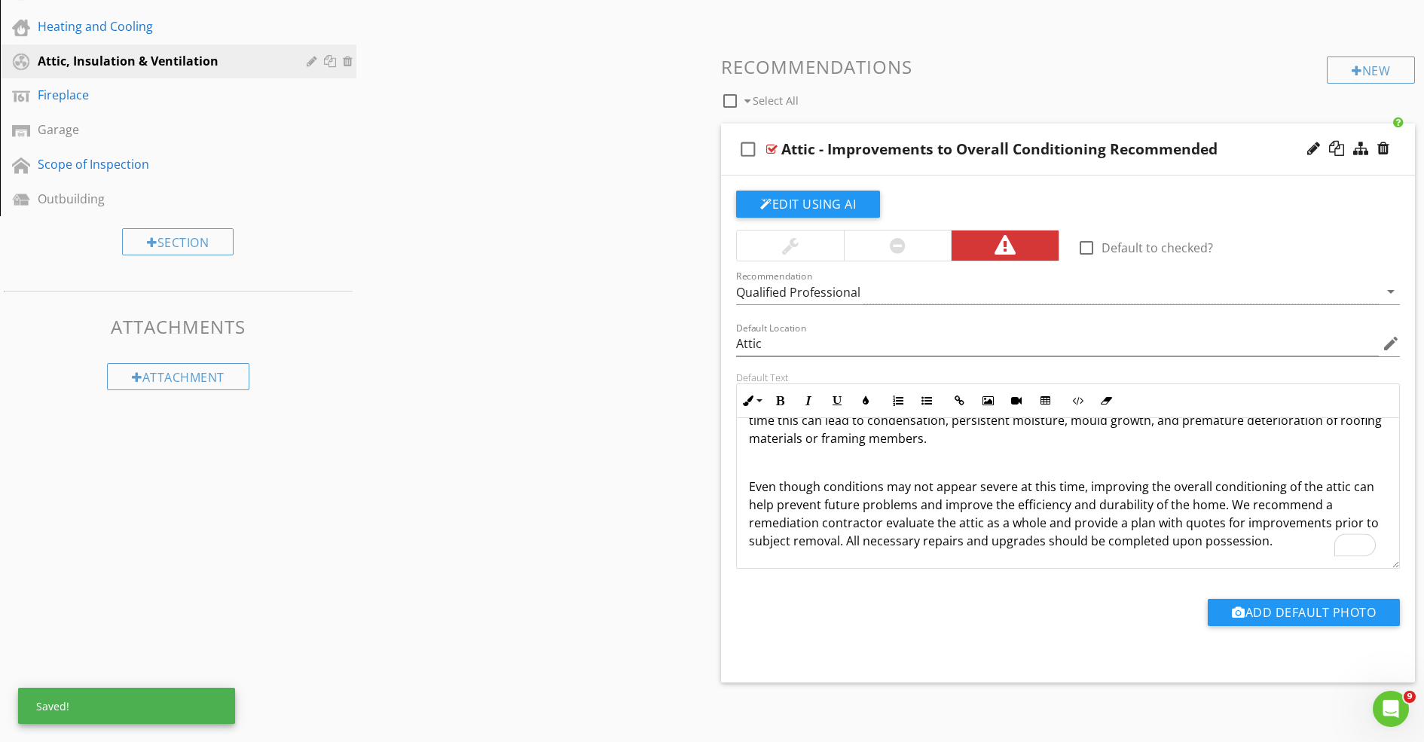
scroll to position [466, 0]
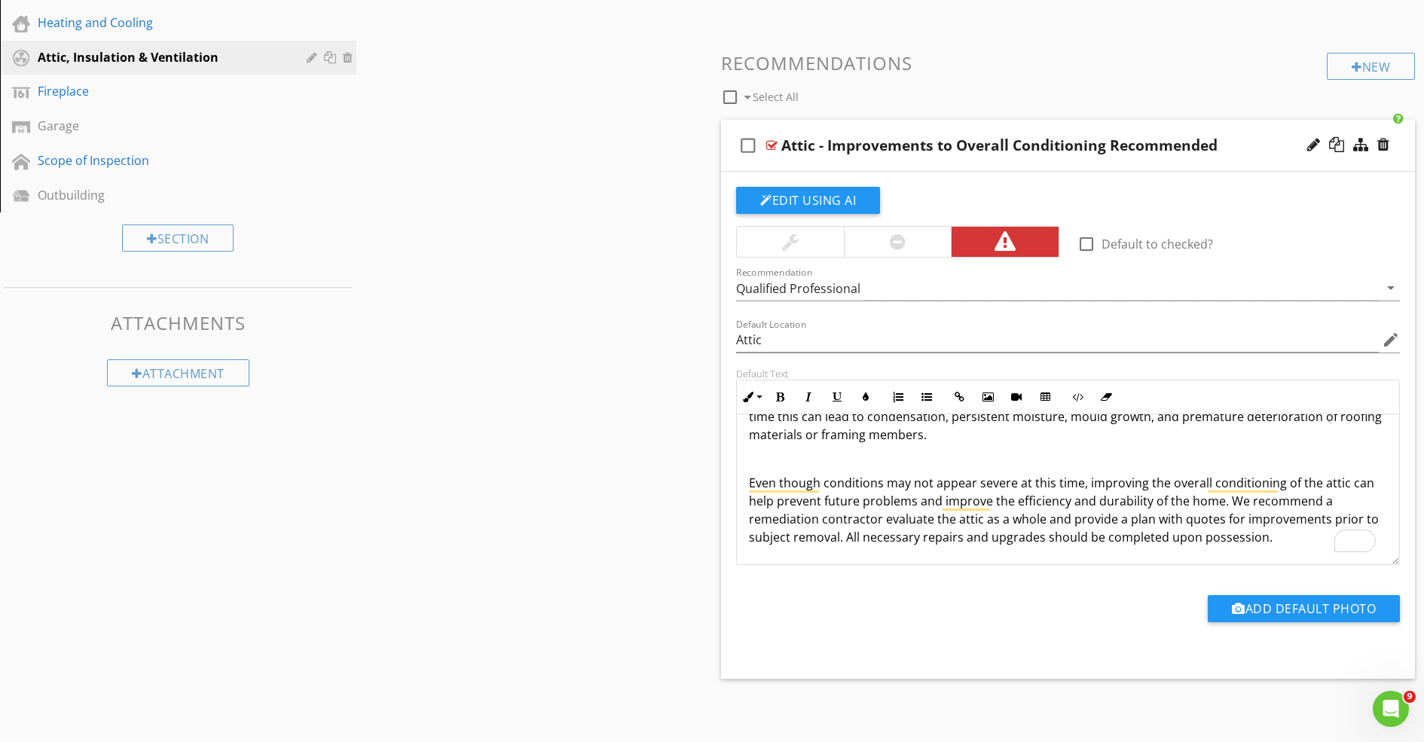
click at [956, 482] on p "Even though conditions may not appear severe at this time, improving the overal…" at bounding box center [1068, 510] width 638 height 72
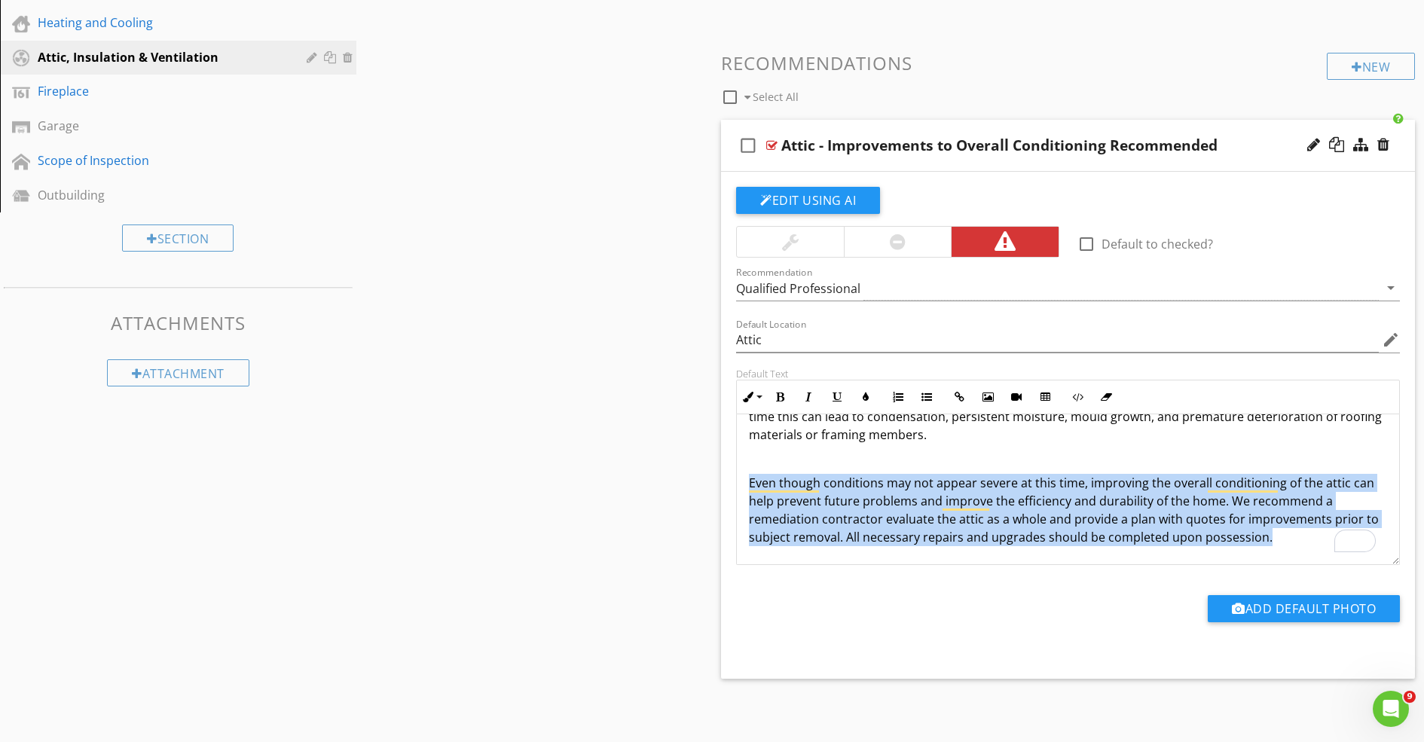
click at [956, 482] on p "Even though conditions may not appear severe at this time, improving the overal…" at bounding box center [1068, 510] width 638 height 72
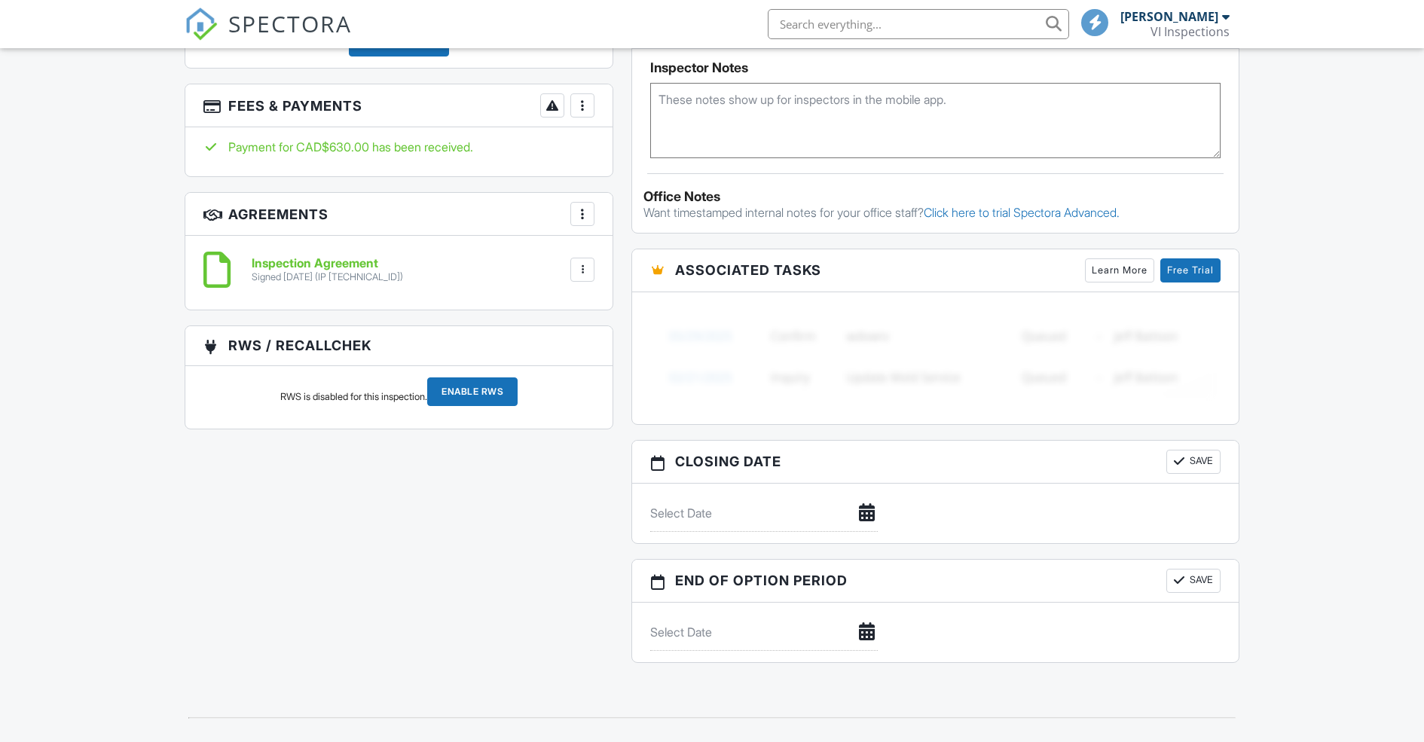
click at [359, 384] on div "RWS is disabled for this inspection. Enable RWS" at bounding box center [398, 398] width 409 height 40
click at [361, 258] on h6 "Inspection Agreement" at bounding box center [327, 264] width 151 height 14
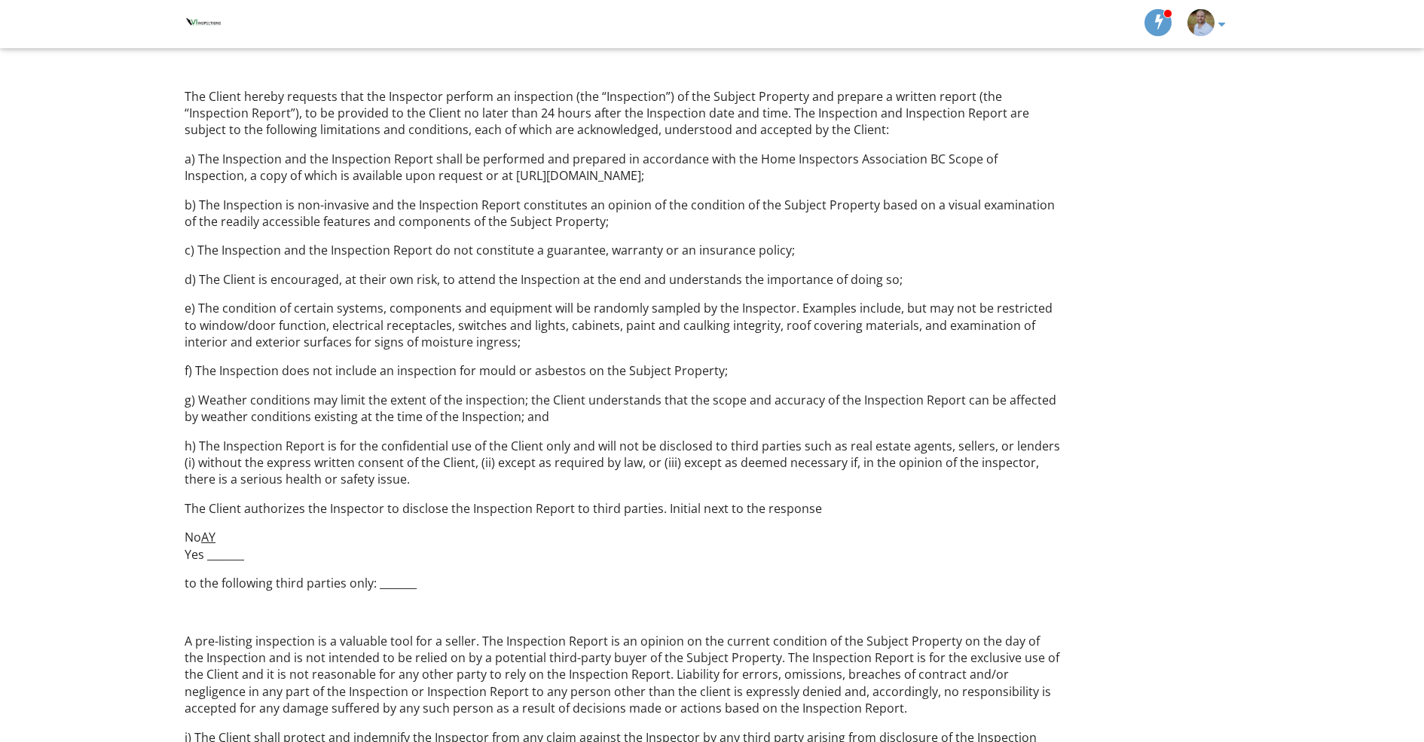
scroll to position [843, 0]
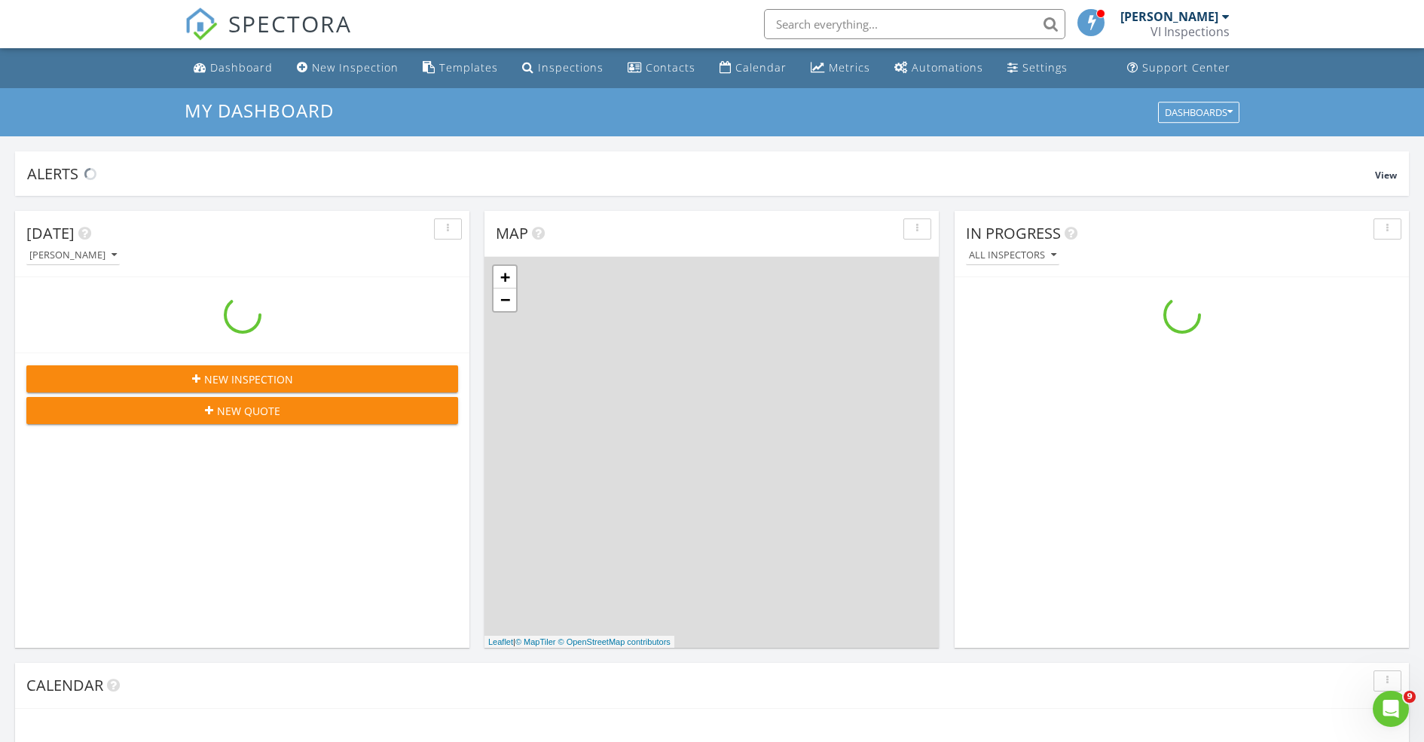
scroll to position [1395, 1448]
